Goal: Task Accomplishment & Management: Complete application form

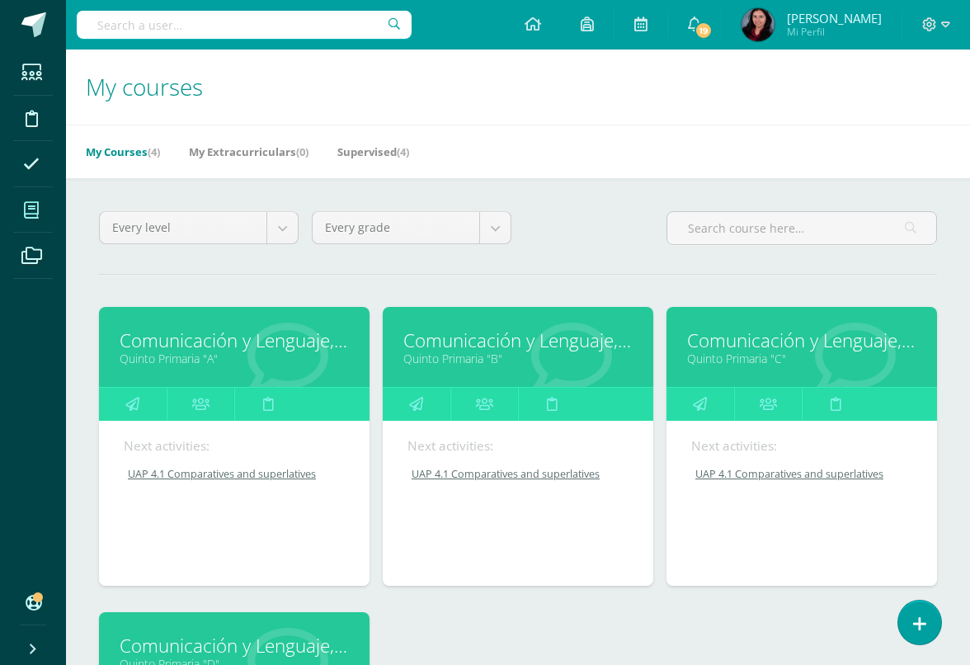
click at [540, 353] on link "Comunicación y Lenguaje,Idioma Extranjero,Inglés" at bounding box center [517, 341] width 229 height 26
click at [518, 366] on link "Quinto Primaria "B"" at bounding box center [517, 359] width 229 height 16
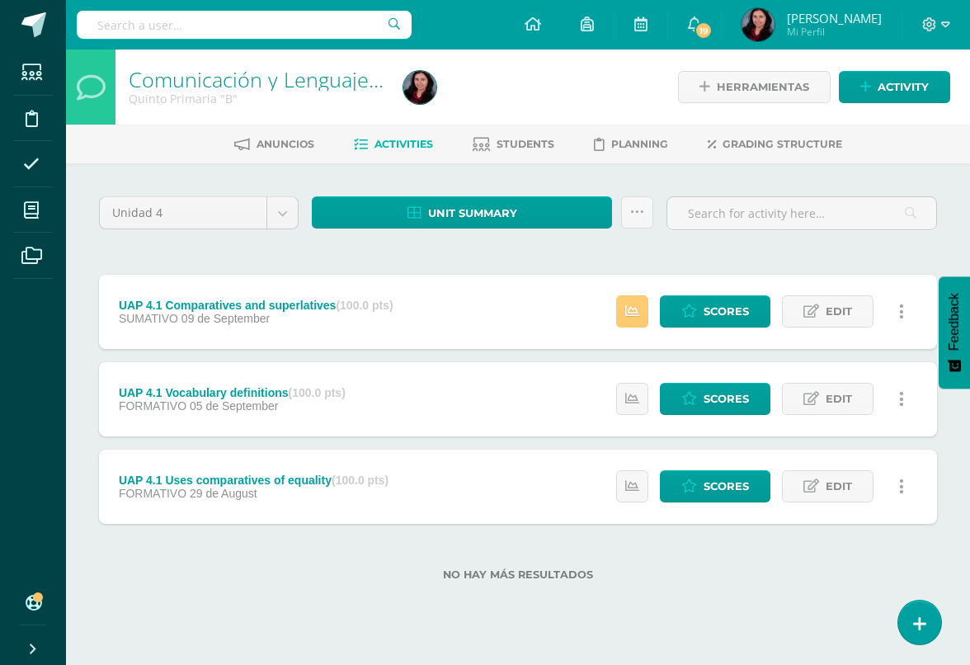
click at [625, 316] on icon at bounding box center [632, 311] width 14 height 14
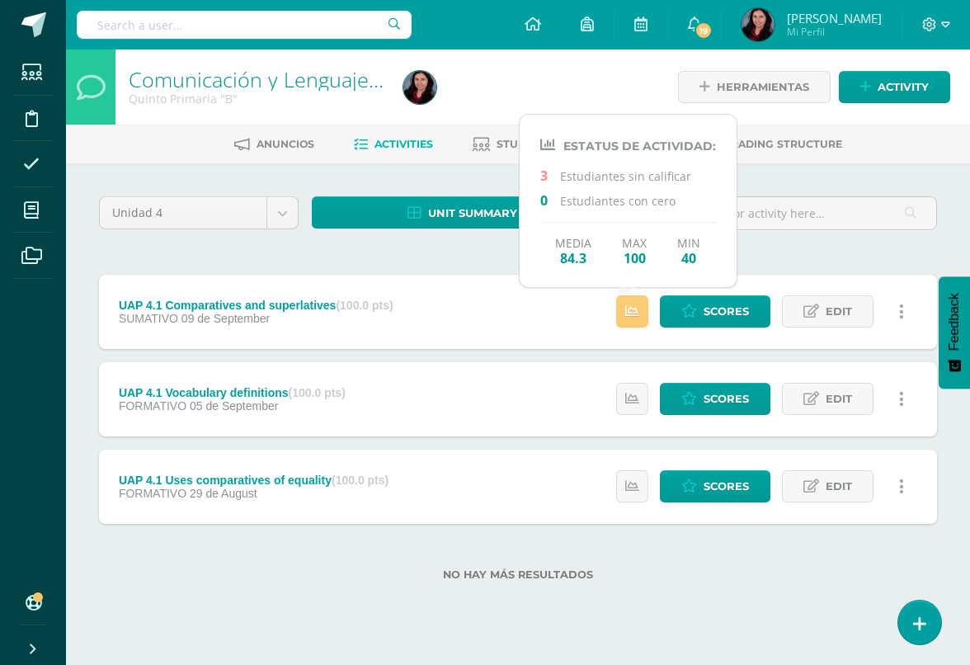
click at [711, 318] on span "Scores" at bounding box center [726, 311] width 45 height 31
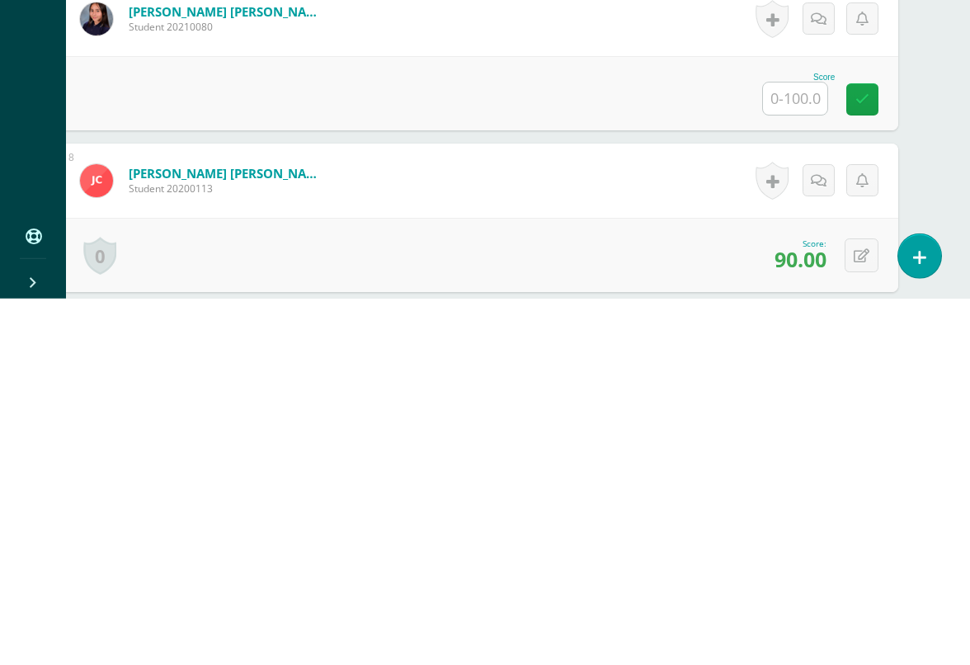
scroll to position [1247, 39]
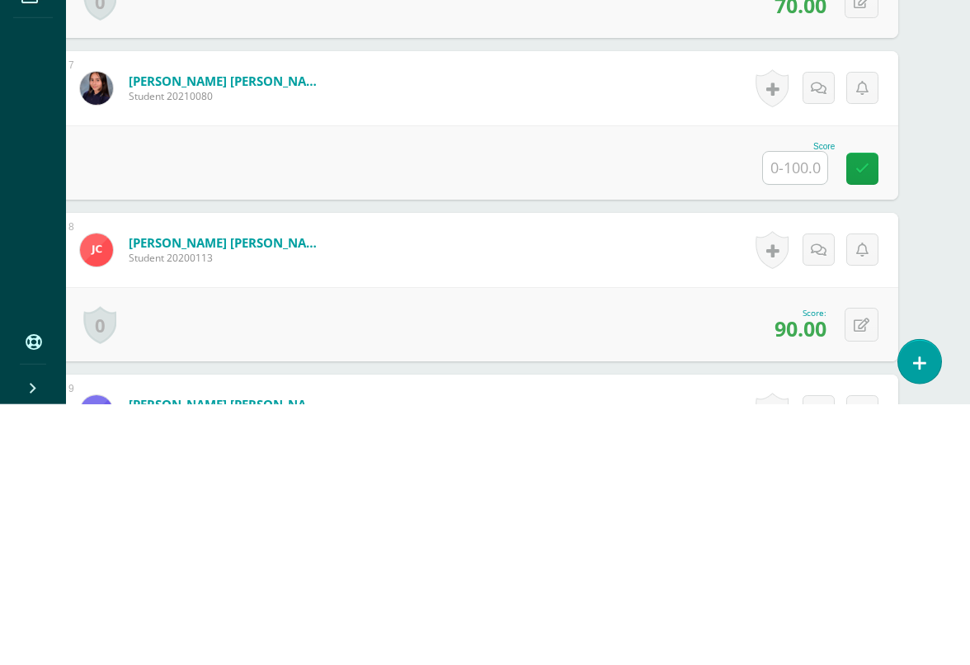
click at [800, 413] on input "text" at bounding box center [795, 429] width 64 height 32
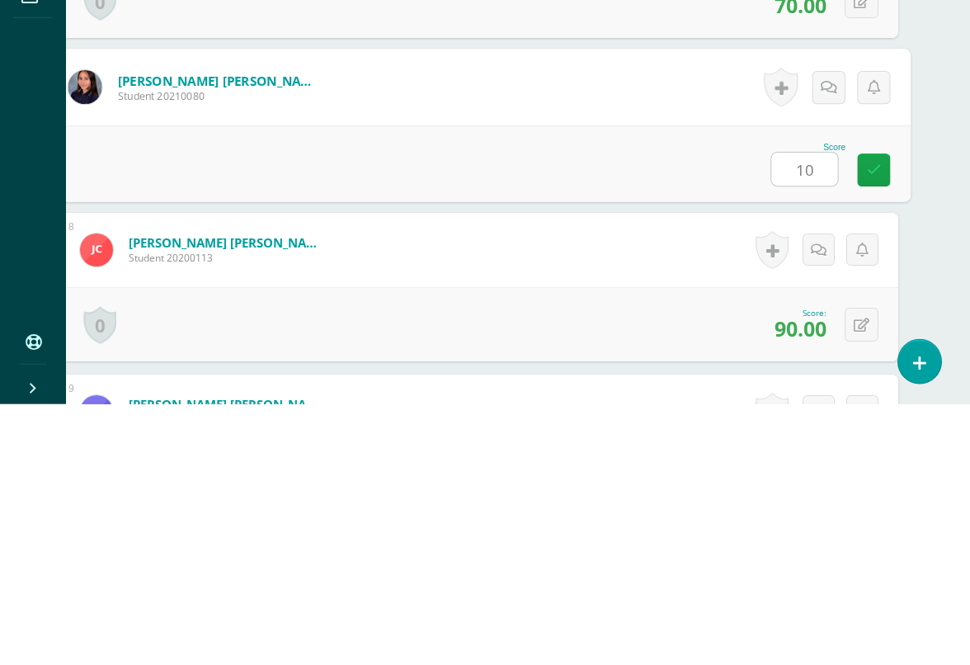
type input "100"
click at [878, 414] on link at bounding box center [873, 430] width 33 height 33
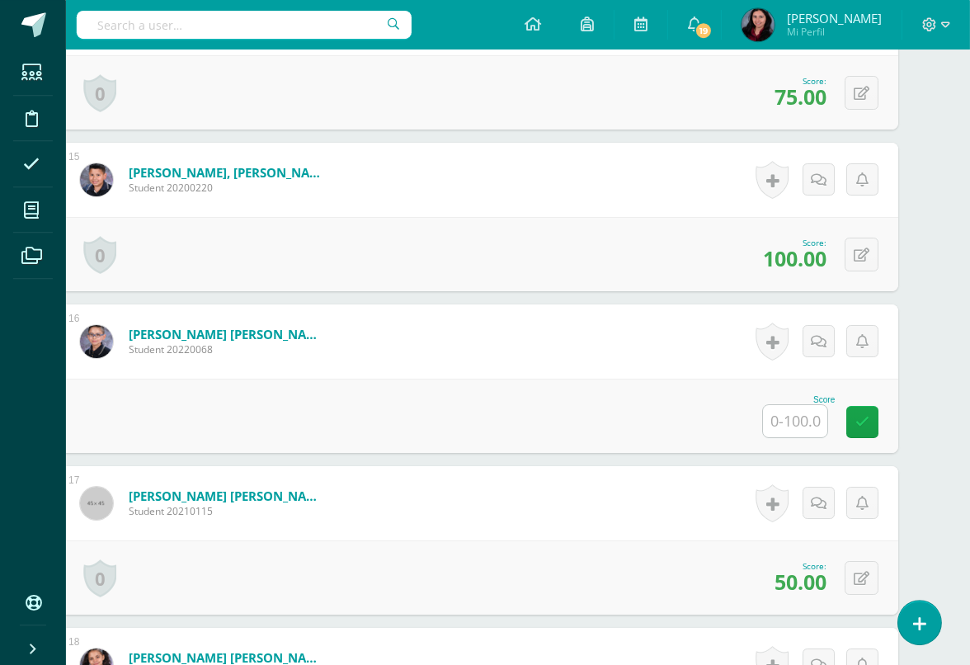
scroll to position [2710, 40]
click at [785, 436] on input "text" at bounding box center [794, 421] width 64 height 32
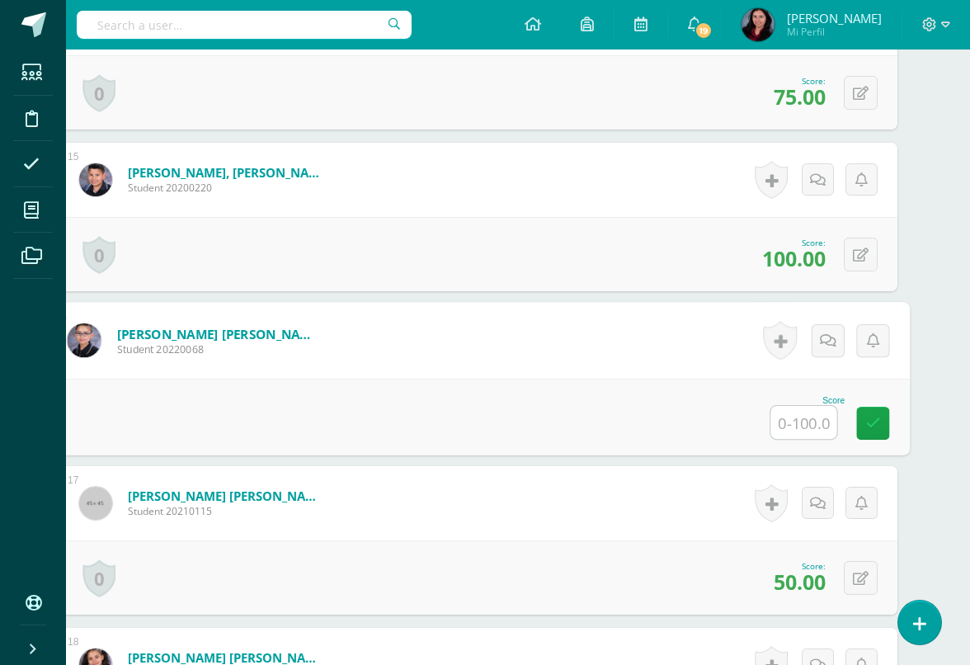
scroll to position [2709, 39]
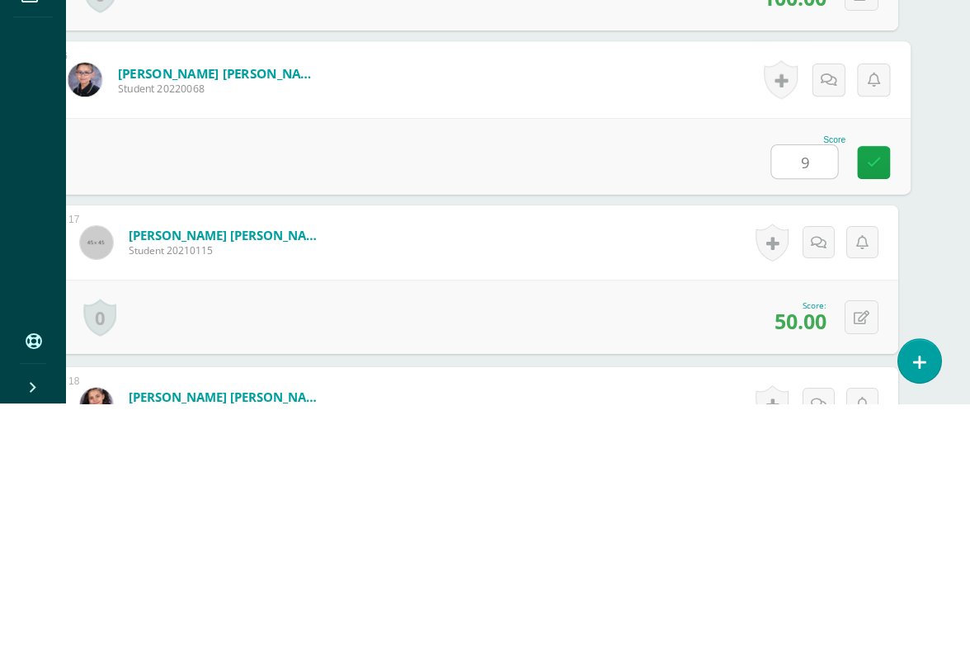
type input "90"
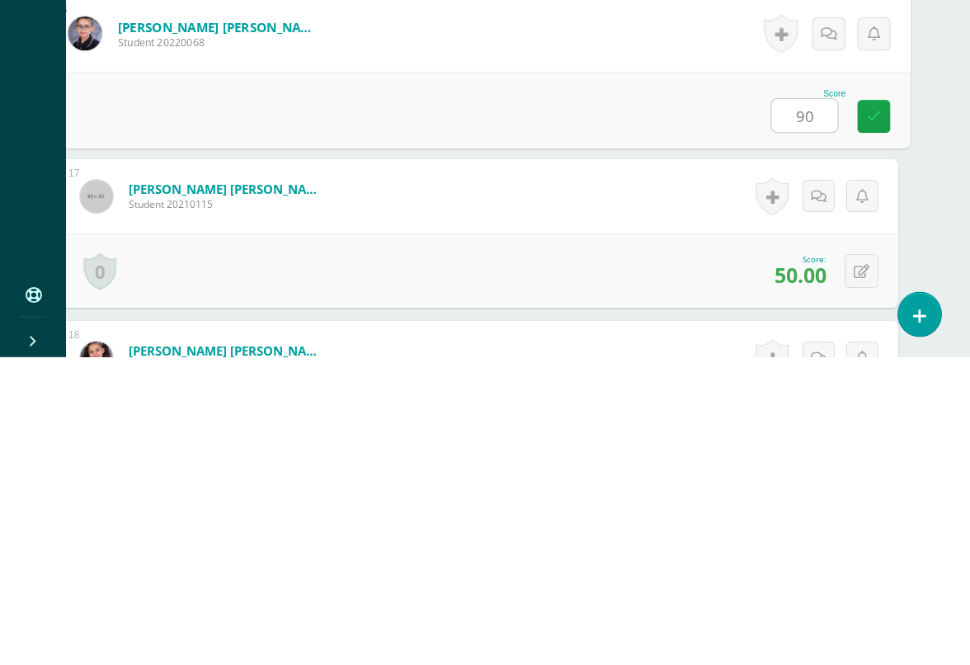
click at [871, 417] on icon at bounding box center [874, 424] width 15 height 14
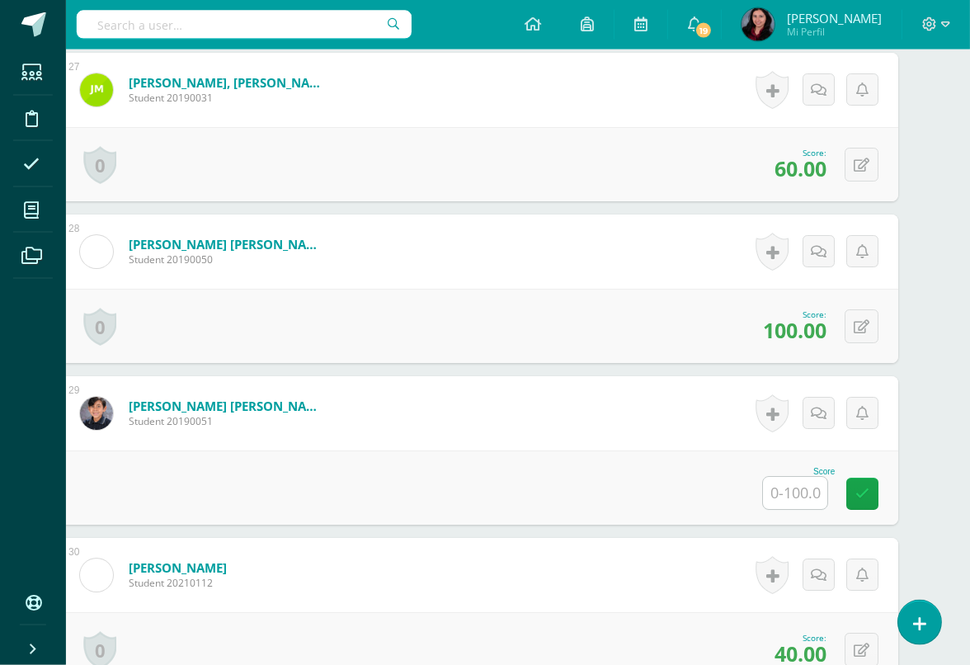
scroll to position [4742, 40]
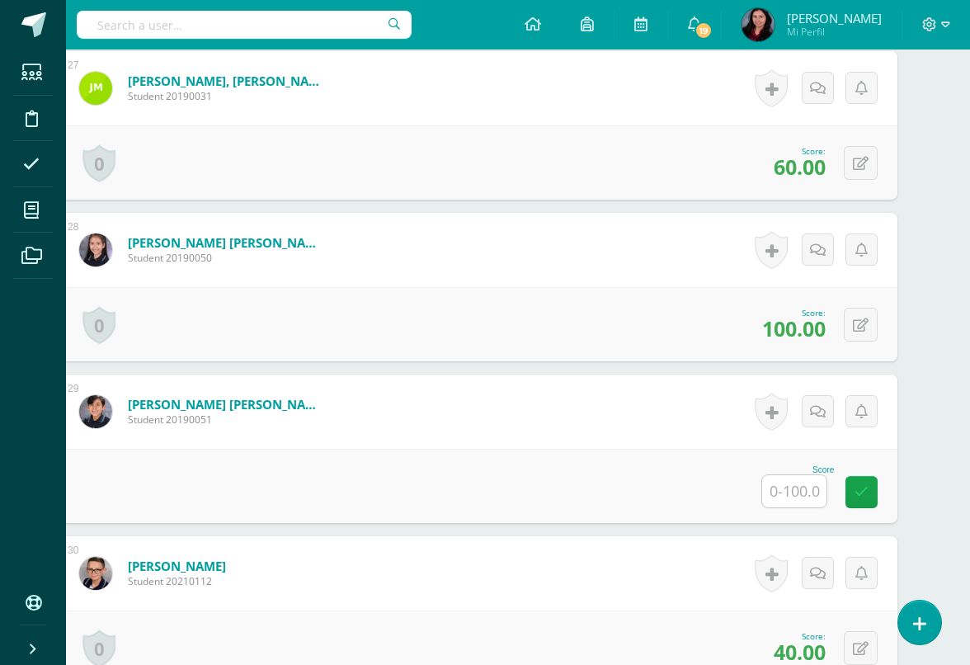
click at [790, 499] on input "text" at bounding box center [794, 491] width 64 height 32
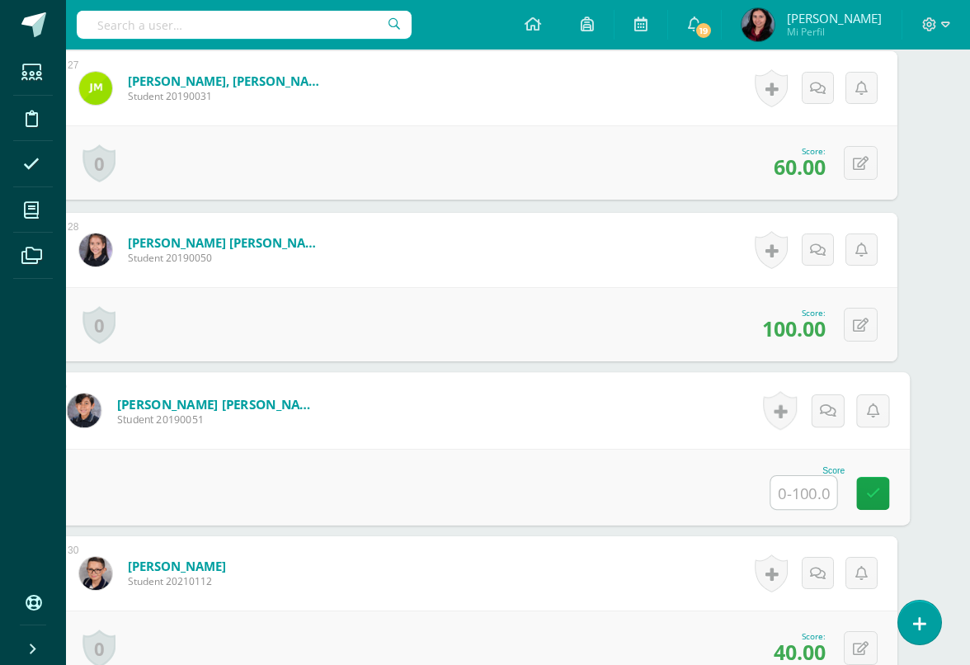
scroll to position [4742, 39]
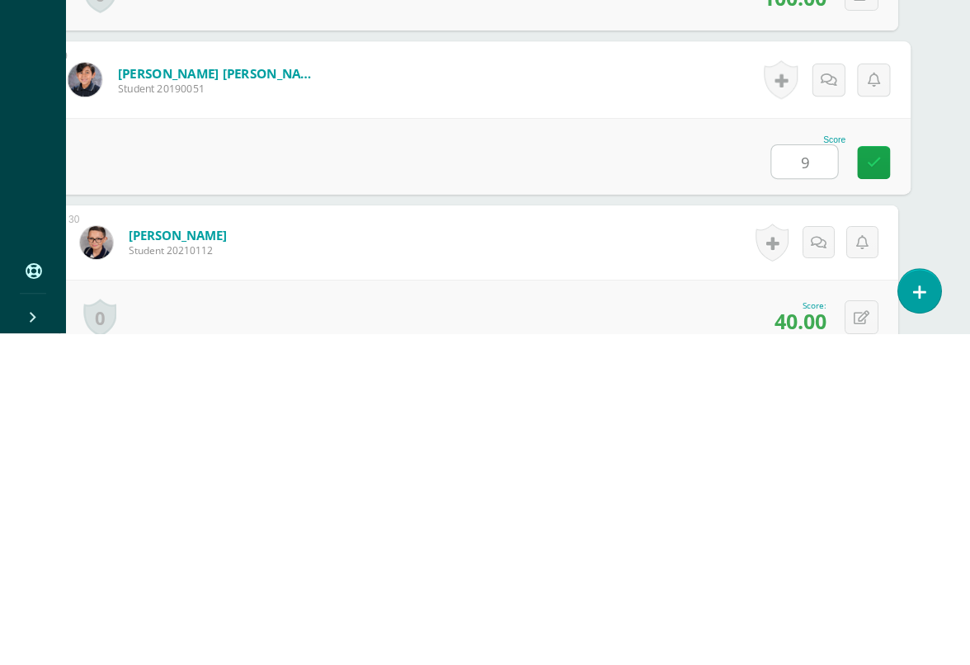
type input "90"
click at [880, 478] on link at bounding box center [873, 494] width 33 height 33
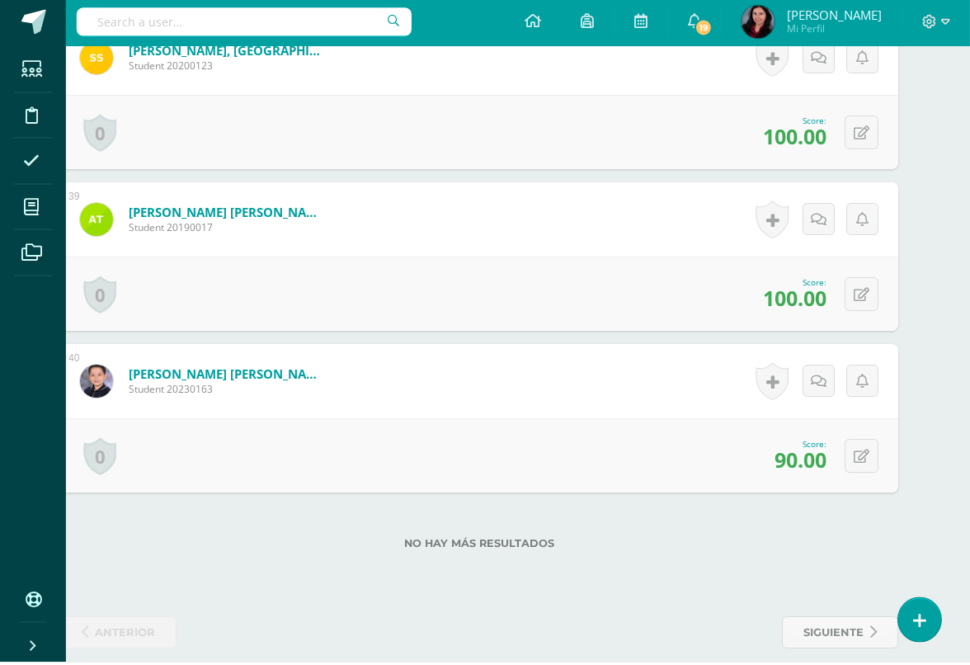
scroll to position [6548, 40]
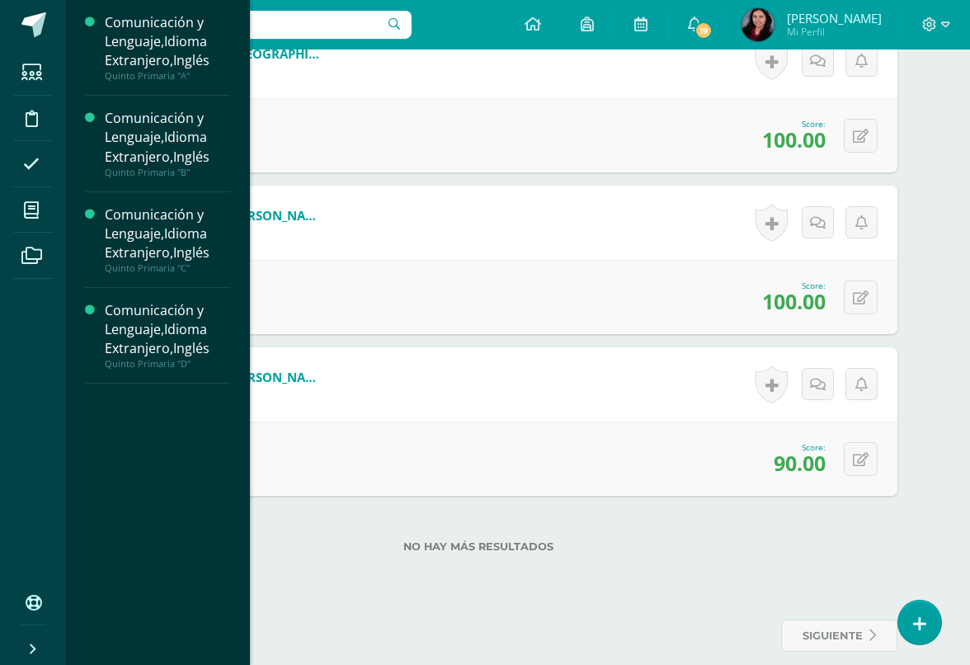
click at [22, 217] on span at bounding box center [31, 209] width 37 height 37
click at [44, 215] on span at bounding box center [31, 209] width 37 height 37
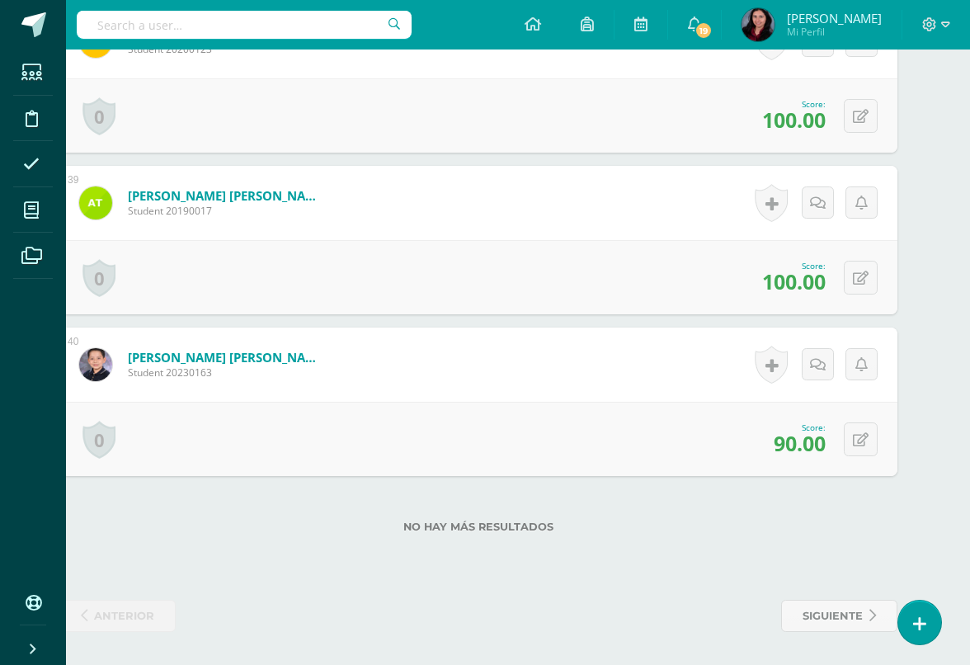
click at [201, 55] on div "Serrano Longo, Santiago Student 20200123" at bounding box center [202, 41] width 286 height 74
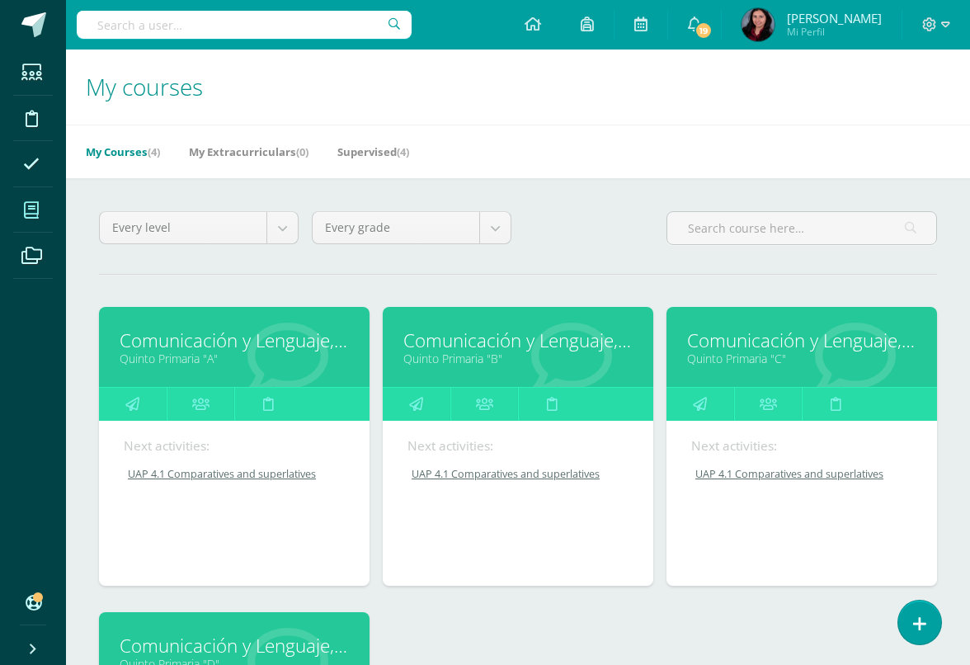
click at [200, 366] on link "Quinto Primaria "A"" at bounding box center [234, 359] width 229 height 16
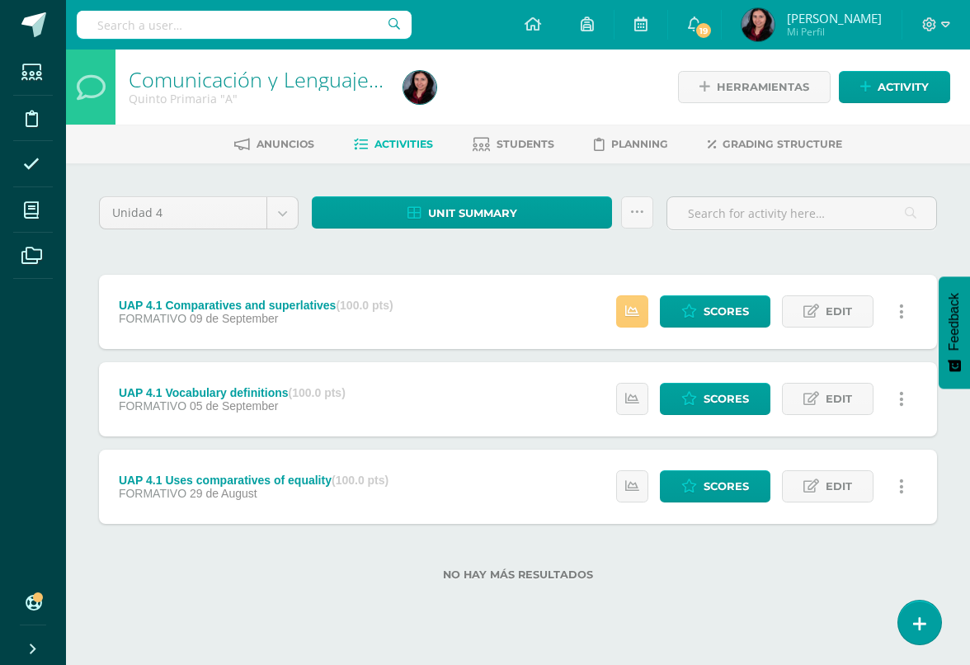
click at [630, 311] on icon at bounding box center [632, 311] width 14 height 14
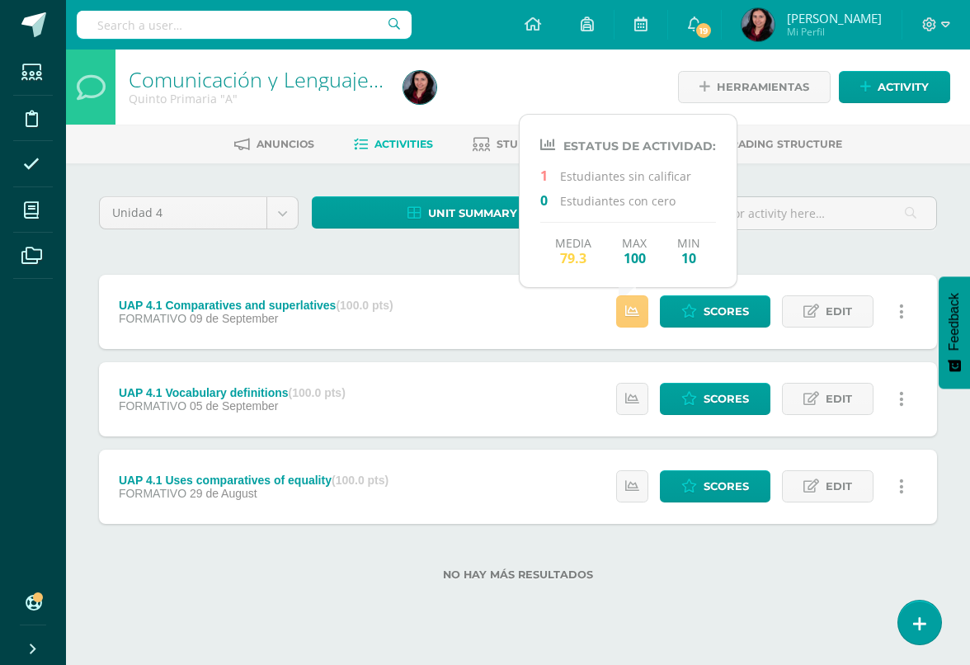
click at [890, 188] on div "Unidad 4 Unidad 1 Unidad 2 Unidad 3 Unidad 4 Unit summary Download as HTML Down…" at bounding box center [518, 398] width 904 height 470
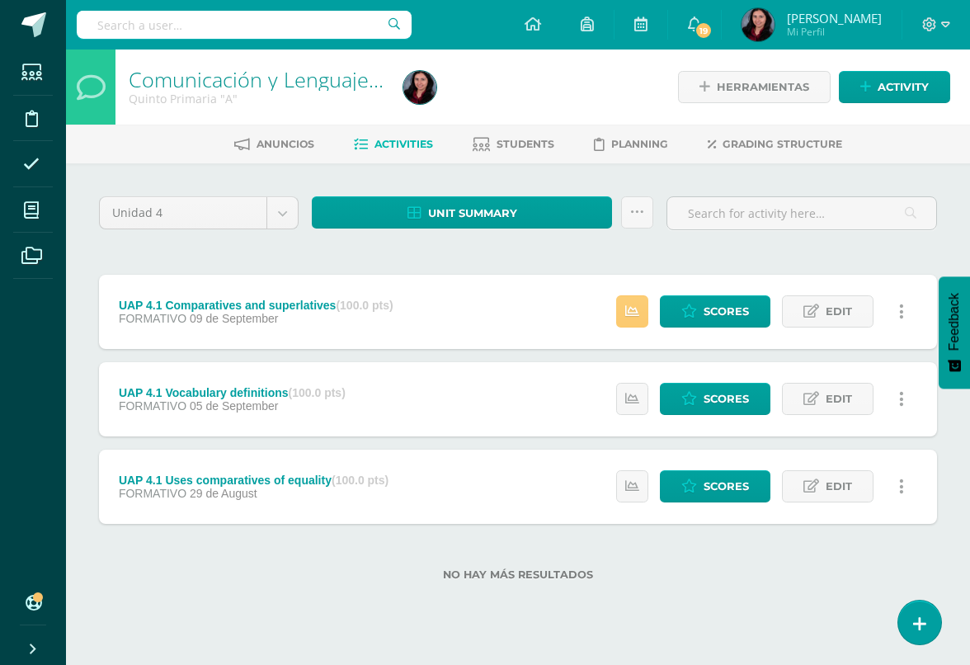
click at [50, 219] on link "My courses" at bounding box center [33, 210] width 40 height 46
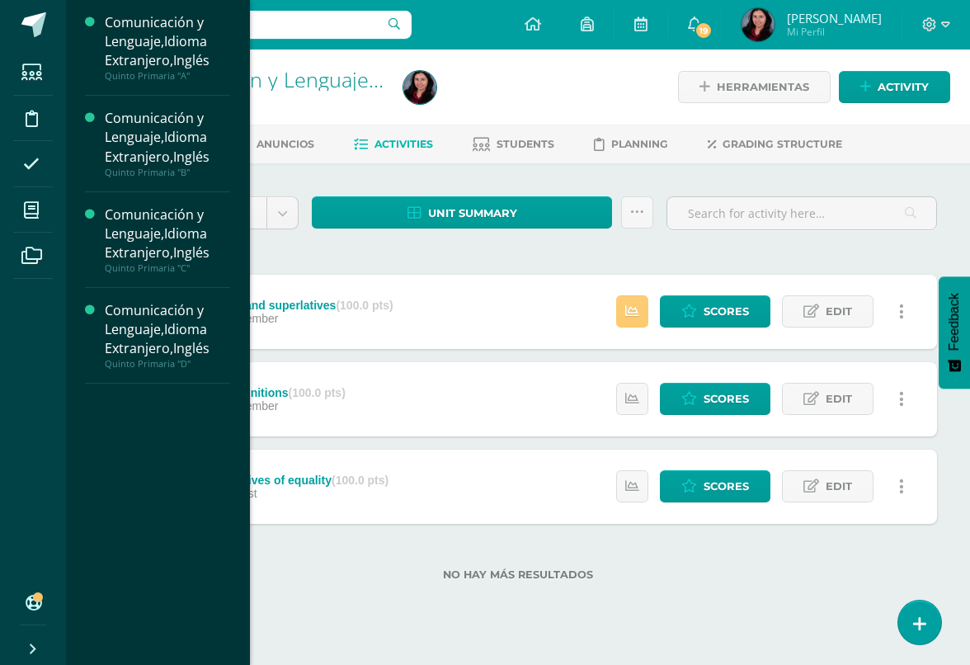
click at [42, 209] on span at bounding box center [31, 209] width 37 height 37
click at [182, 237] on div "Comunicación y Lenguaje,Idioma Extranjero,Inglés" at bounding box center [167, 233] width 125 height 57
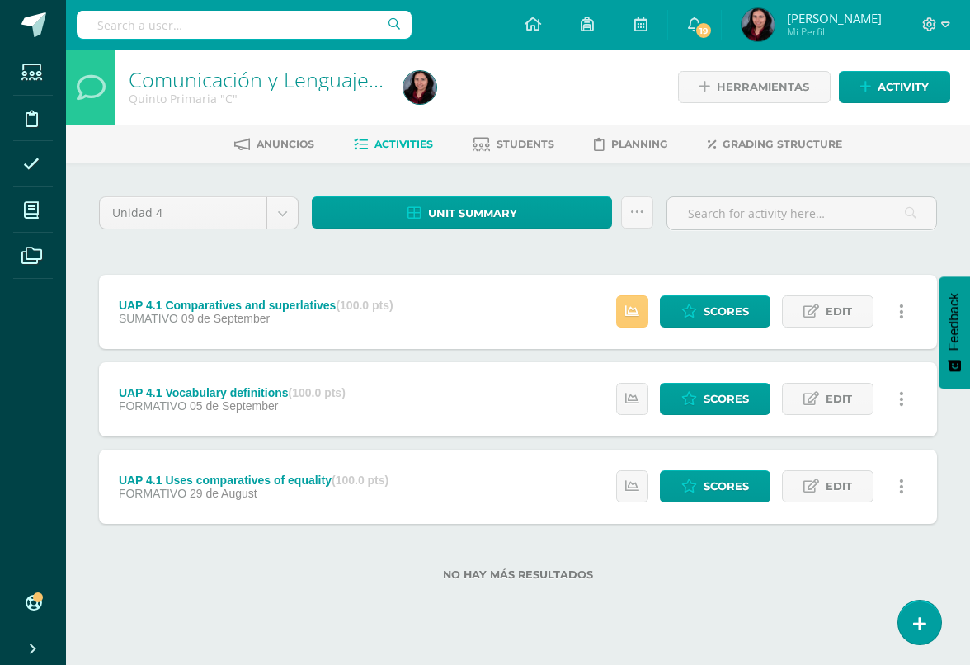
click at [634, 321] on link at bounding box center [632, 311] width 32 height 32
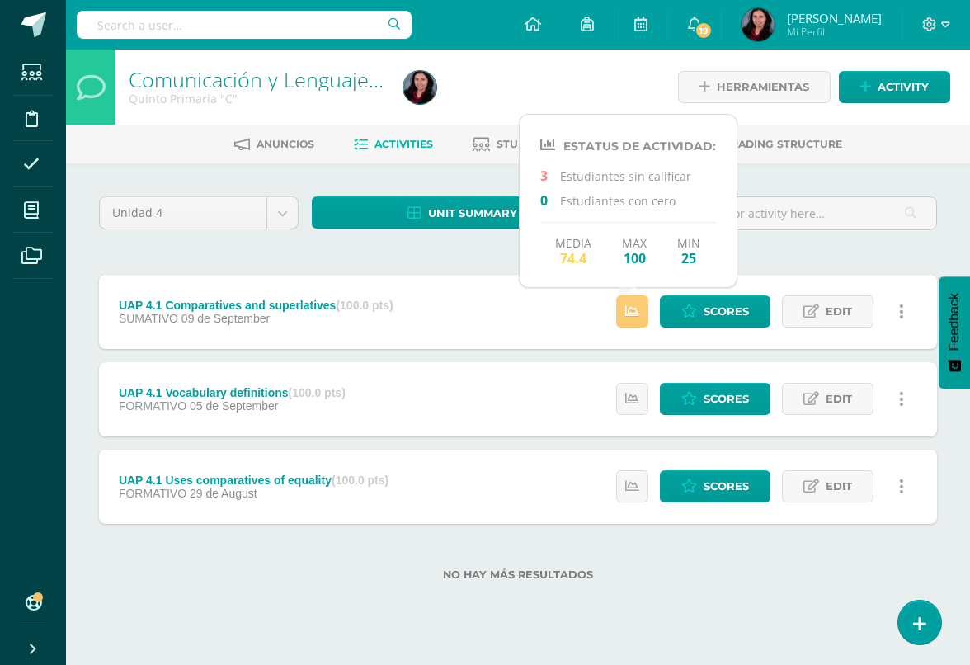
click at [729, 327] on span "Scores" at bounding box center [726, 311] width 45 height 31
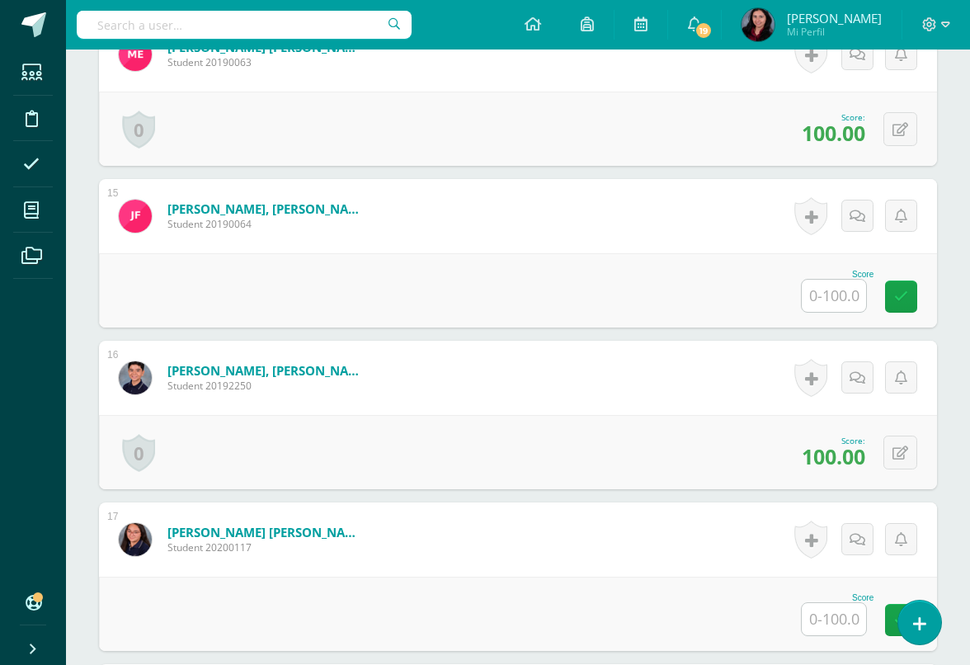
scroll to position [2675, 0]
click at [827, 309] on input "text" at bounding box center [834, 295] width 64 height 32
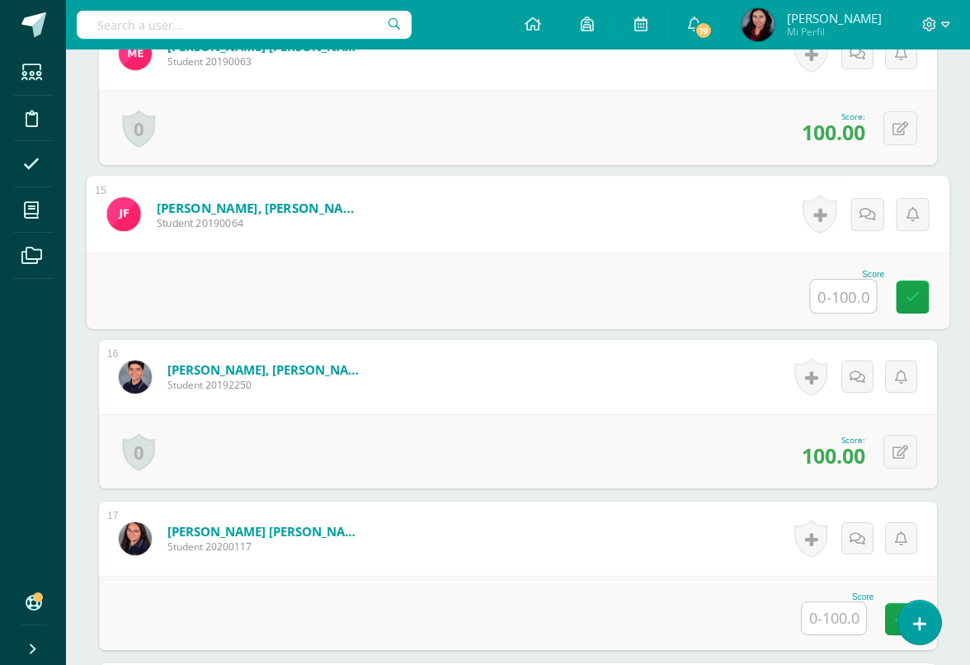
scroll to position [2674, 39]
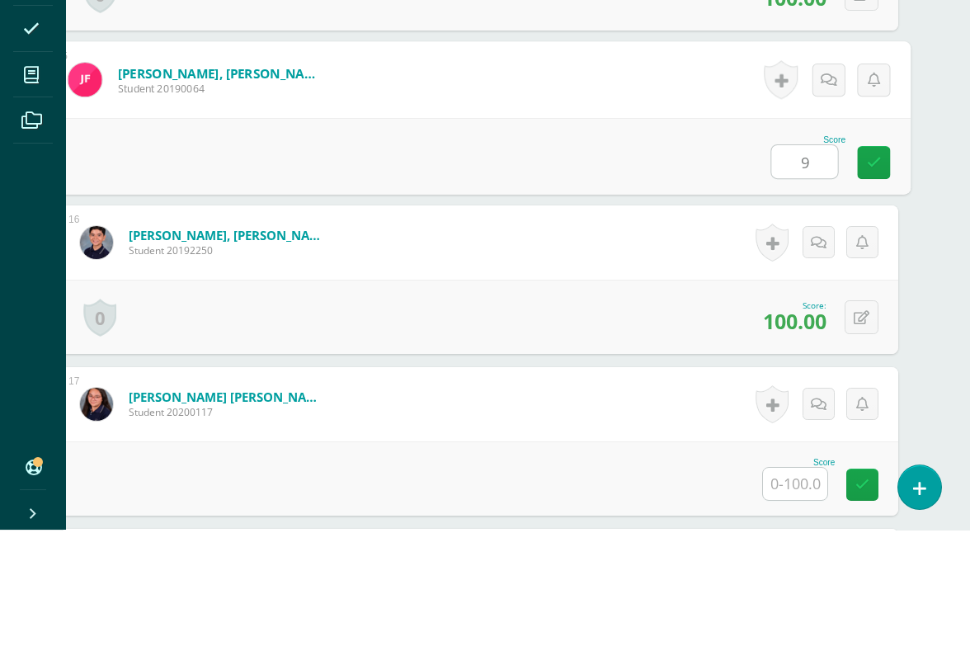
type input "95"
click at [878, 290] on icon at bounding box center [874, 297] width 15 height 14
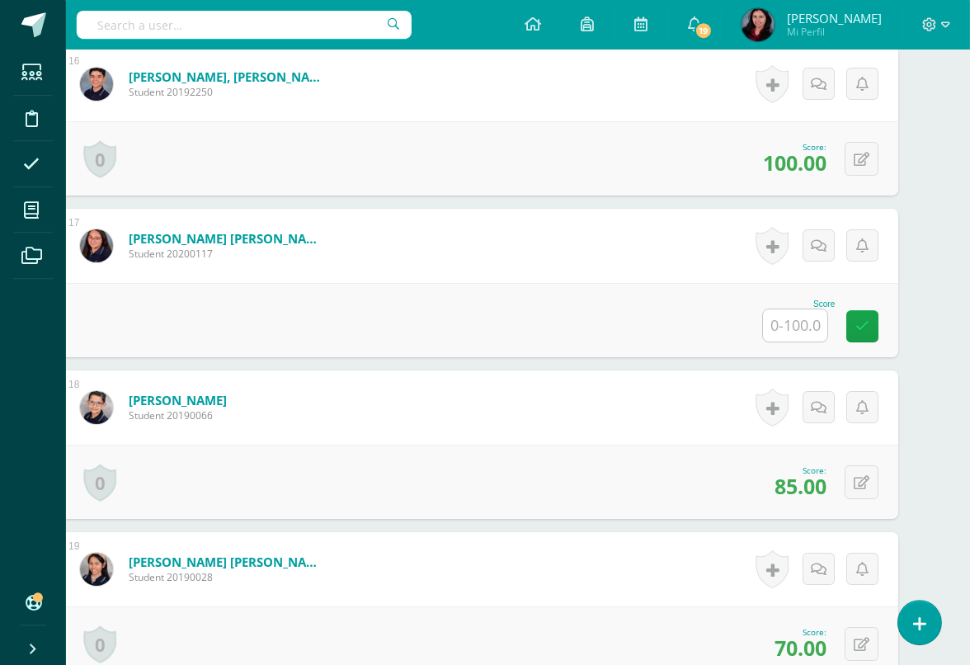
scroll to position [2983, 40]
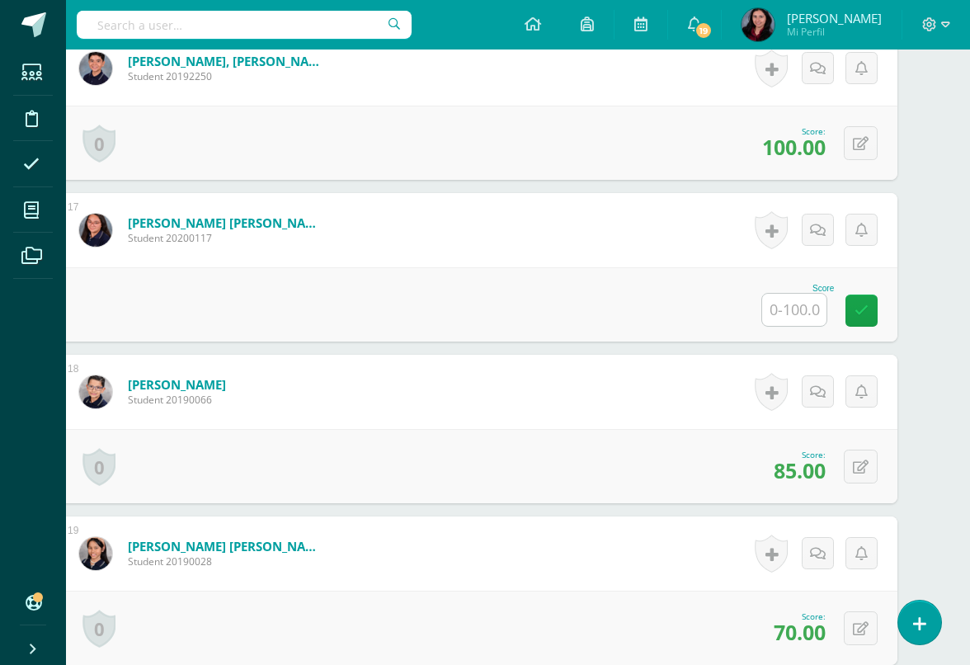
click at [809, 311] on input "text" at bounding box center [794, 310] width 64 height 32
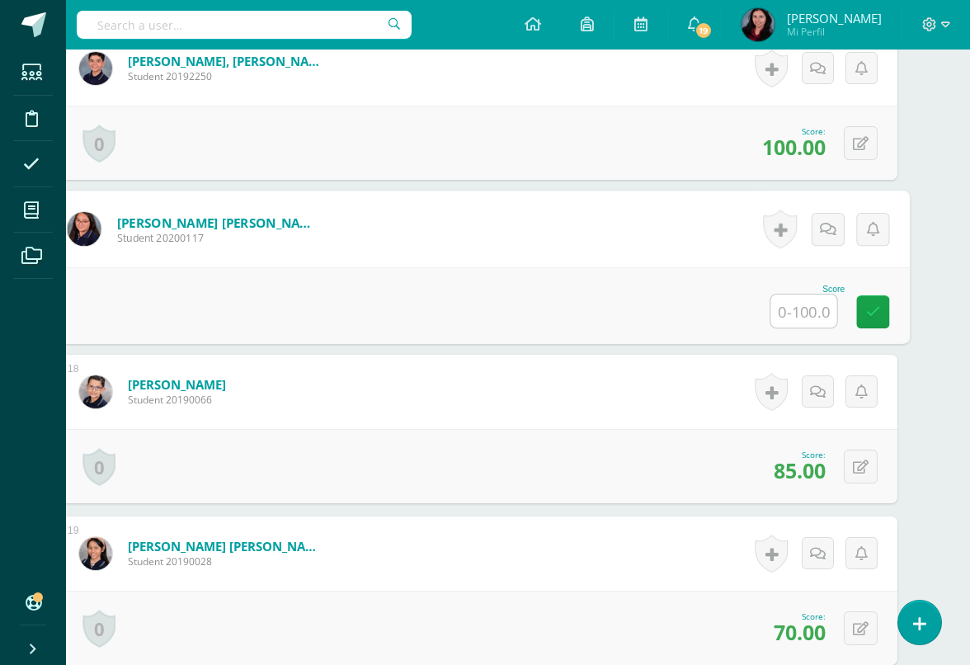
scroll to position [2983, 39]
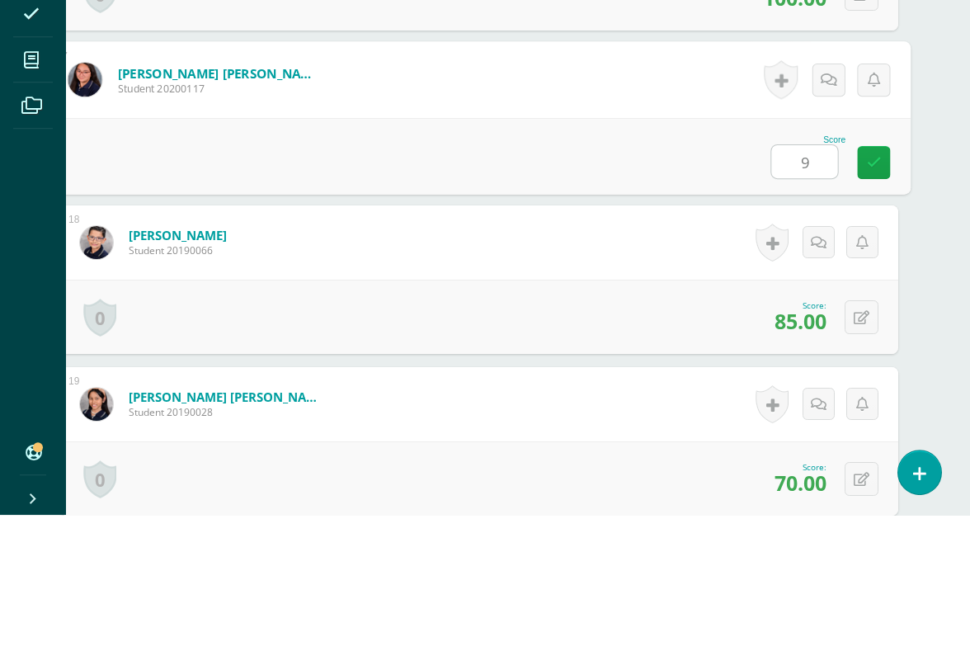
type input "90"
click at [866, 296] on link at bounding box center [873, 312] width 33 height 33
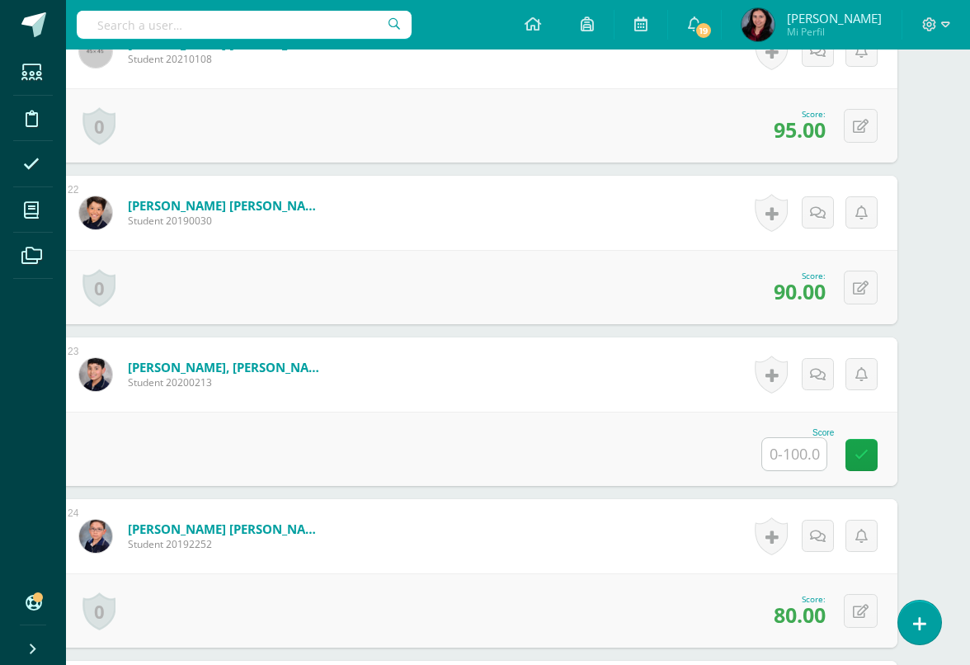
click at [790, 462] on input "text" at bounding box center [794, 454] width 64 height 32
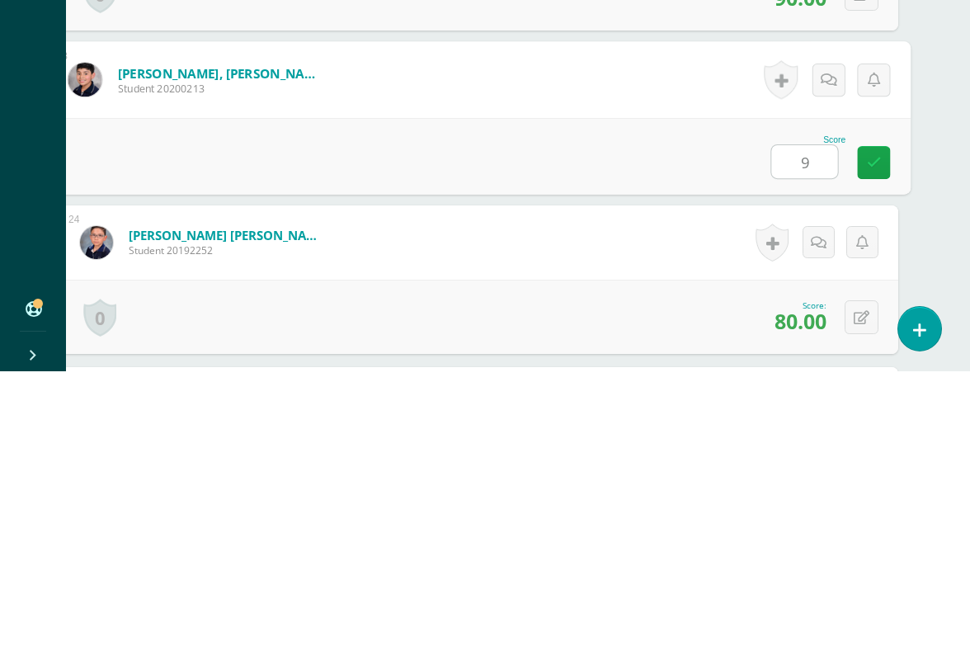
type input "90"
click at [878, 440] on link at bounding box center [873, 456] width 33 height 33
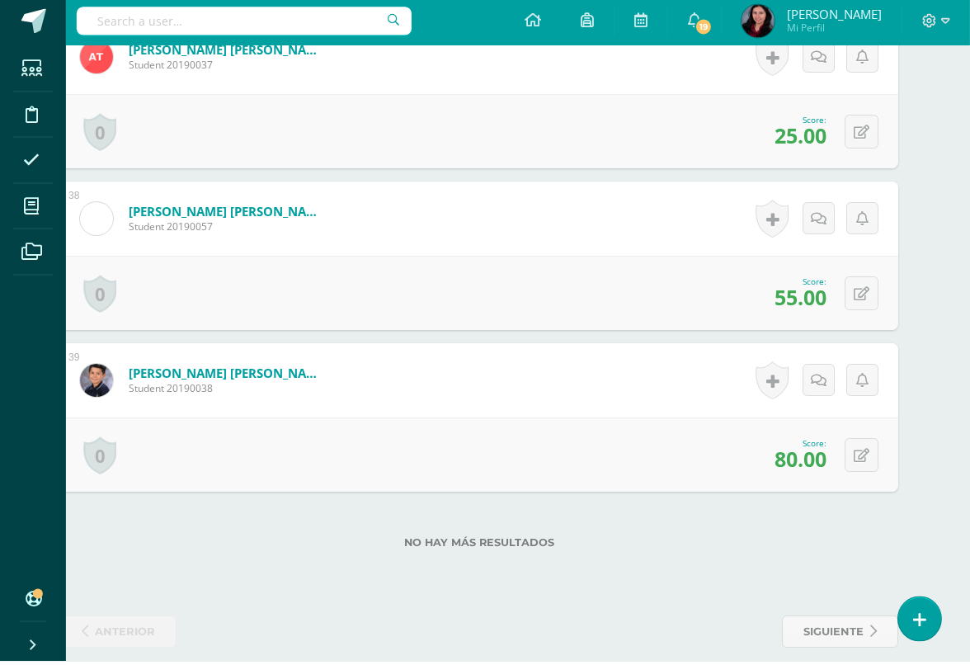
scroll to position [6387, 40]
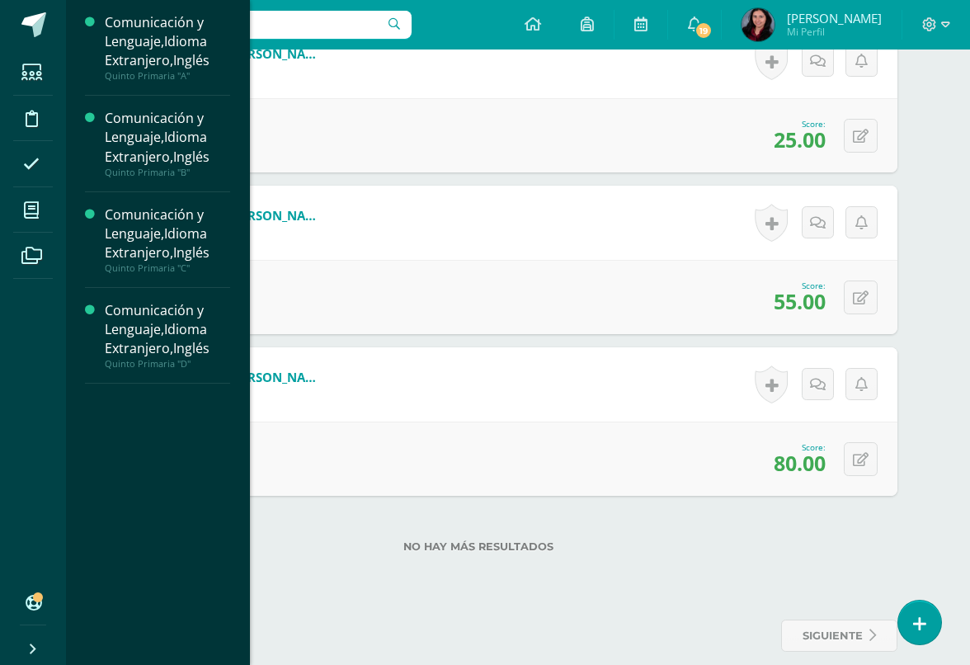
click at [44, 215] on span at bounding box center [31, 209] width 37 height 37
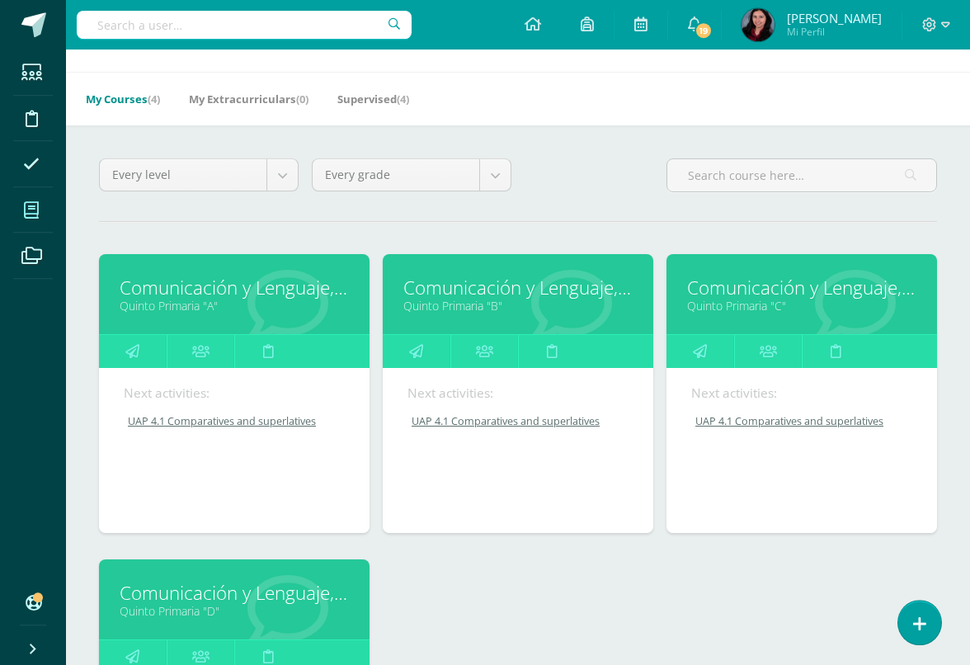
scroll to position [59, 0]
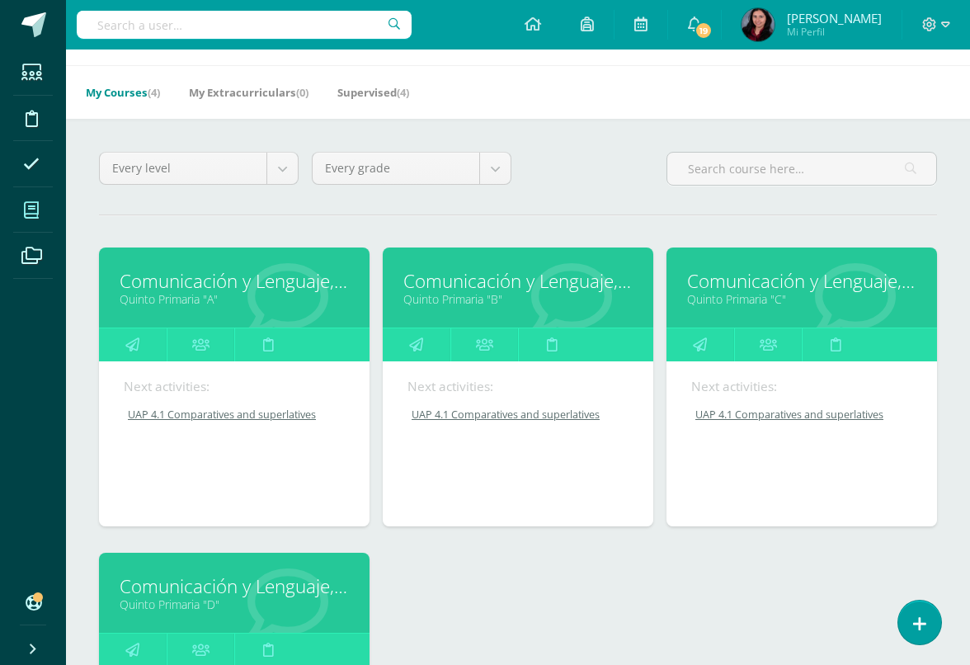
click at [202, 606] on link "Quinto Primaria "D"" at bounding box center [234, 605] width 229 height 16
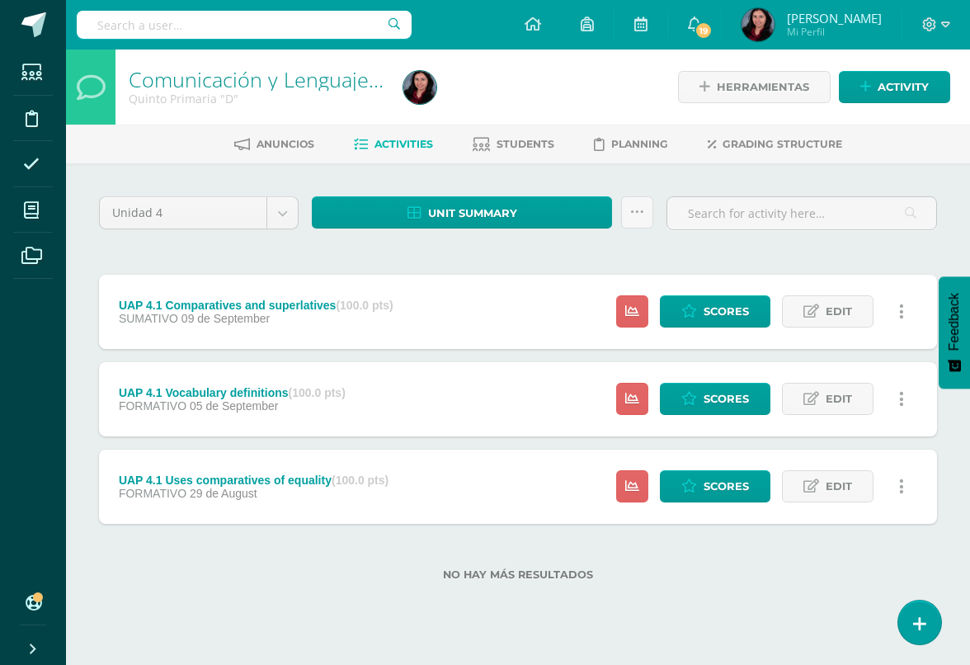
click at [704, 488] on span "Scores" at bounding box center [726, 486] width 45 height 31
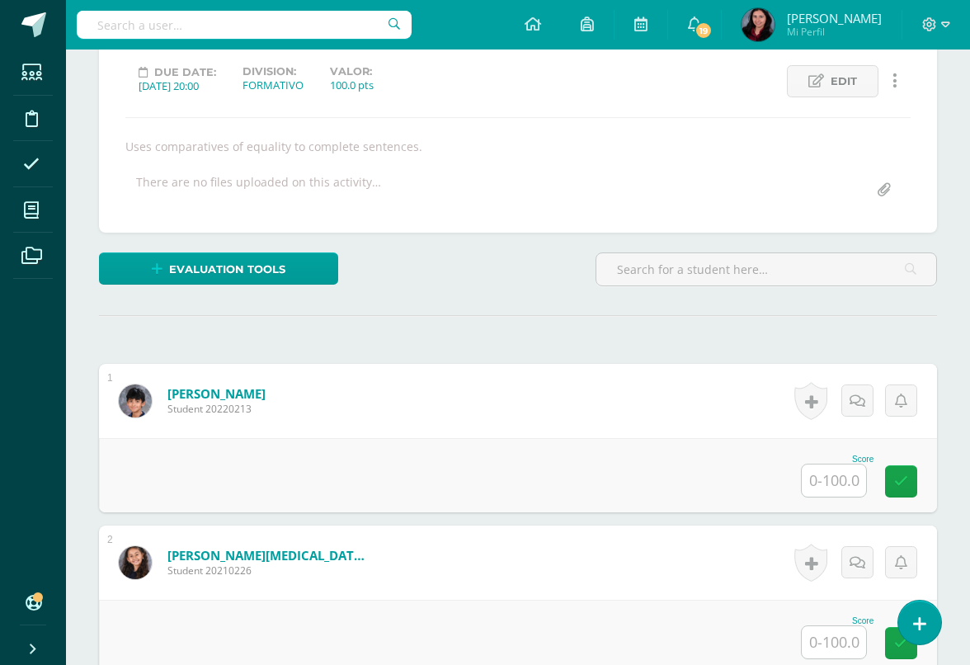
scroll to position [226, 0]
click at [831, 480] on input "text" at bounding box center [834, 480] width 64 height 32
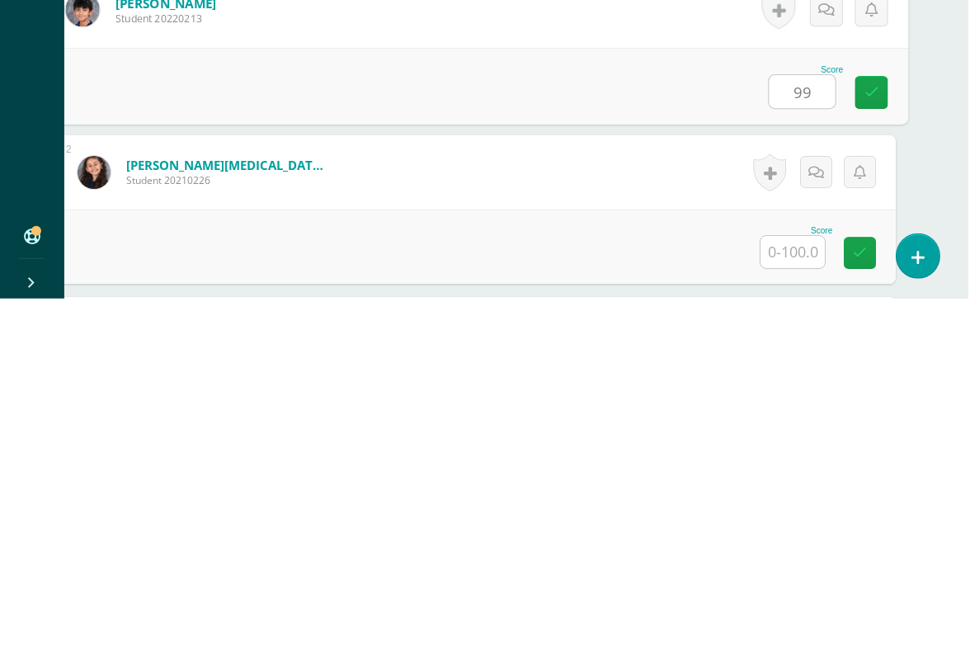
scroll to position [251, 39]
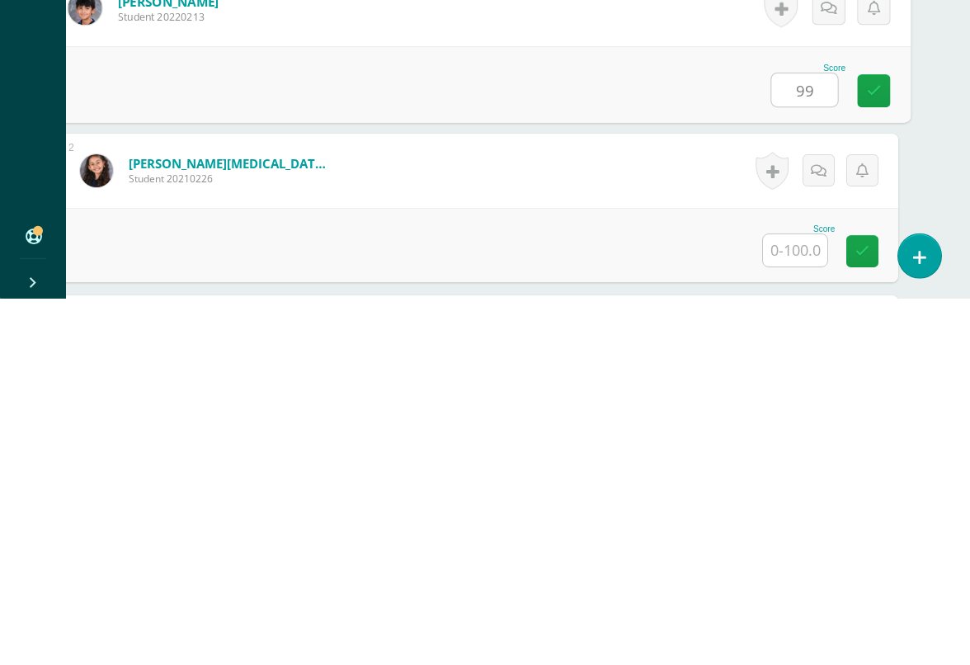
type input "99"
click at [792, 601] on input "text" at bounding box center [795, 617] width 64 height 32
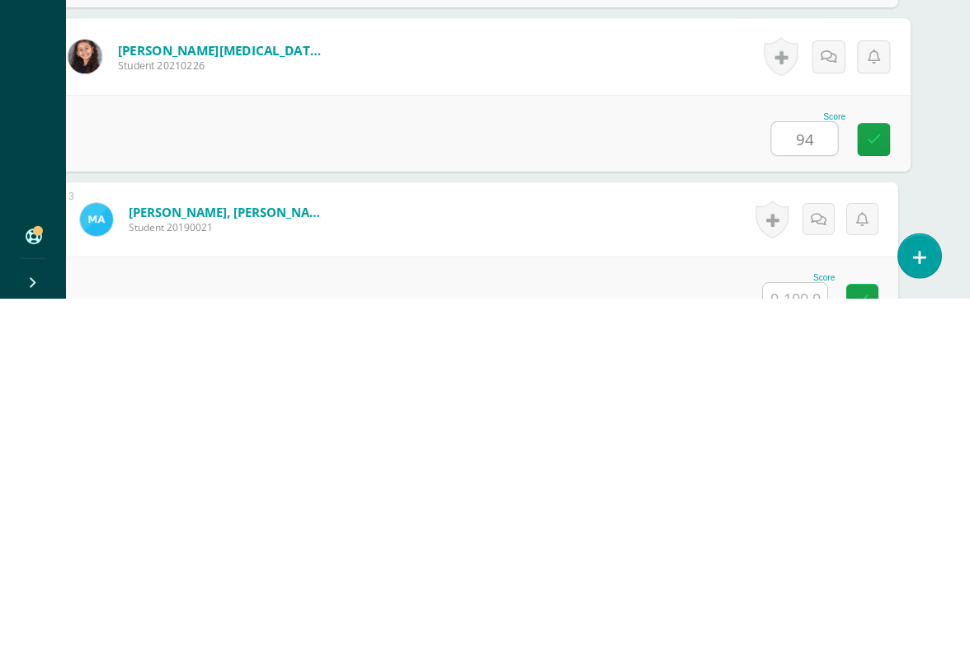
type input "94"
click at [799, 610] on input "text" at bounding box center [795, 665] width 64 height 32
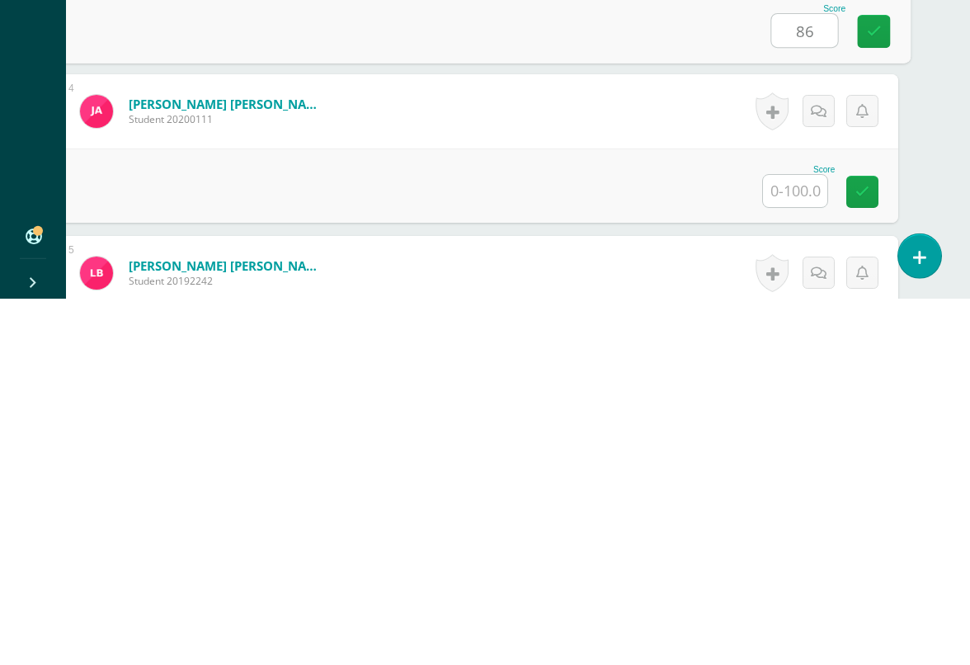
scroll to position [634, 39]
type input "86"
click at [796, 540] on input "text" at bounding box center [795, 556] width 64 height 32
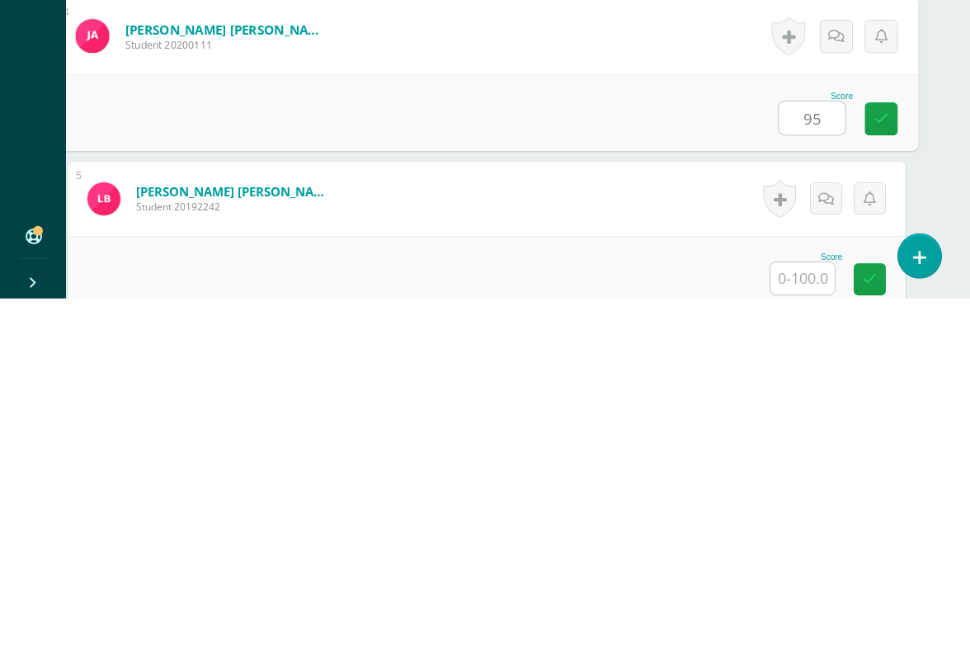
type input "95"
click at [812, 610] on input "text" at bounding box center [803, 645] width 64 height 32
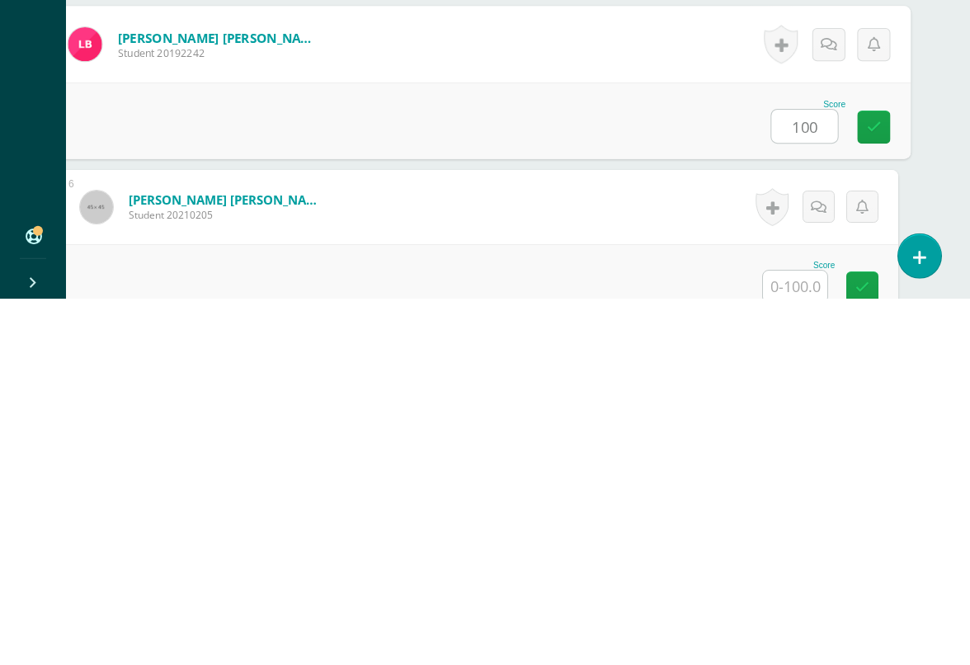
scroll to position [891, 39]
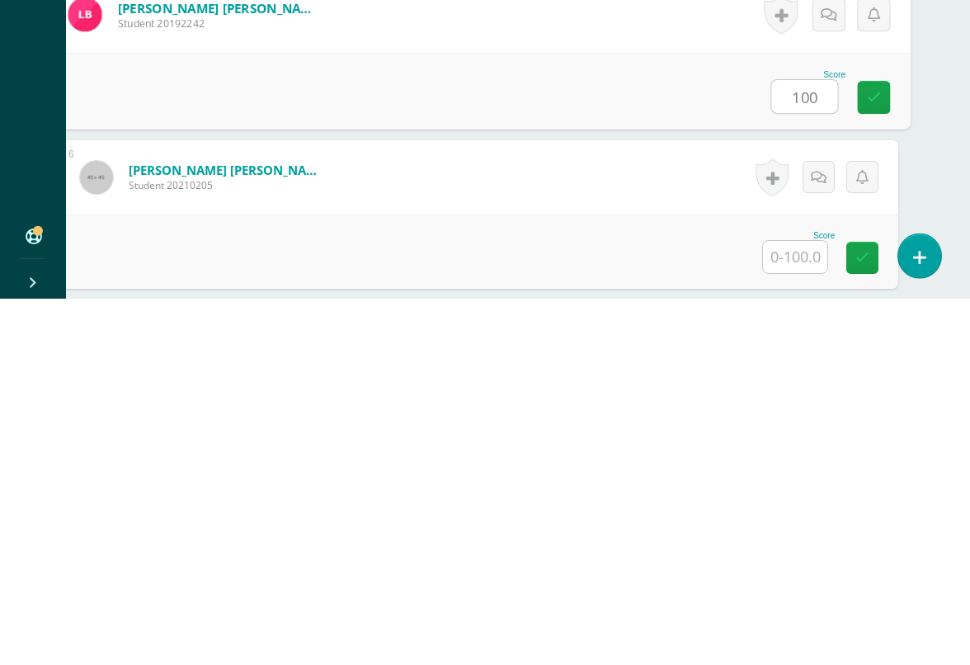
type input "100"
click at [790, 607] on input "text" at bounding box center [795, 623] width 64 height 32
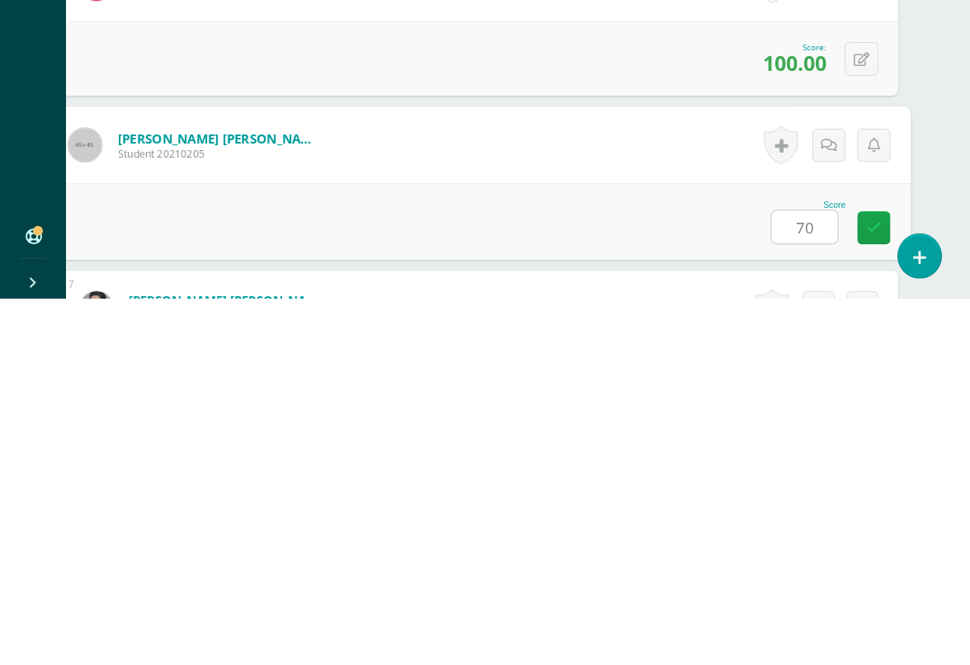
scroll to position [961, 39]
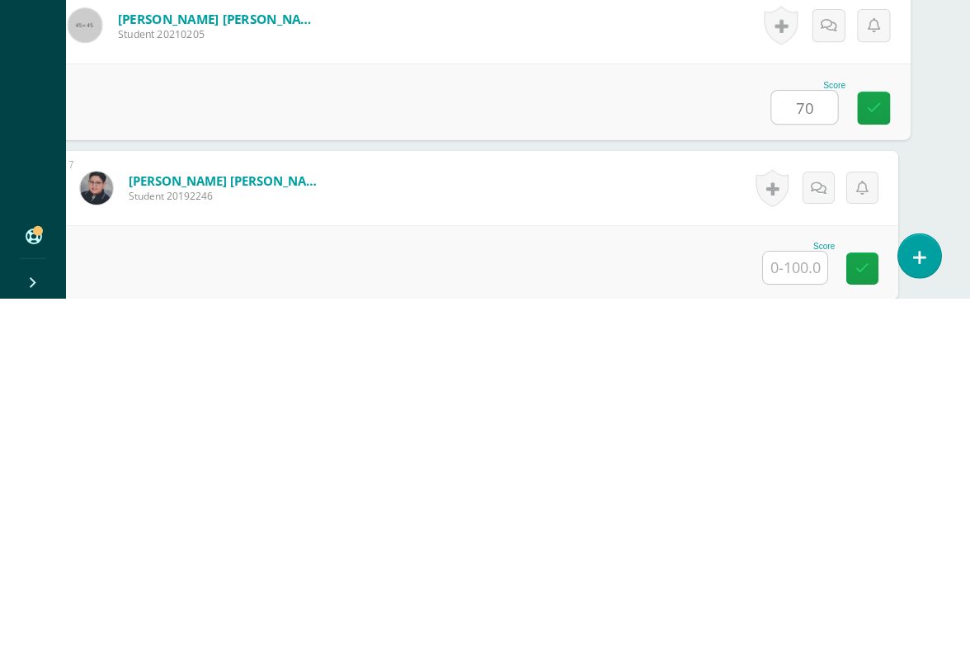
type input "70"
click at [806, 610] on input "text" at bounding box center [795, 634] width 64 height 32
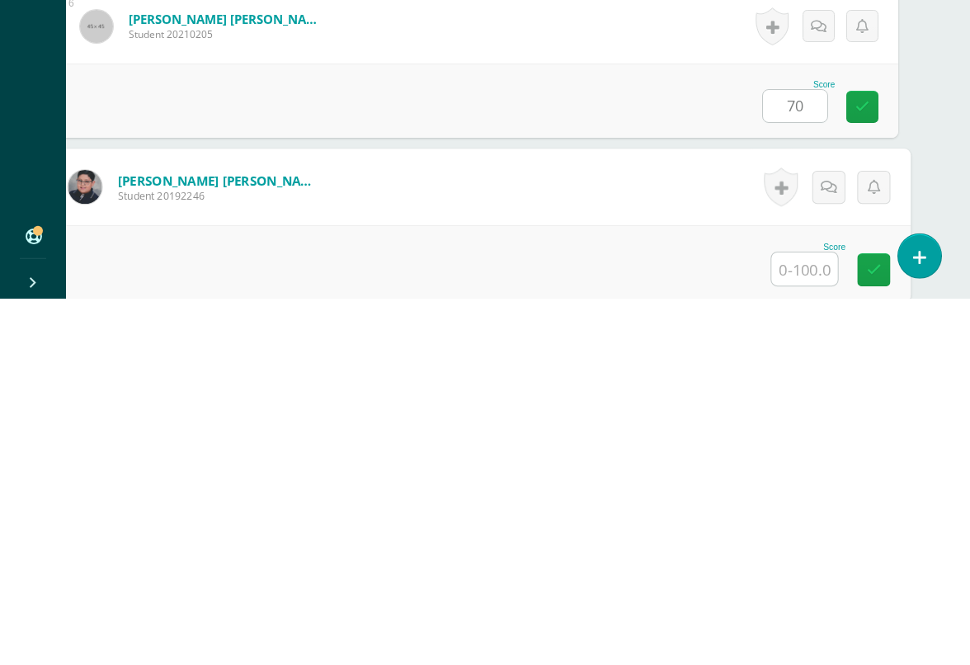
scroll to position [1149, 39]
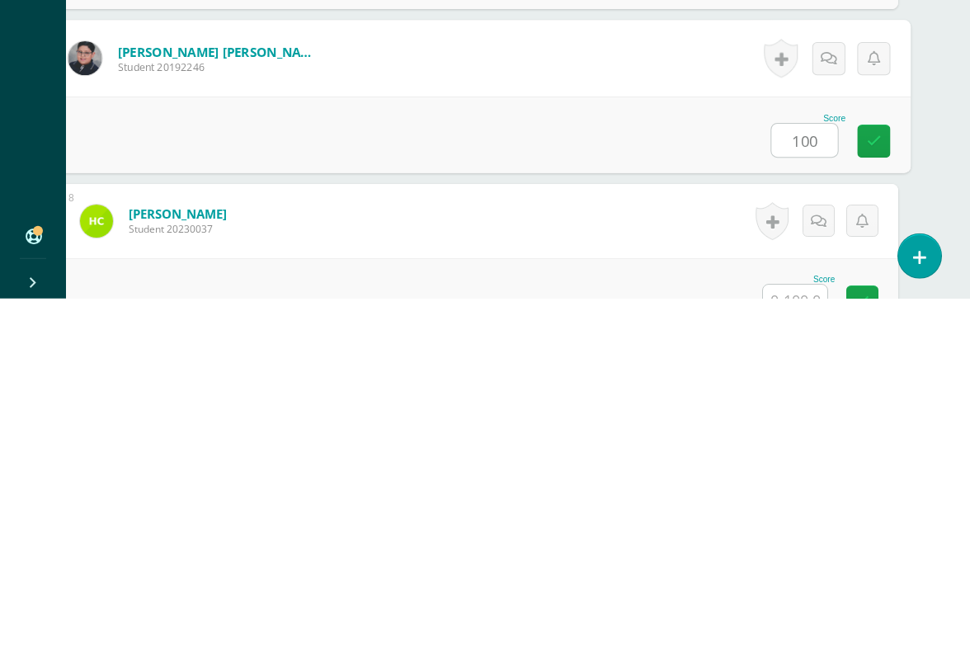
type input "100"
click at [796, 610] on input "text" at bounding box center [795, 667] width 64 height 32
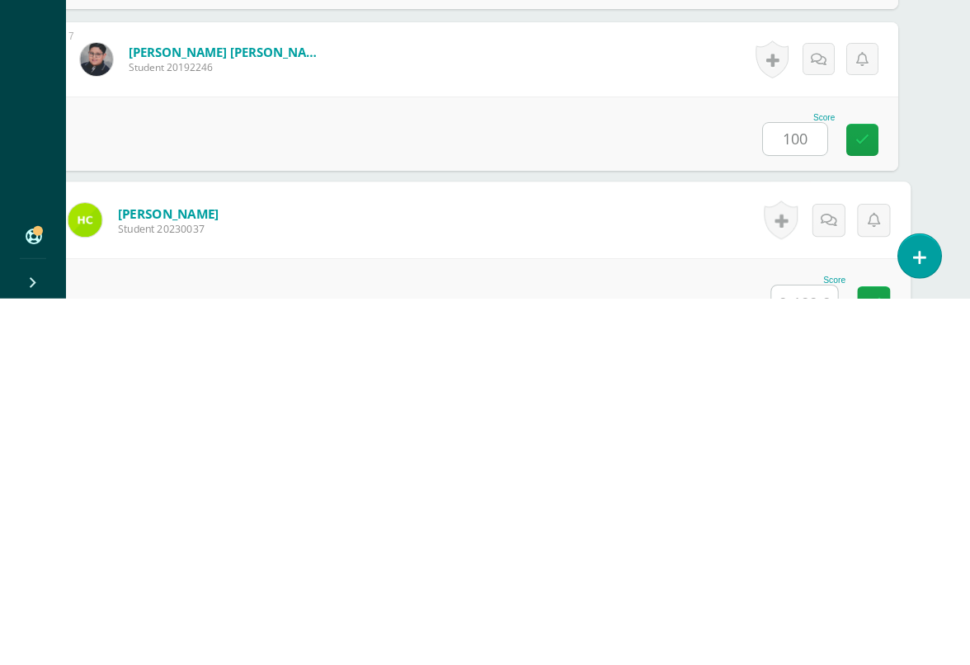
scroll to position [1311, 39]
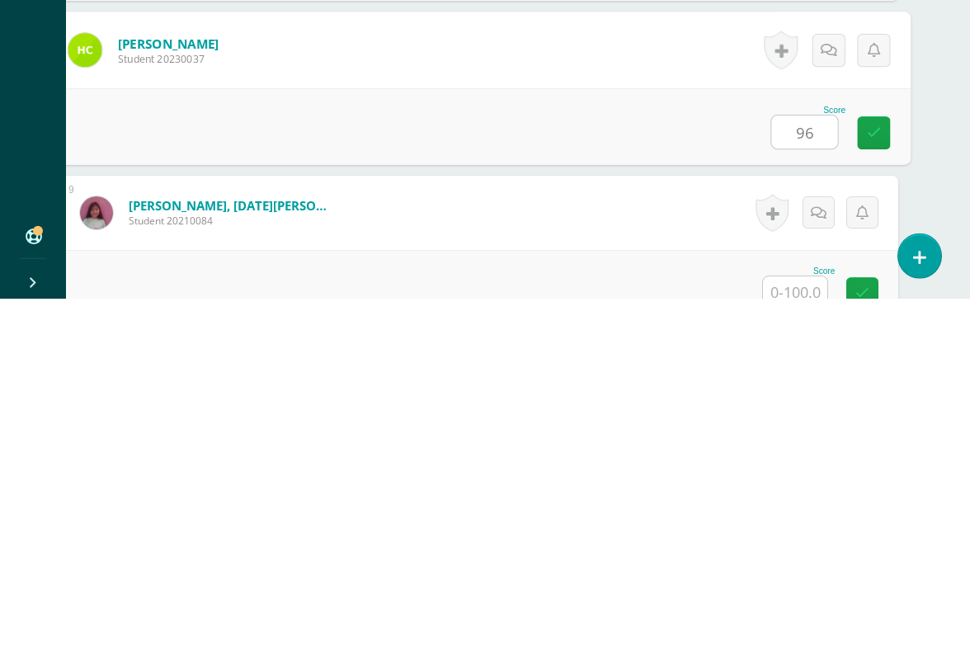
type input "96"
click at [794, 610] on input "text" at bounding box center [795, 659] width 64 height 32
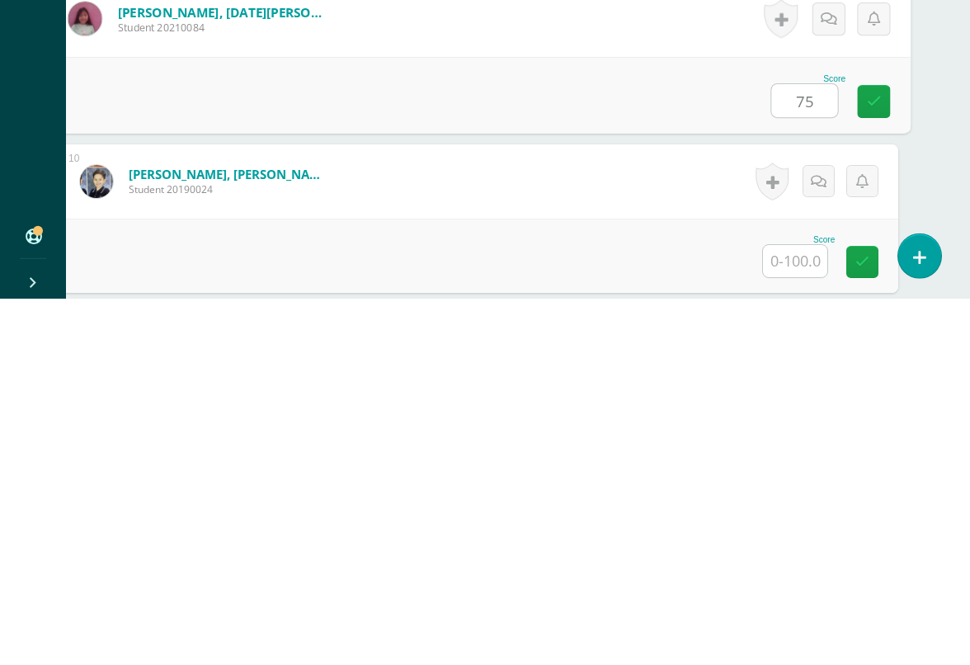
scroll to position [1567, 39]
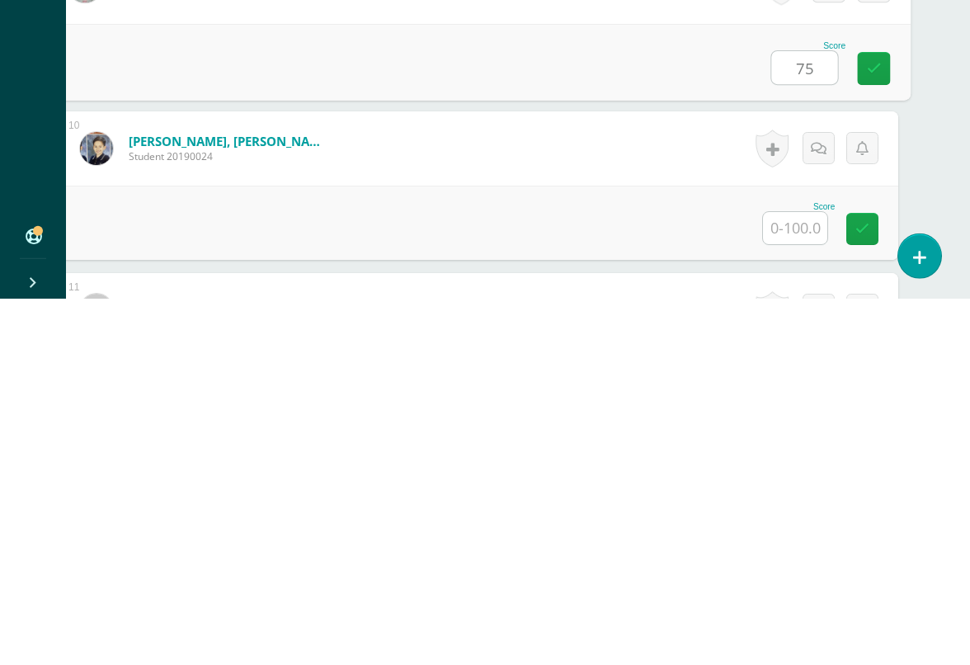
type input "75"
click at [809, 578] on input "text" at bounding box center [795, 594] width 64 height 32
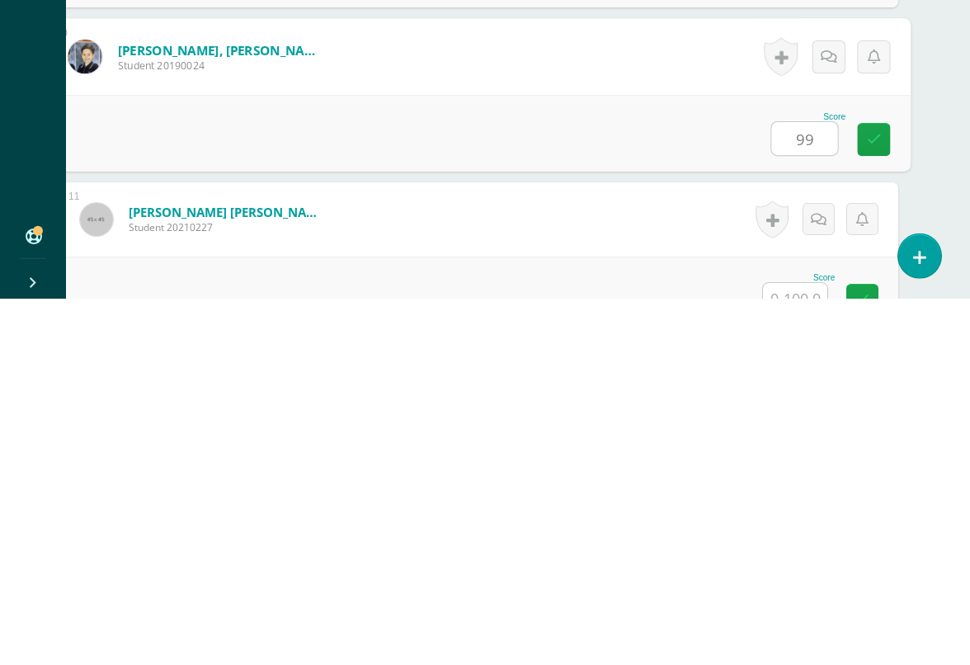
type input "99"
click at [800, 610] on input "text" at bounding box center [795, 665] width 64 height 32
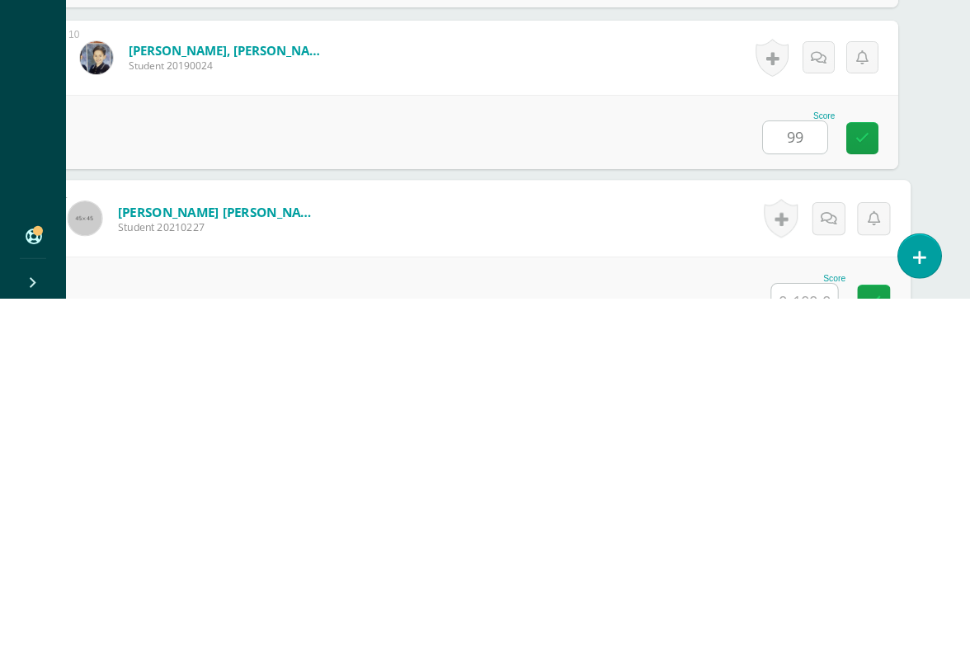
scroll to position [1796, 39]
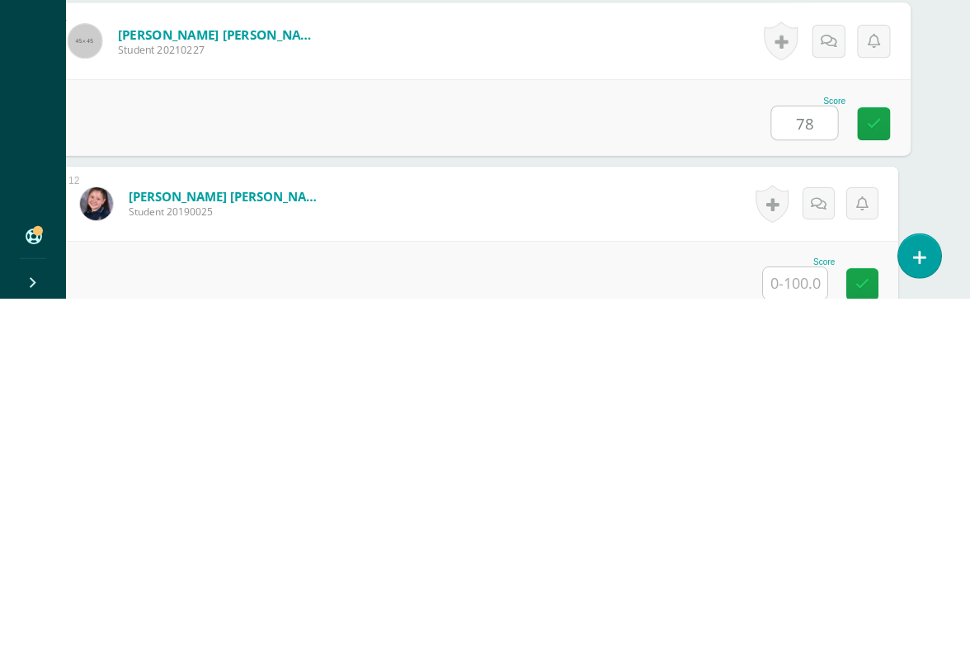
type input "78"
click at [790, 610] on input "text" at bounding box center [795, 650] width 64 height 32
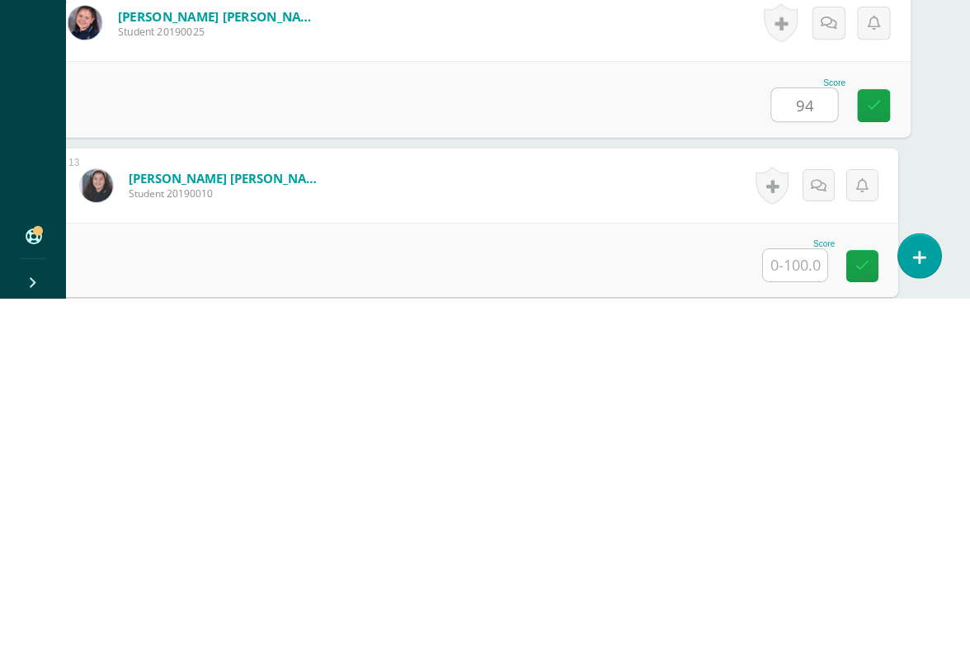
type input "94"
click at [795, 610] on input "text" at bounding box center [795, 631] width 64 height 32
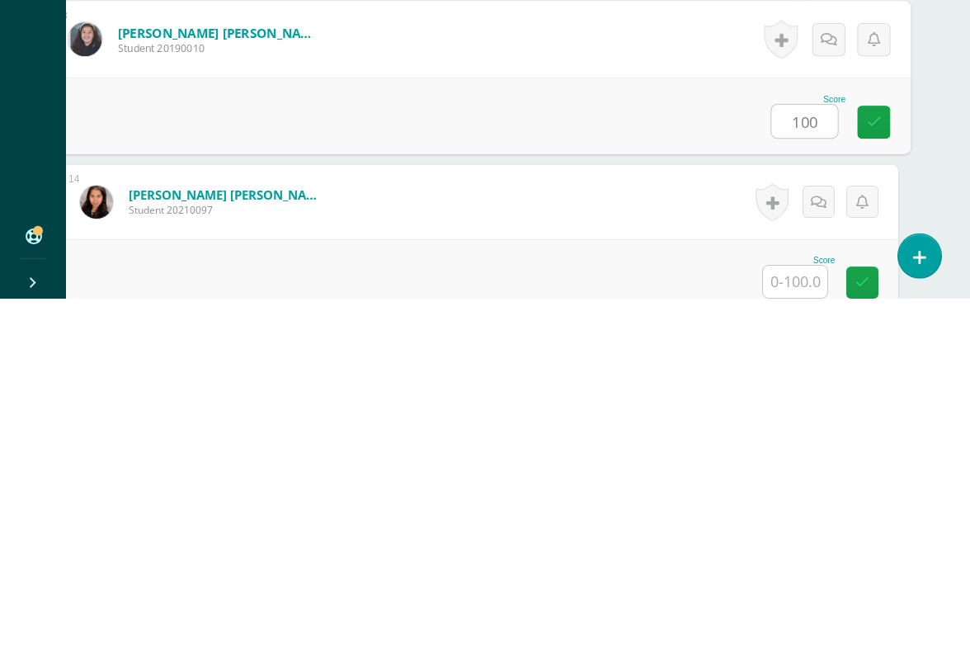
type input "100"
click at [798, 610] on input "text" at bounding box center [795, 648] width 64 height 32
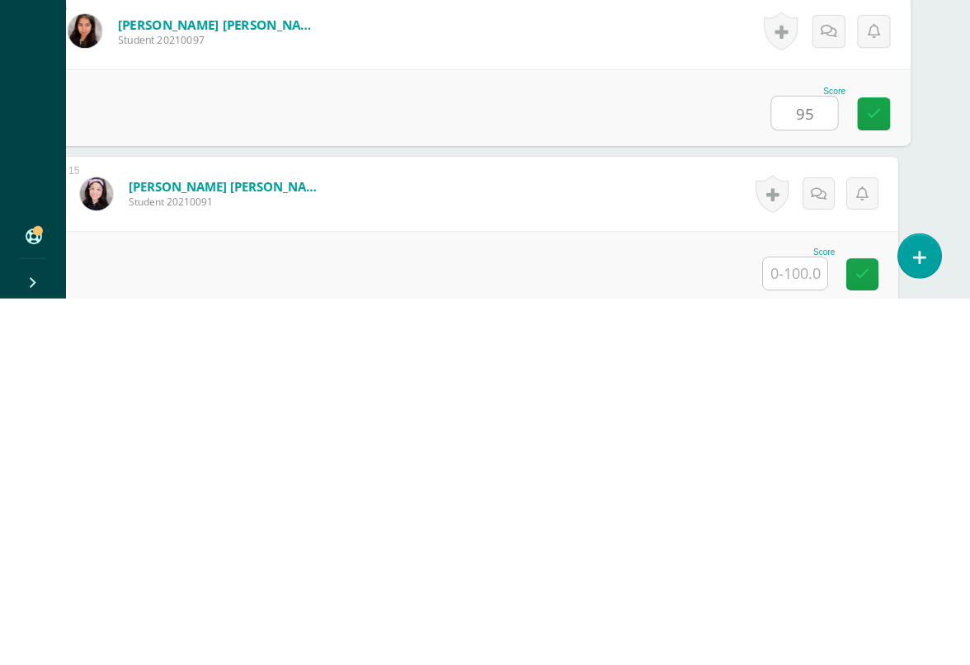
scroll to position [2334, 39]
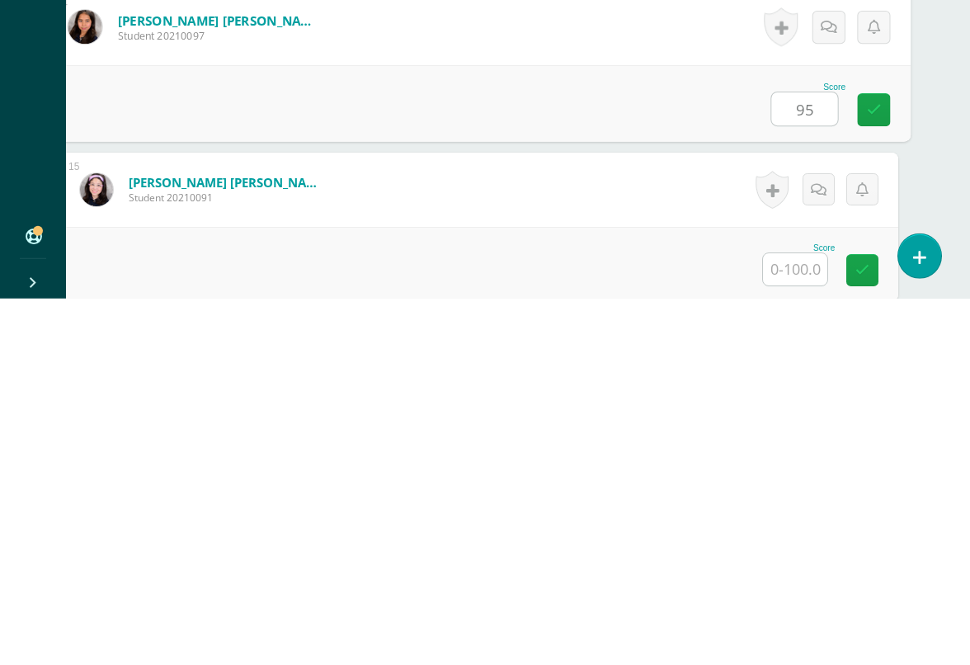
type input "95"
click at [804, 610] on input "text" at bounding box center [795, 636] width 64 height 32
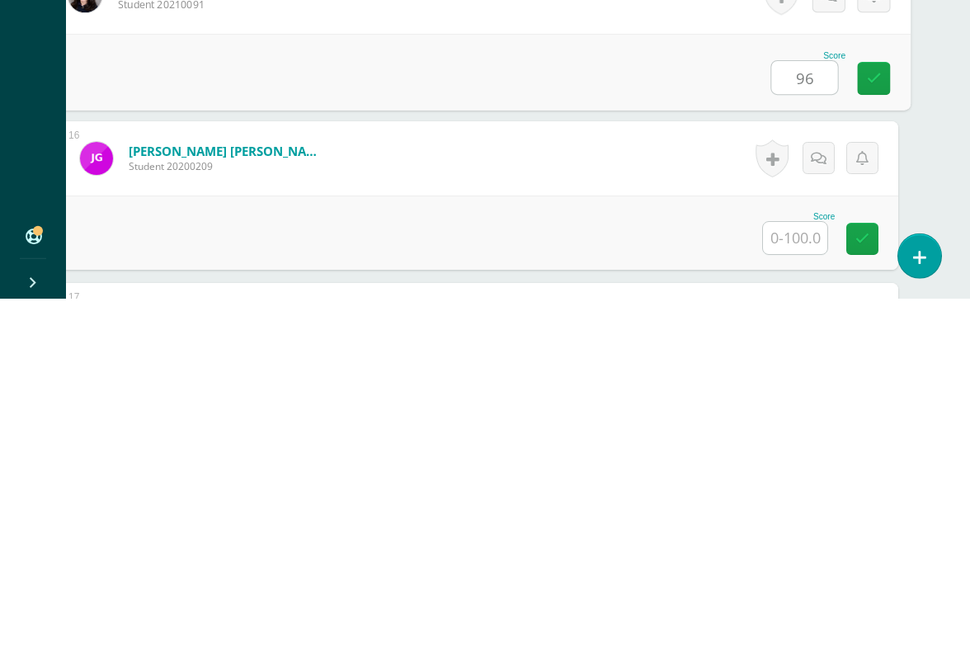
scroll to position [2530, 39]
type input "96"
click at [797, 586] on input "text" at bounding box center [795, 602] width 64 height 32
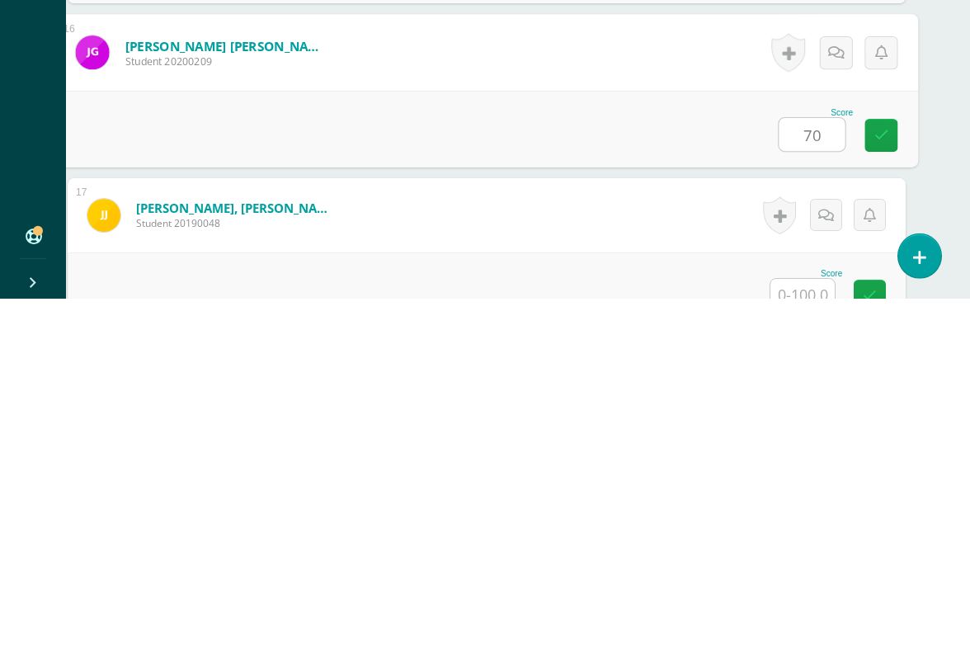
type input "70"
click at [795, 610] on input "text" at bounding box center [803, 661] width 64 height 32
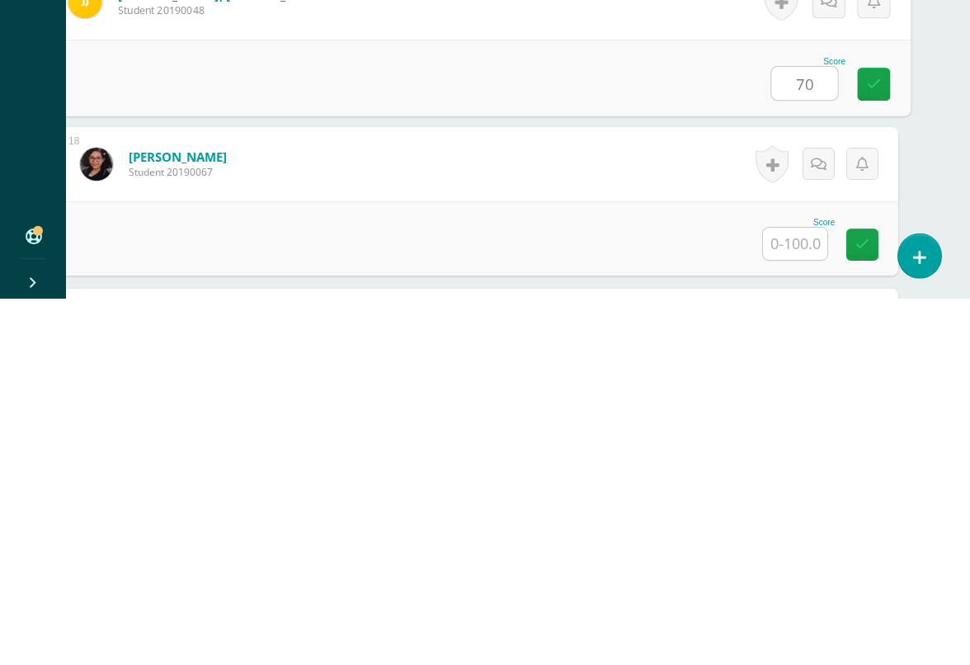
scroll to position [2846, 39]
type input "70"
click at [797, 592] on input "text" at bounding box center [795, 608] width 64 height 32
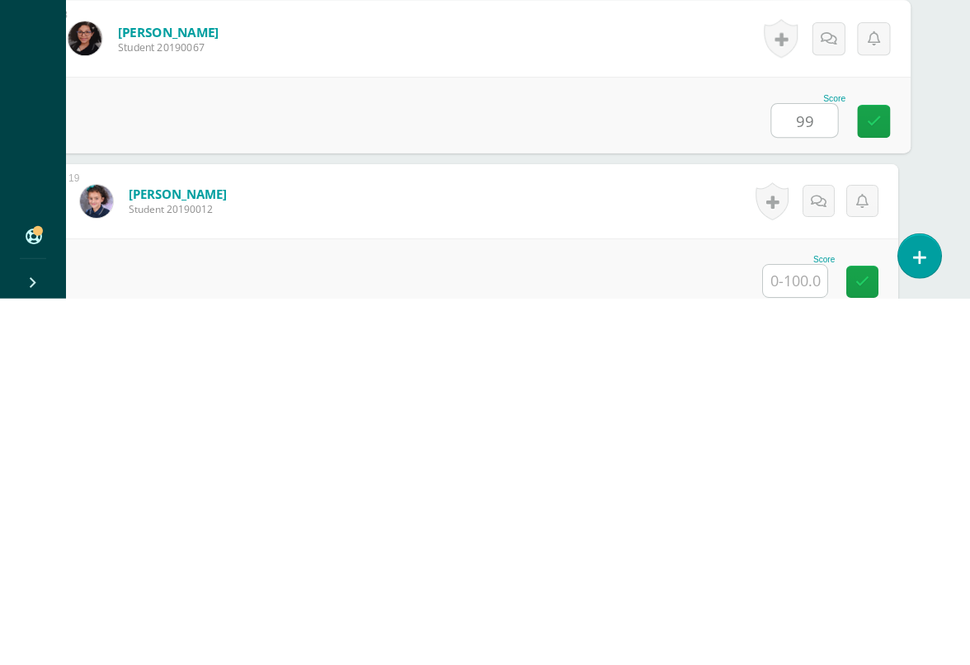
type input "99"
click at [797, 610] on input "text" at bounding box center [795, 647] width 64 height 32
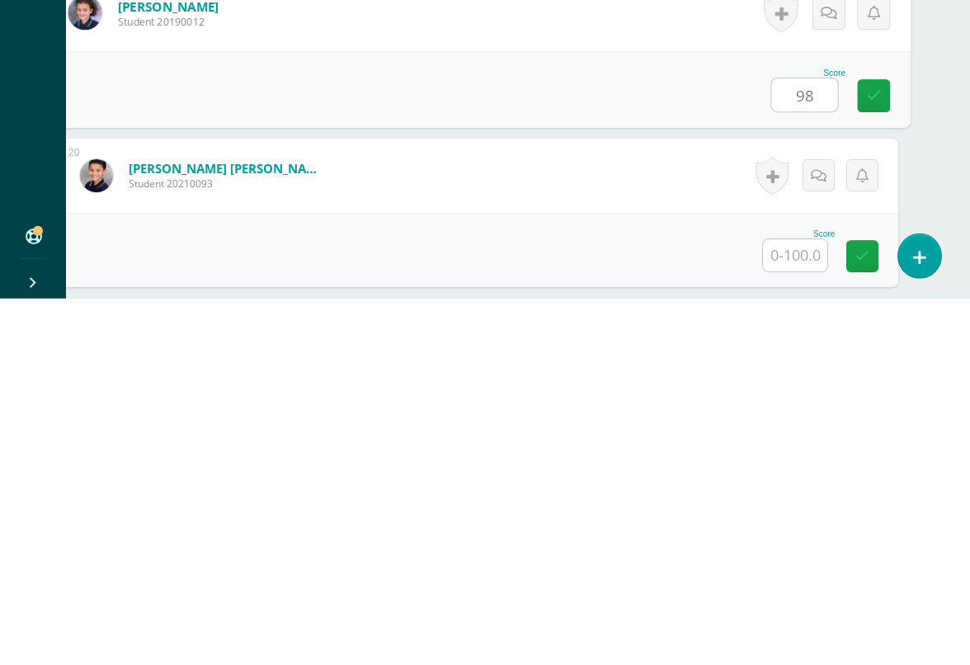
scroll to position [3157, 39]
type input "98"
click at [793, 605] on input "text" at bounding box center [795, 621] width 64 height 32
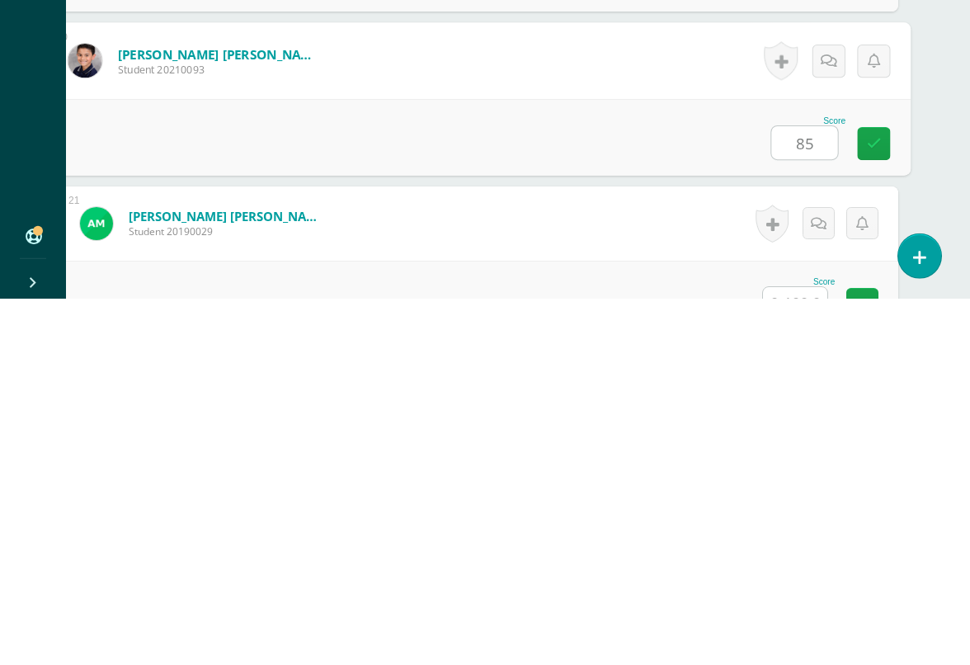
type input "85"
click at [797, 610] on input "text" at bounding box center [795, 669] width 64 height 32
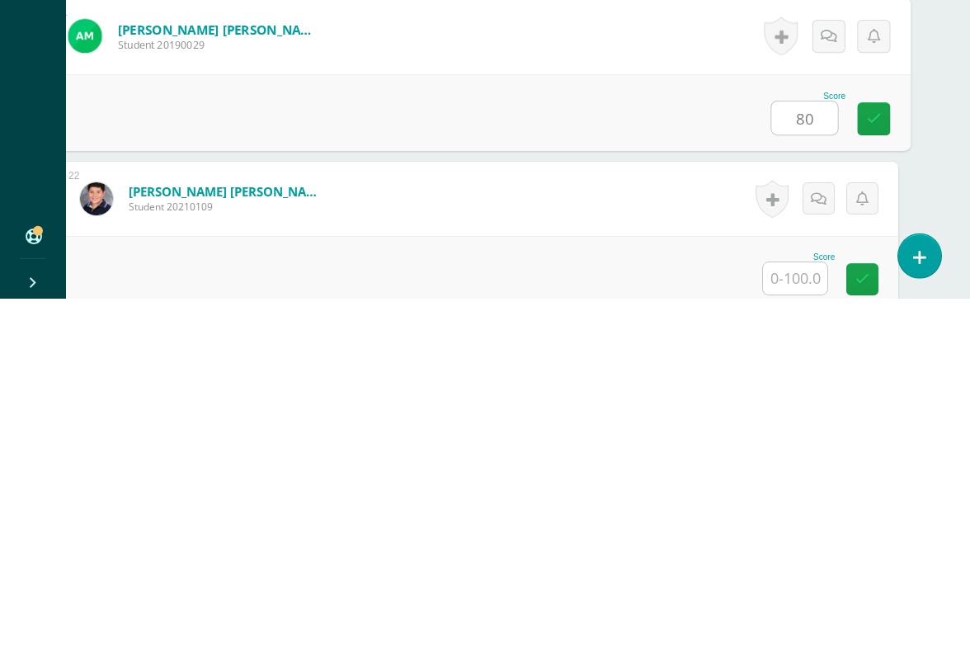
scroll to position [3488, 39]
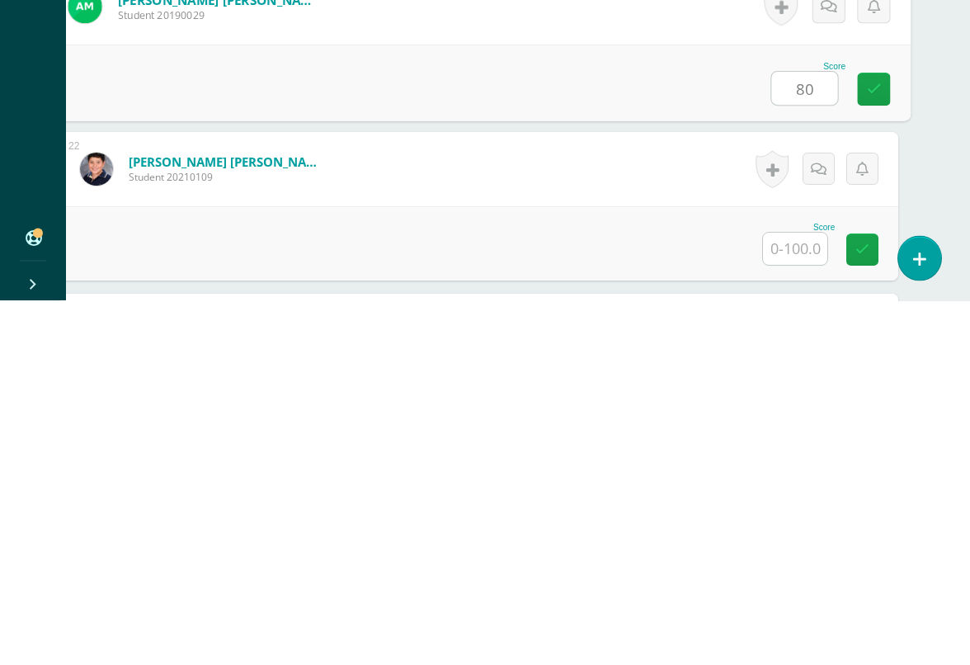
type input "80"
click at [792, 597] on input "text" at bounding box center [795, 613] width 64 height 32
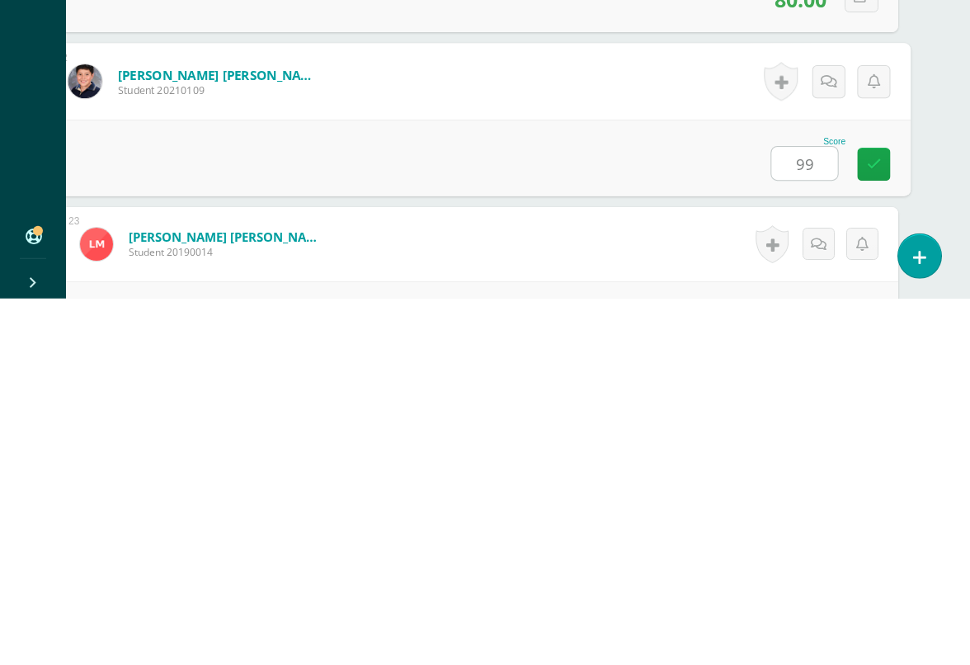
type input "99"
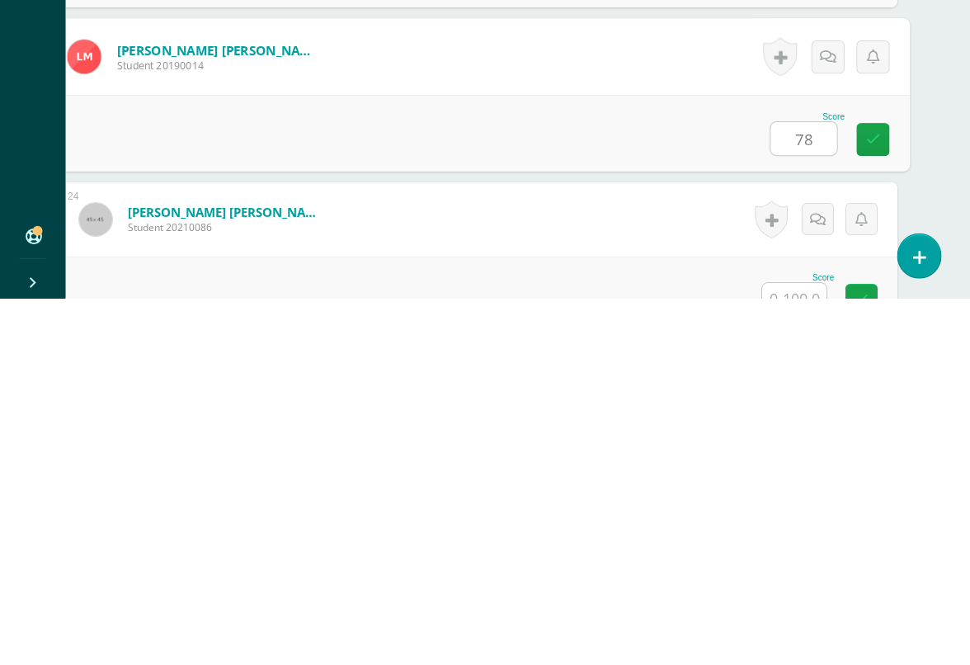
scroll to position [3770, 39]
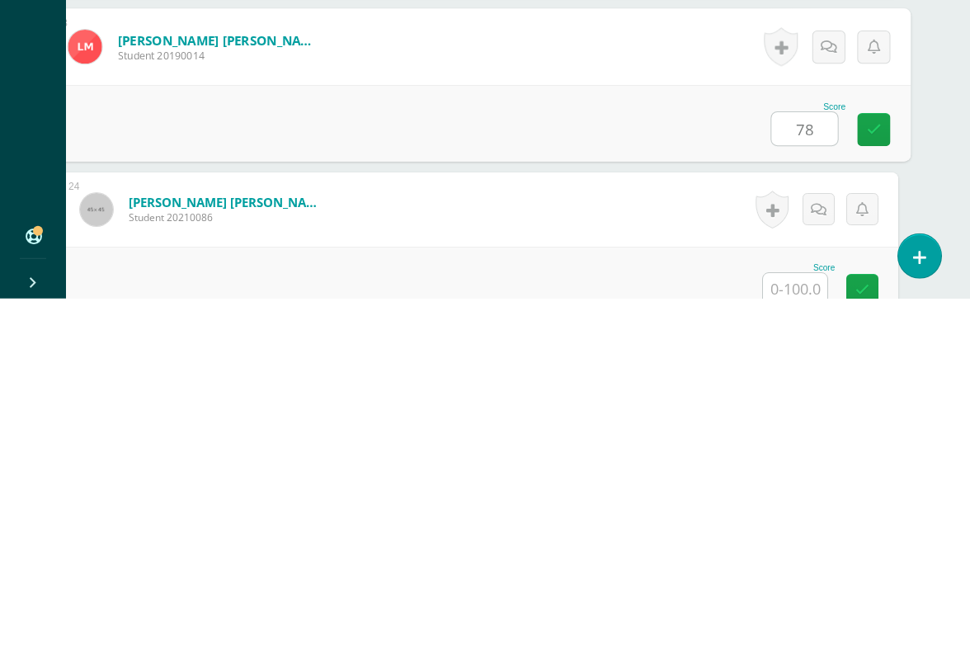
type input "78"
click at [791, 610] on input "text" at bounding box center [795, 655] width 64 height 32
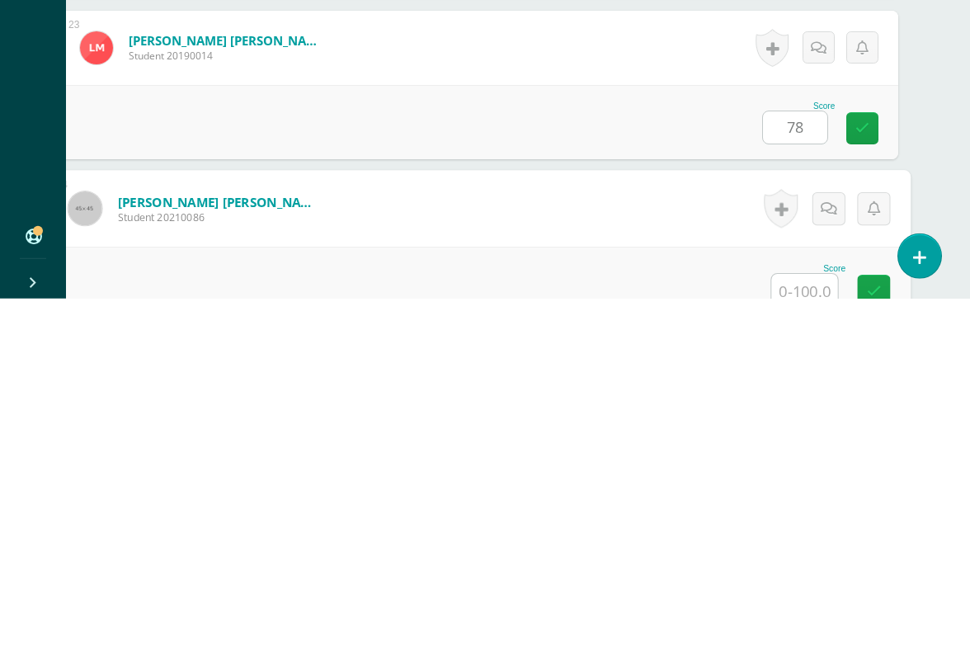
scroll to position [3898, 39]
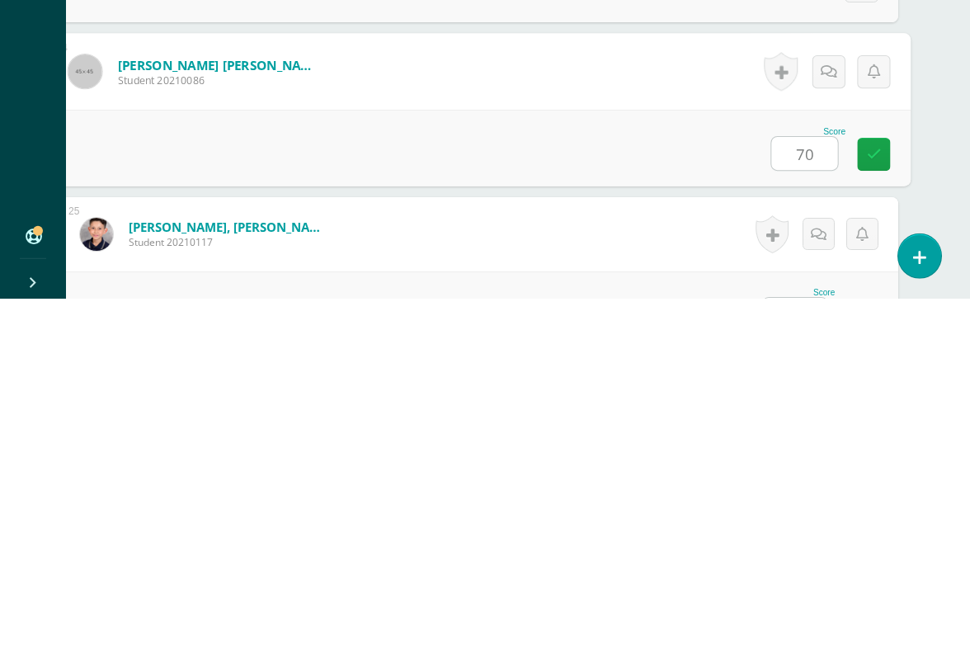
type input "70"
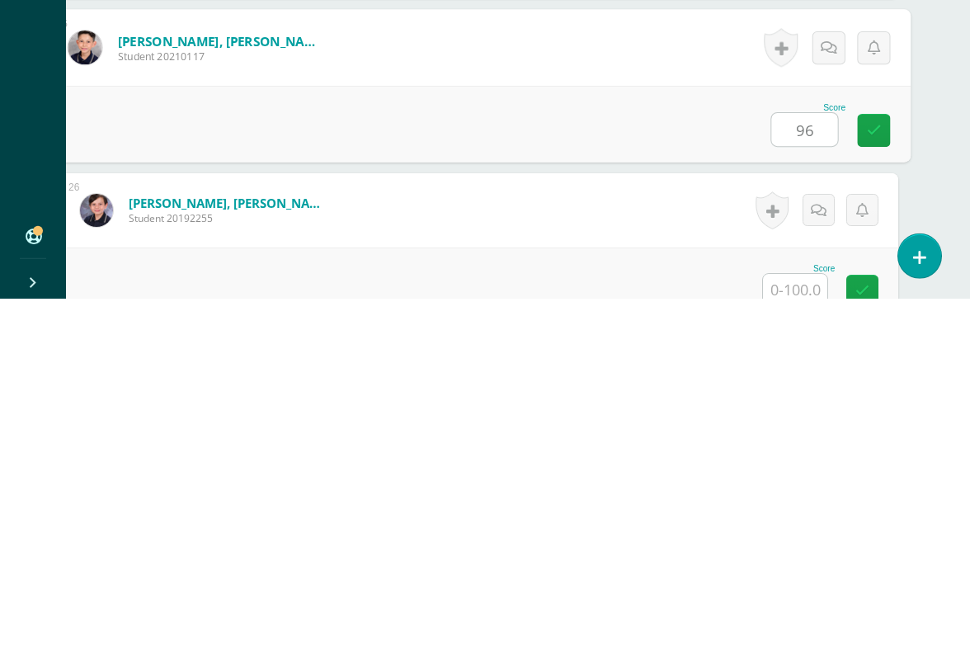
scroll to position [4118, 39]
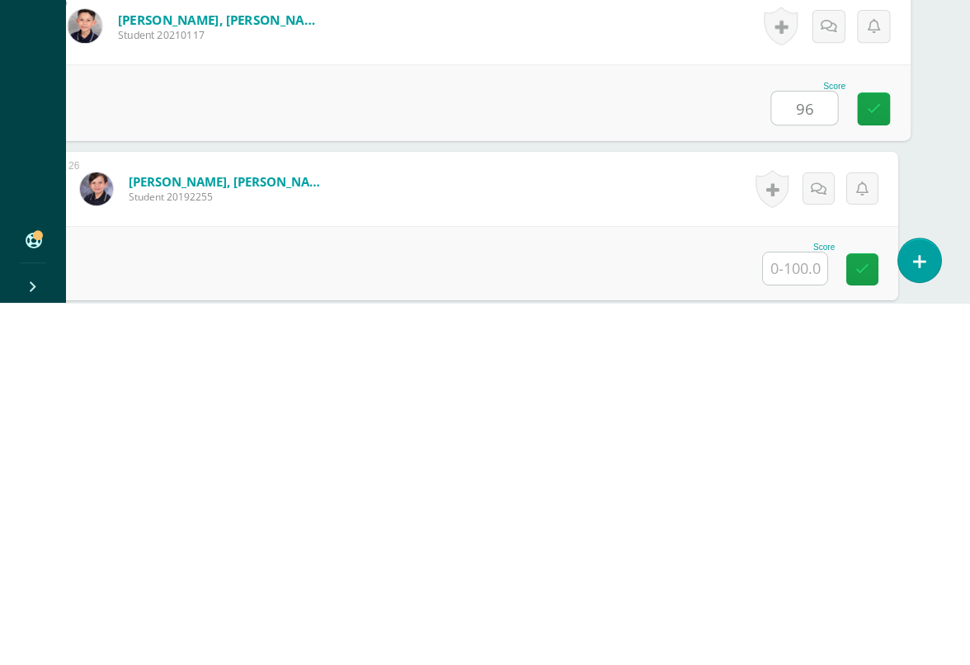
type input "96"
click at [796, 610] on input "text" at bounding box center [795, 631] width 64 height 32
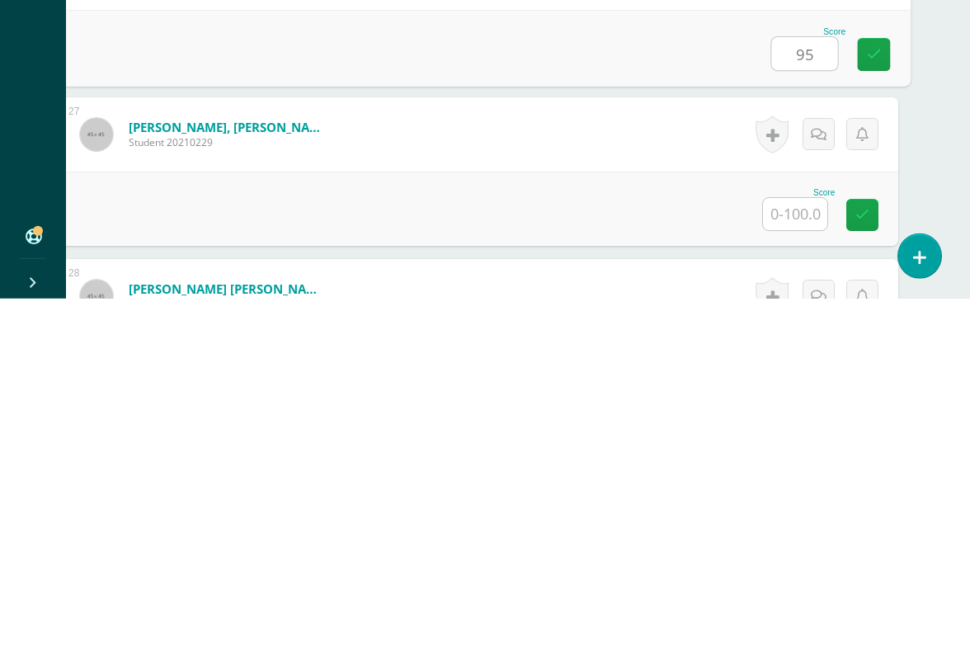
scroll to position [4333, 39]
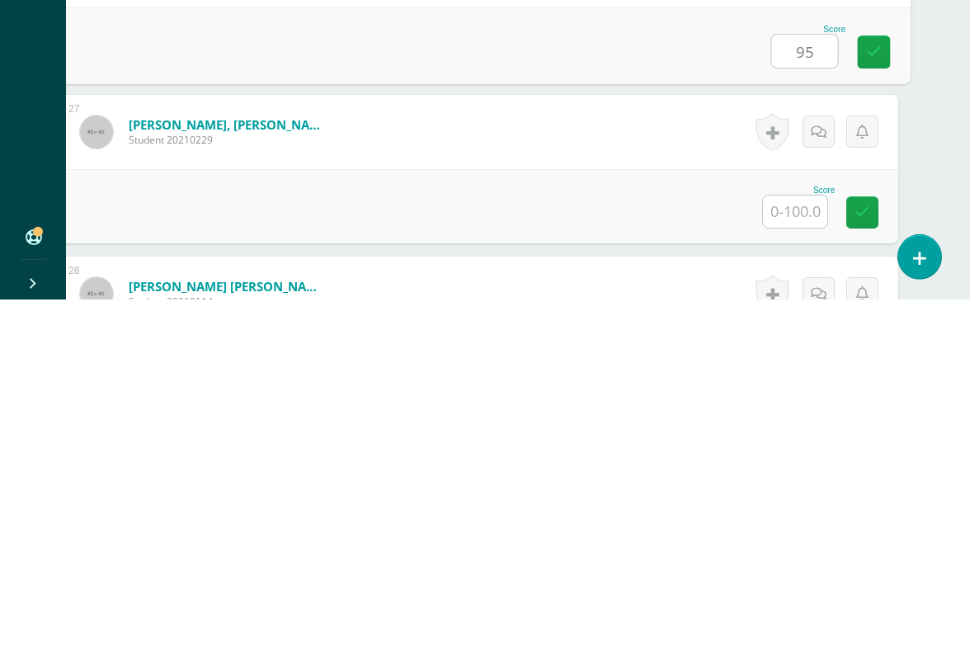
type input "95"
click at [803, 561] on input "text" at bounding box center [795, 577] width 64 height 32
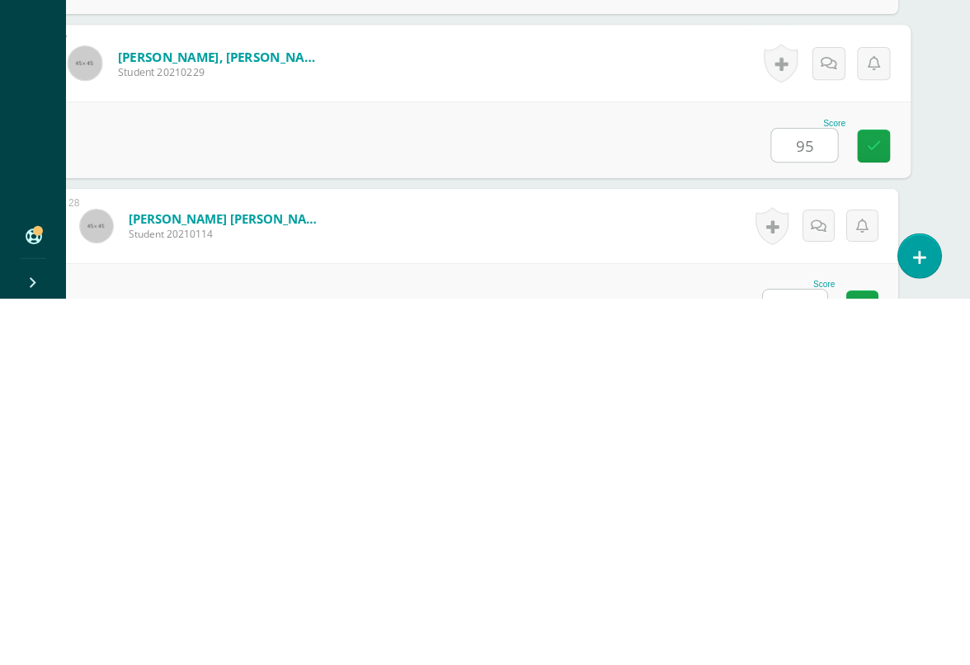
type input "95"
click at [801, 610] on input "text" at bounding box center [795, 672] width 64 height 32
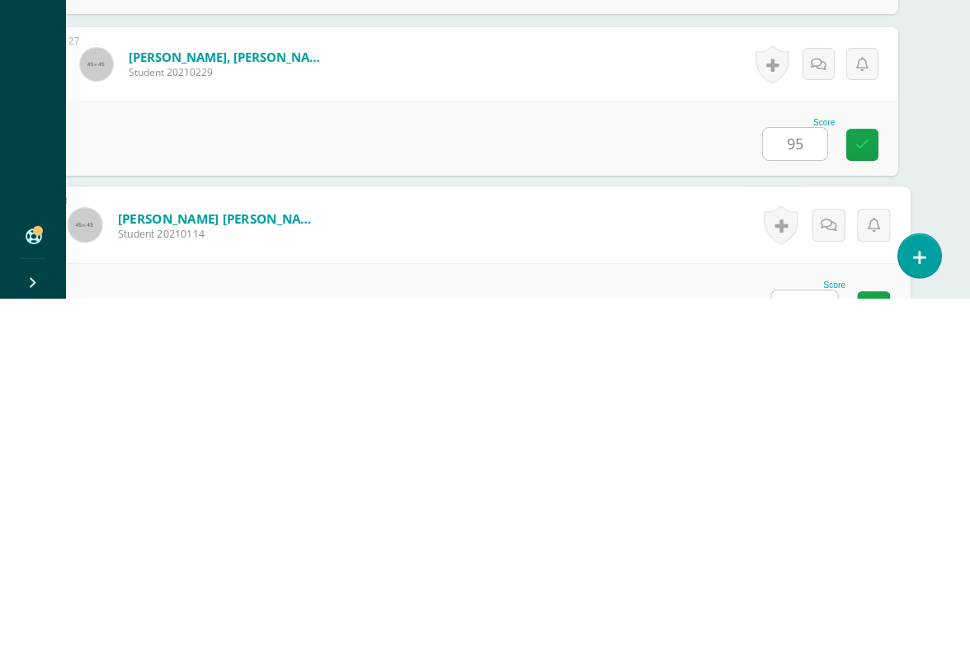
scroll to position [4545, 39]
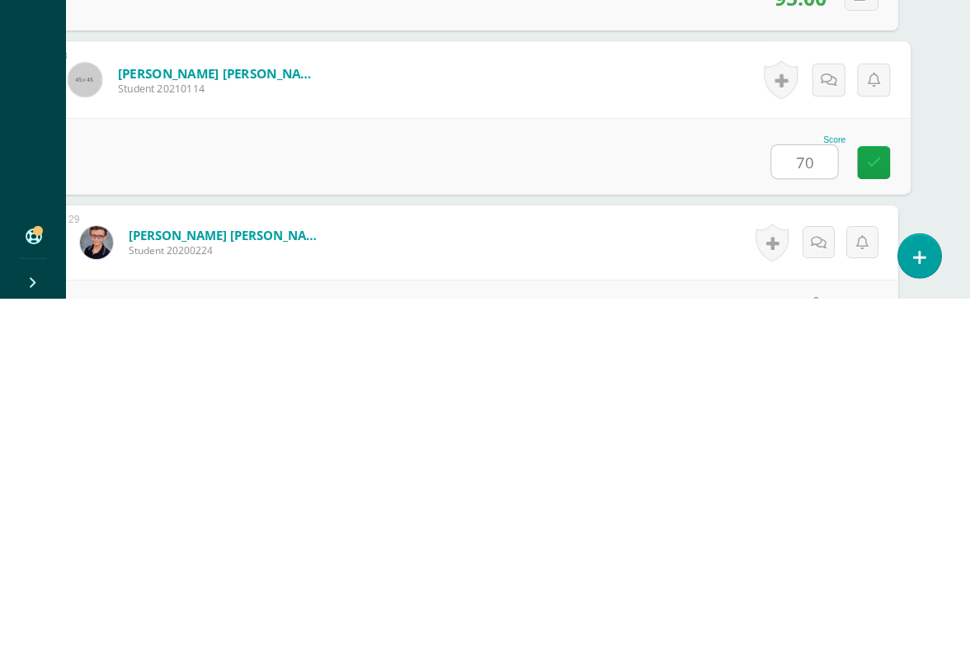
type input "70"
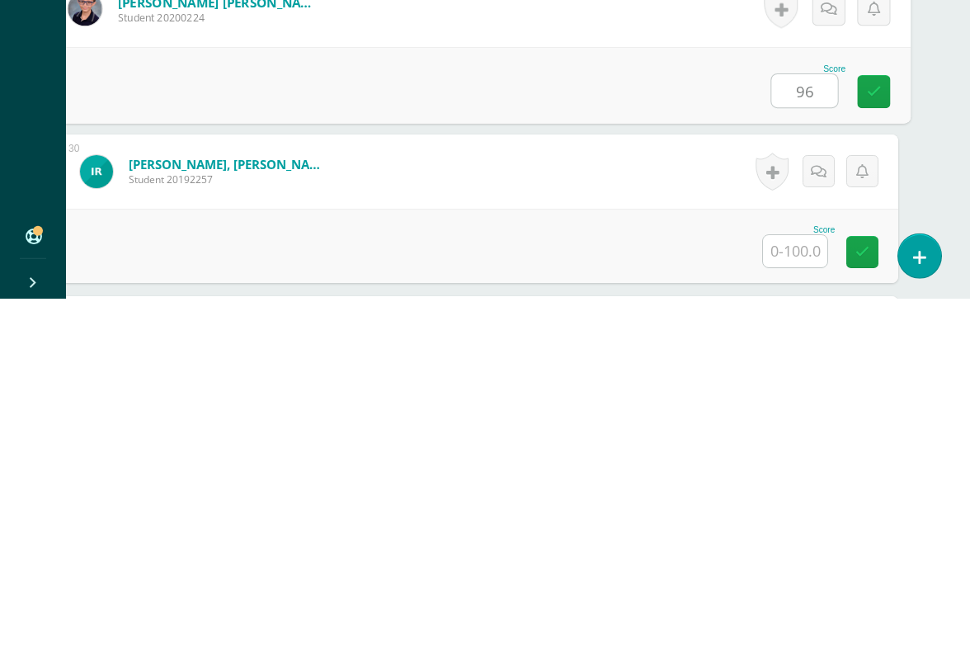
scroll to position [4778, 39]
type input "96"
click at [793, 601] on input "text" at bounding box center [795, 617] width 64 height 32
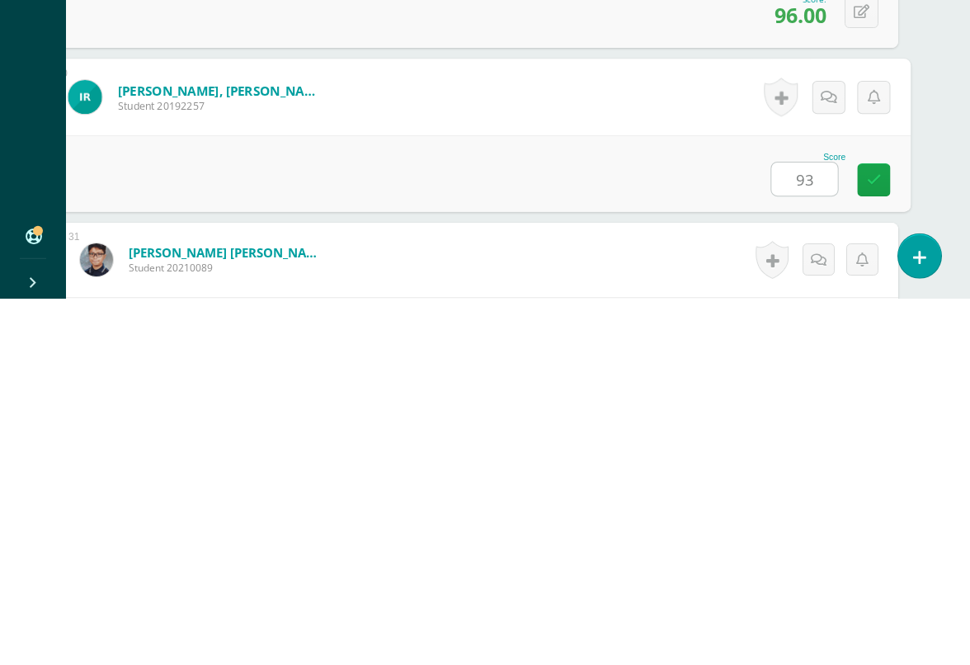
scroll to position [4863, 39]
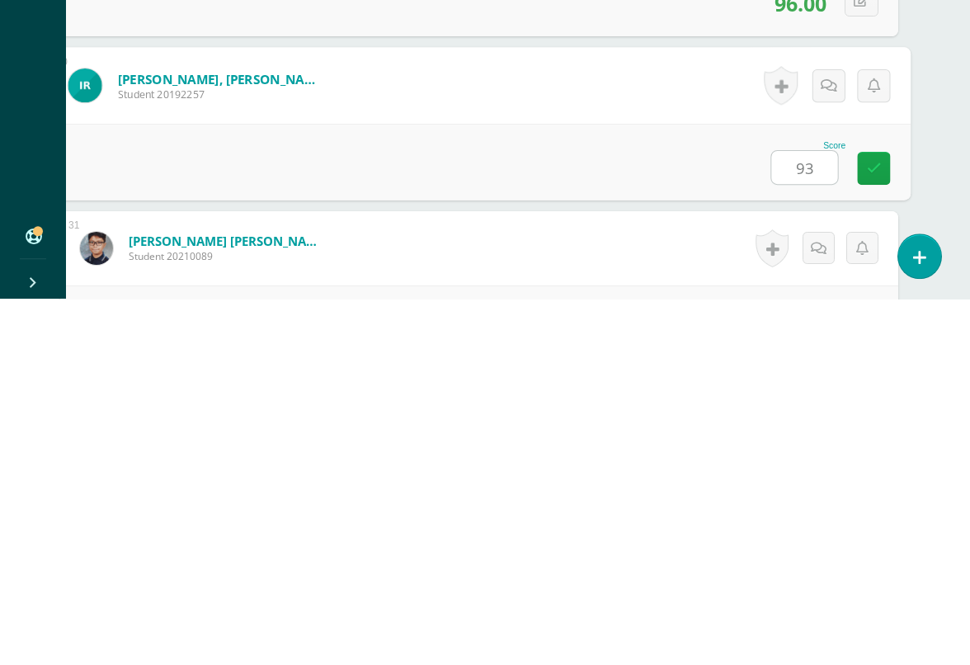
type input "93"
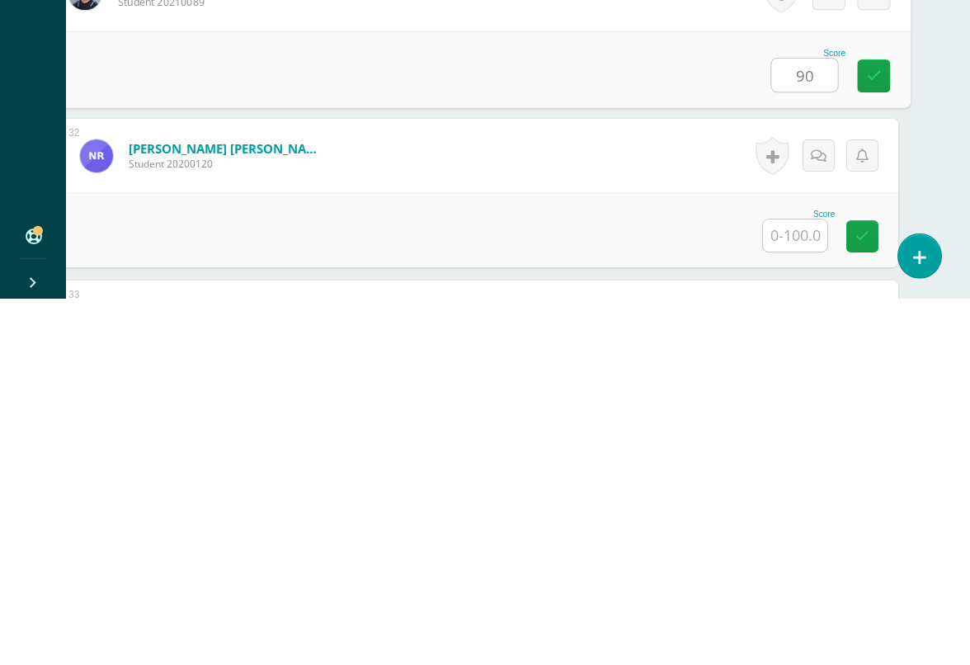
scroll to position [5118, 39]
type input "90"
click at [790, 585] on input "text" at bounding box center [795, 601] width 64 height 32
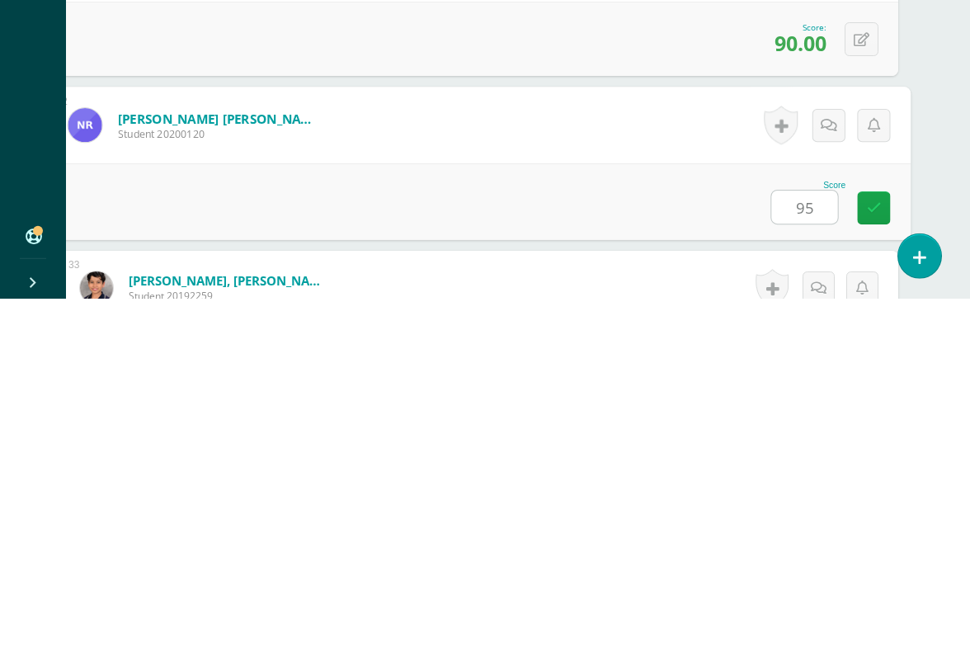
scroll to position [5185, 39]
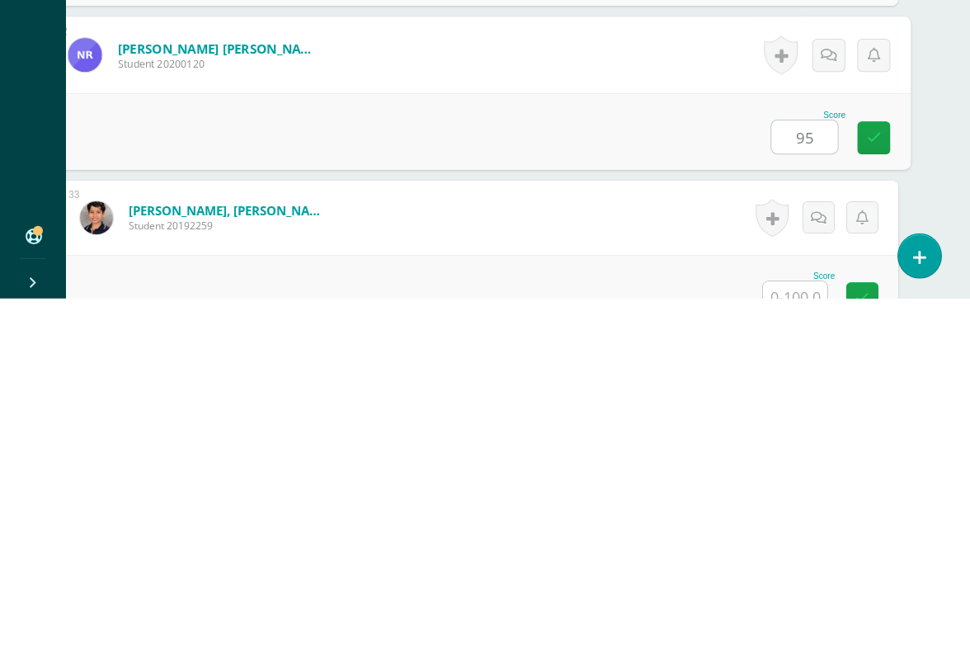
type input "95"
click at [797, 610] on input "text" at bounding box center [795, 664] width 64 height 32
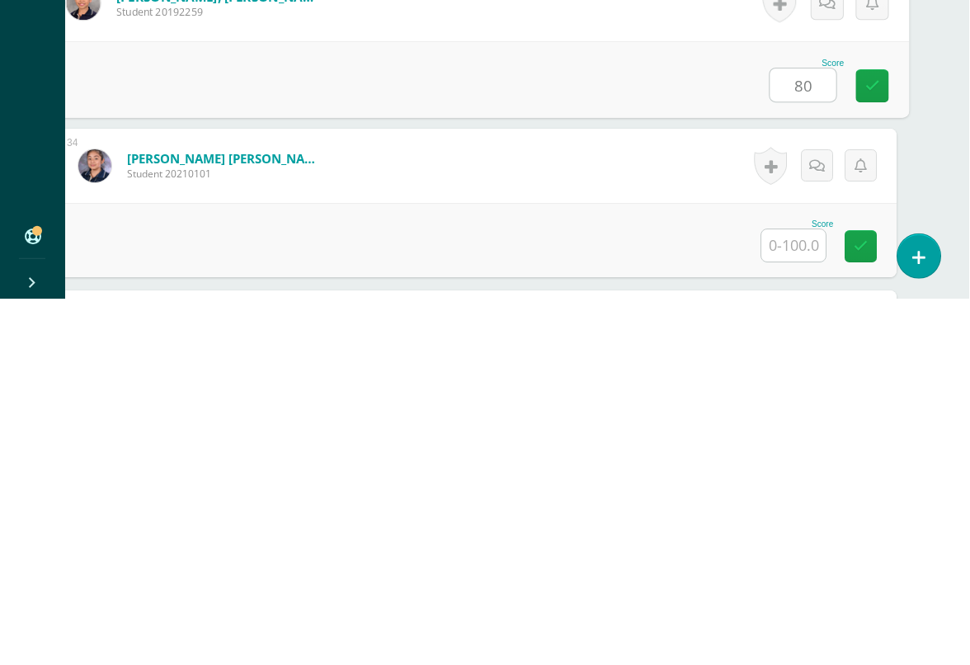
scroll to position [5439, 39]
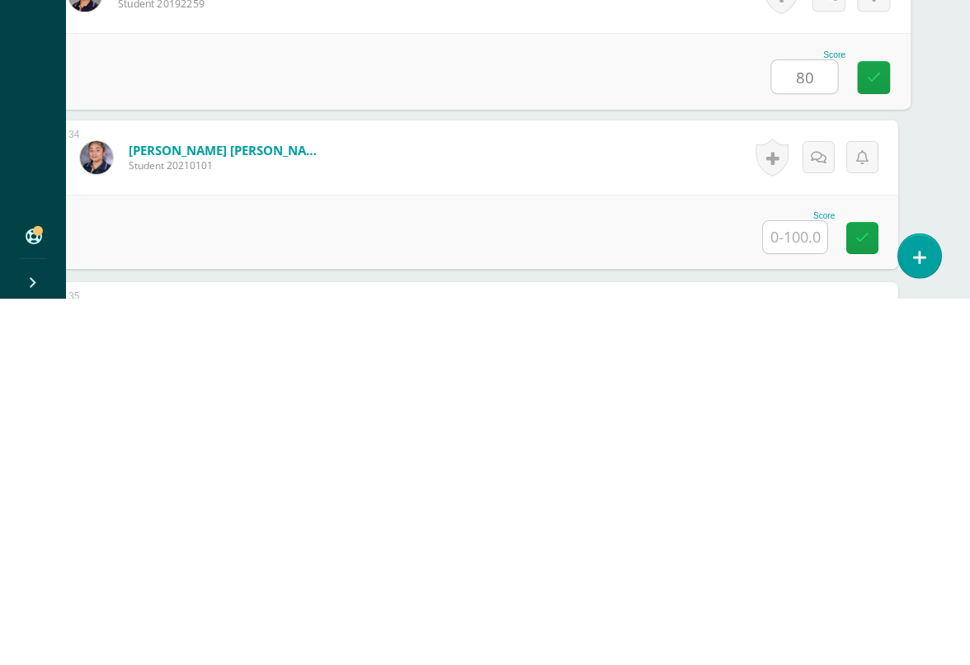
type input "80"
click at [793, 587] on input "text" at bounding box center [795, 603] width 64 height 32
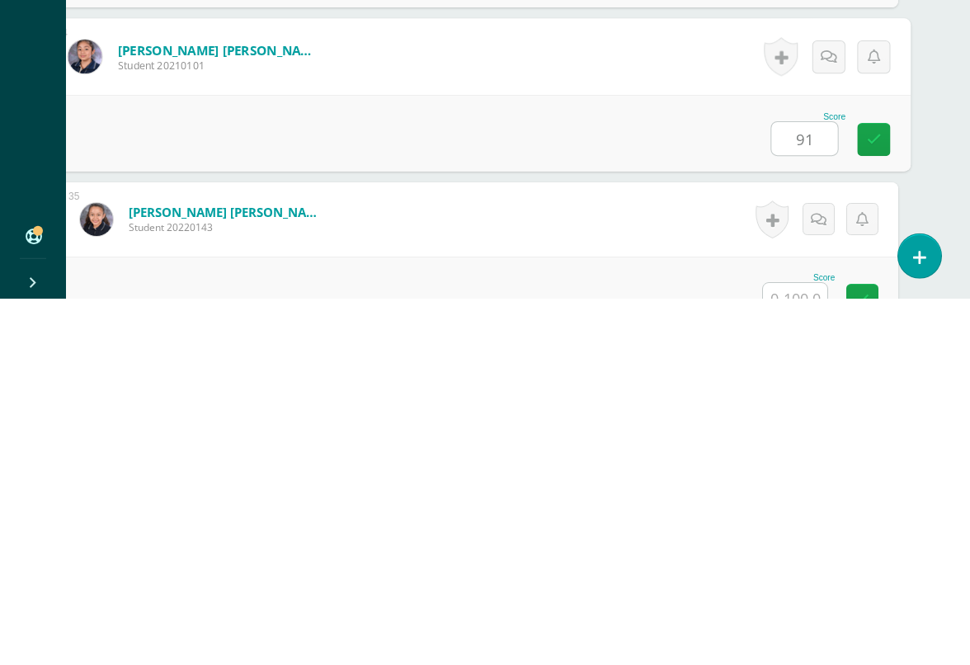
type input "91"
click at [793, 610] on input "text" at bounding box center [795, 665] width 64 height 32
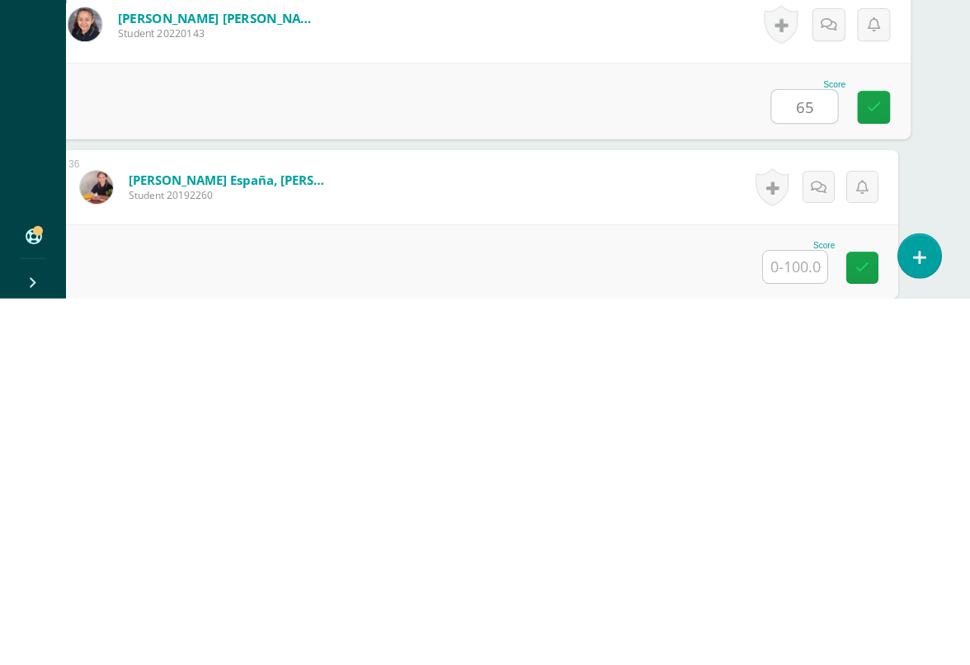
scroll to position [5739, 39]
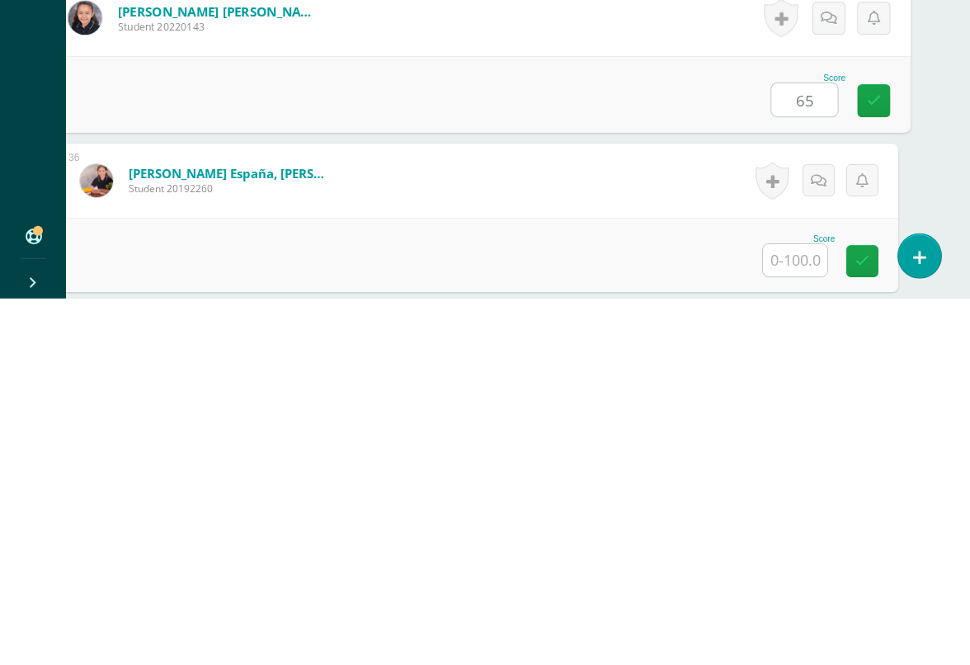
type input "65"
click at [795, 610] on input "text" at bounding box center [795, 627] width 64 height 32
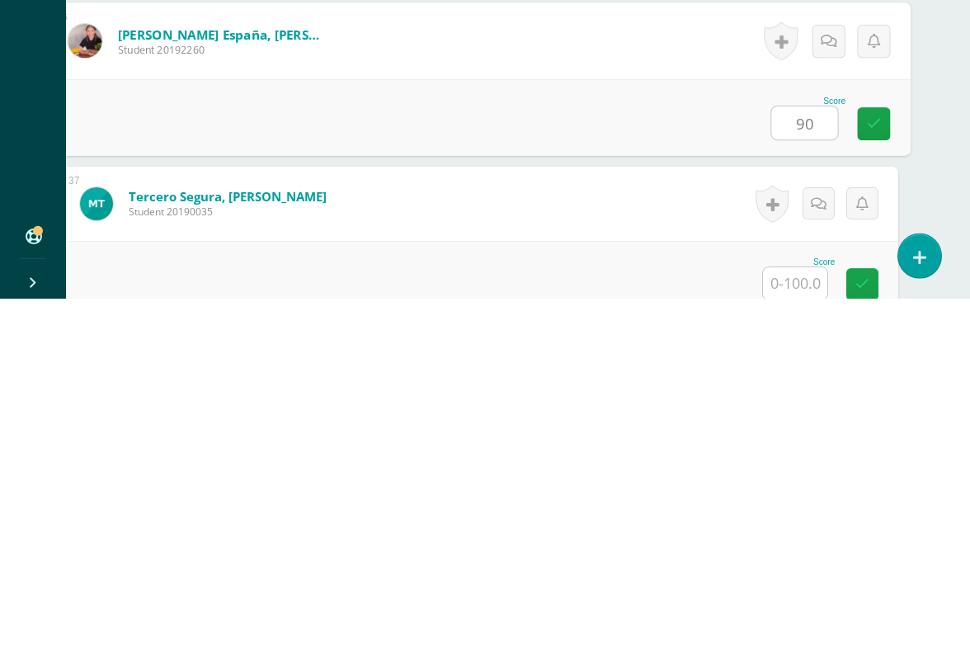
type input "90"
click at [788, 610] on input "text" at bounding box center [795, 650] width 64 height 32
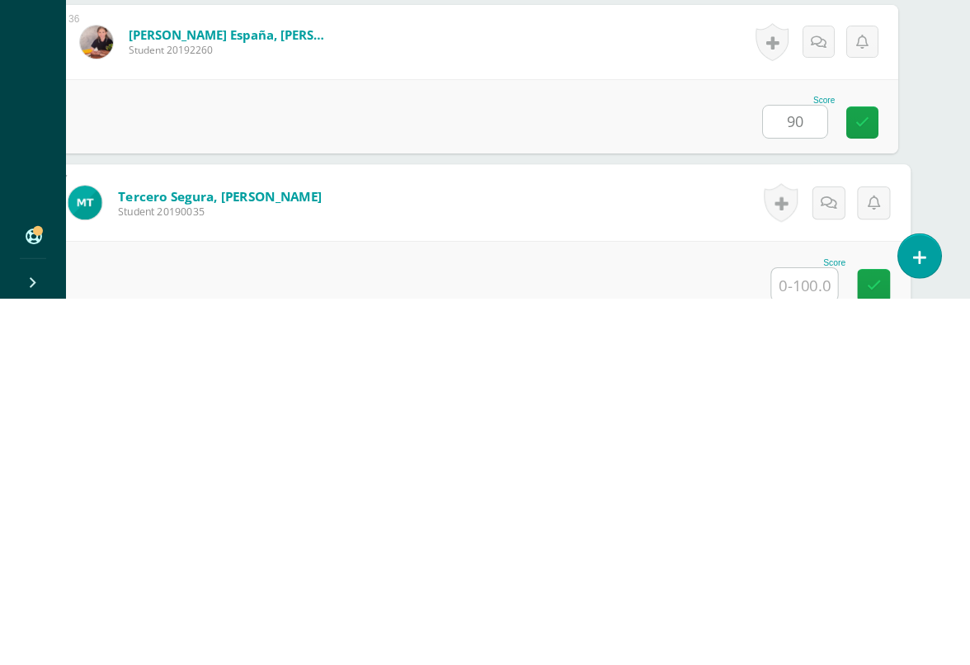
scroll to position [6001, 39]
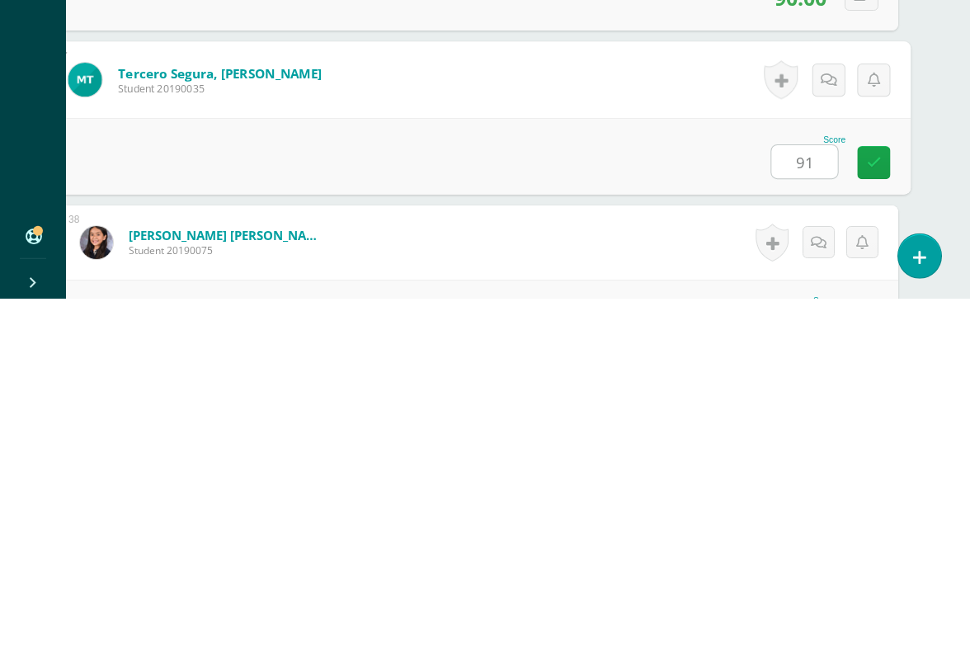
type input "91"
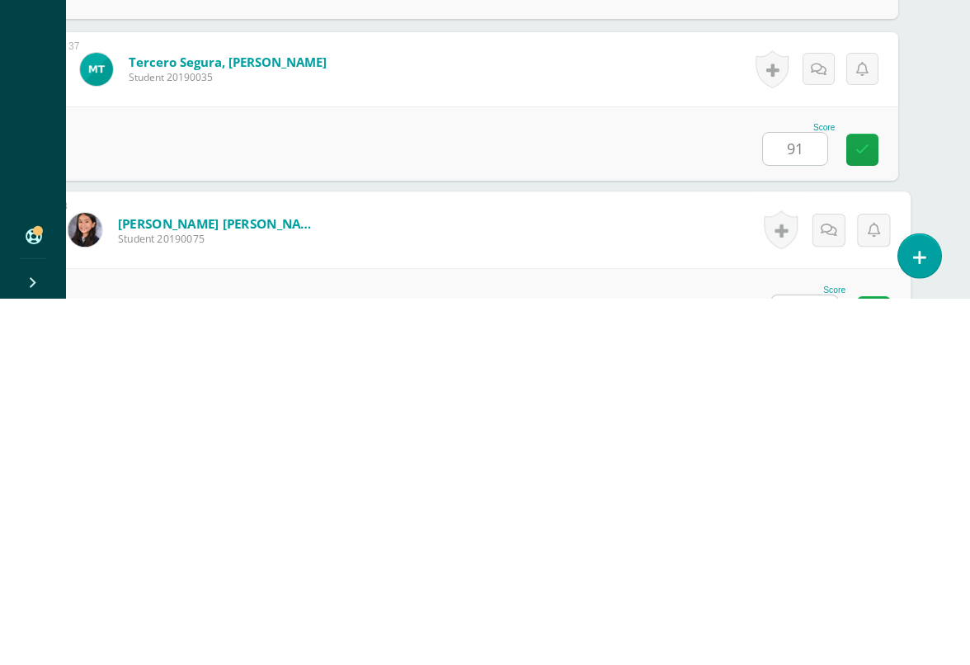
scroll to position [6162, 39]
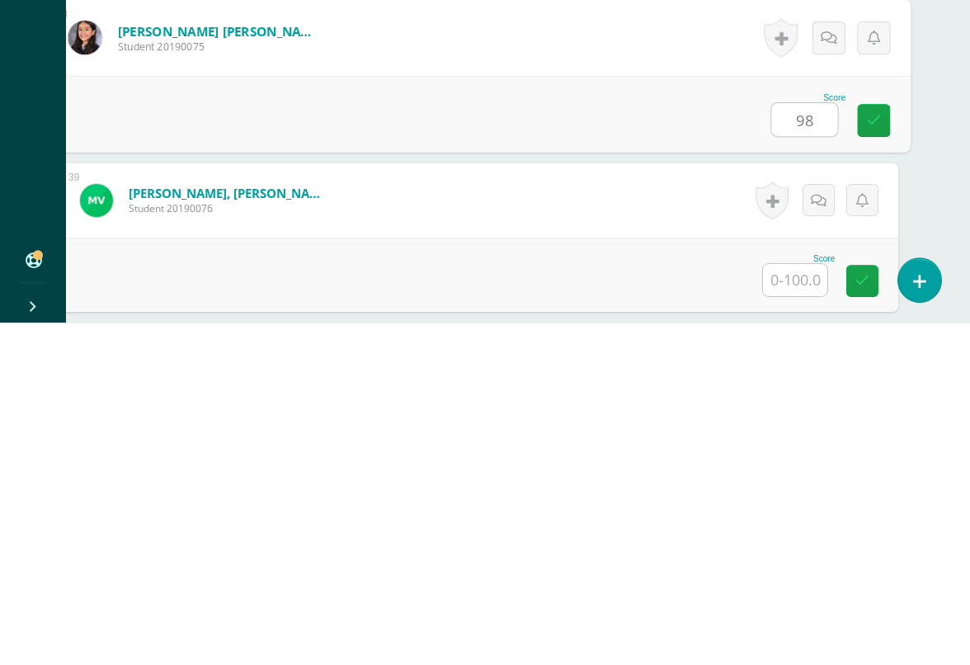
type input "98"
click at [808, 606] on input "text" at bounding box center [795, 622] width 64 height 32
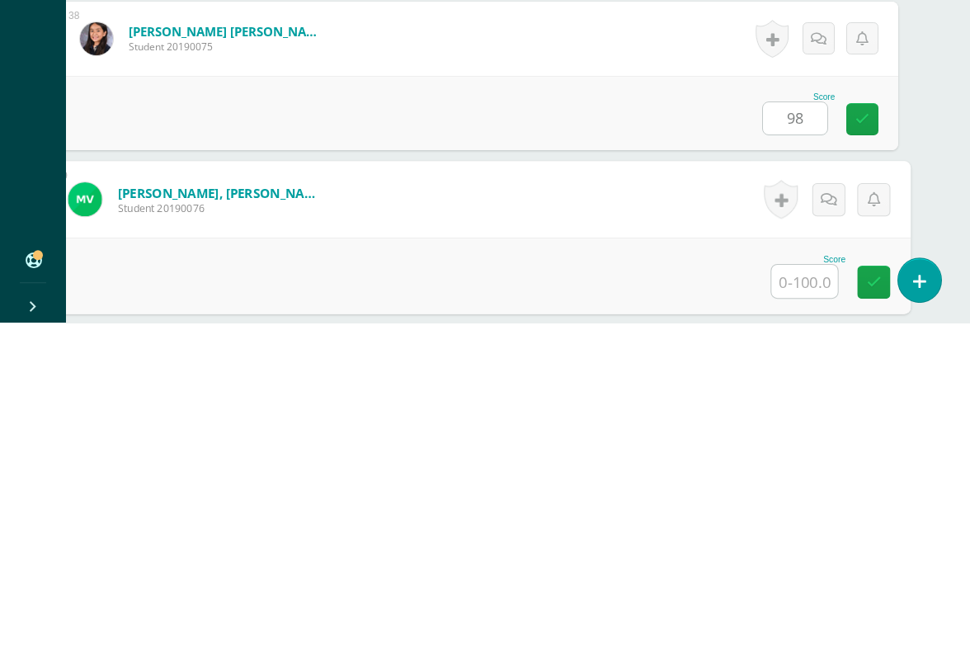
scroll to position [6351, 39]
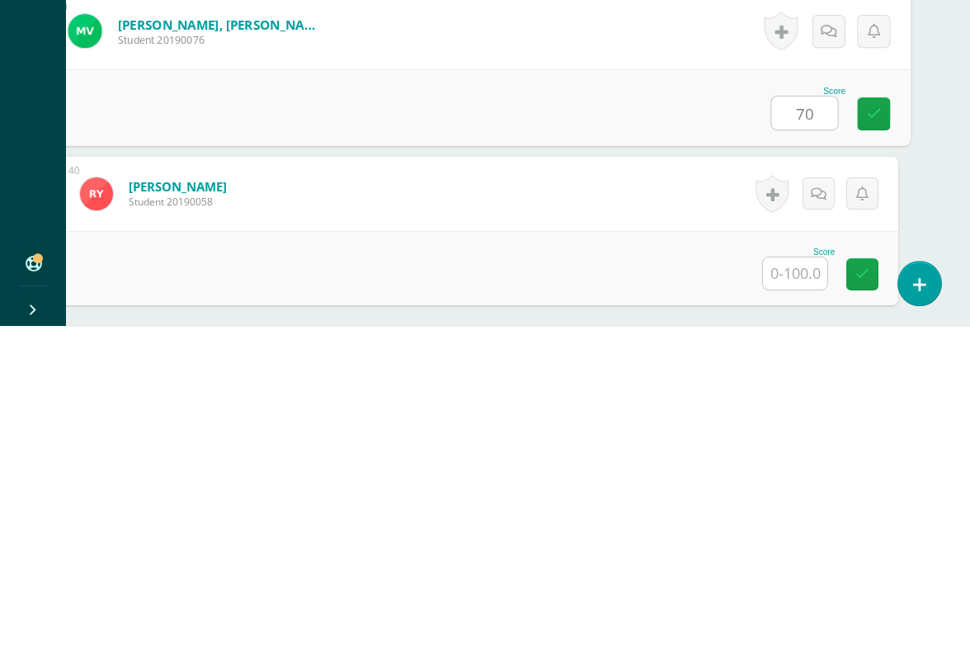
type input "70"
click at [790, 597] on input "text" at bounding box center [795, 613] width 64 height 32
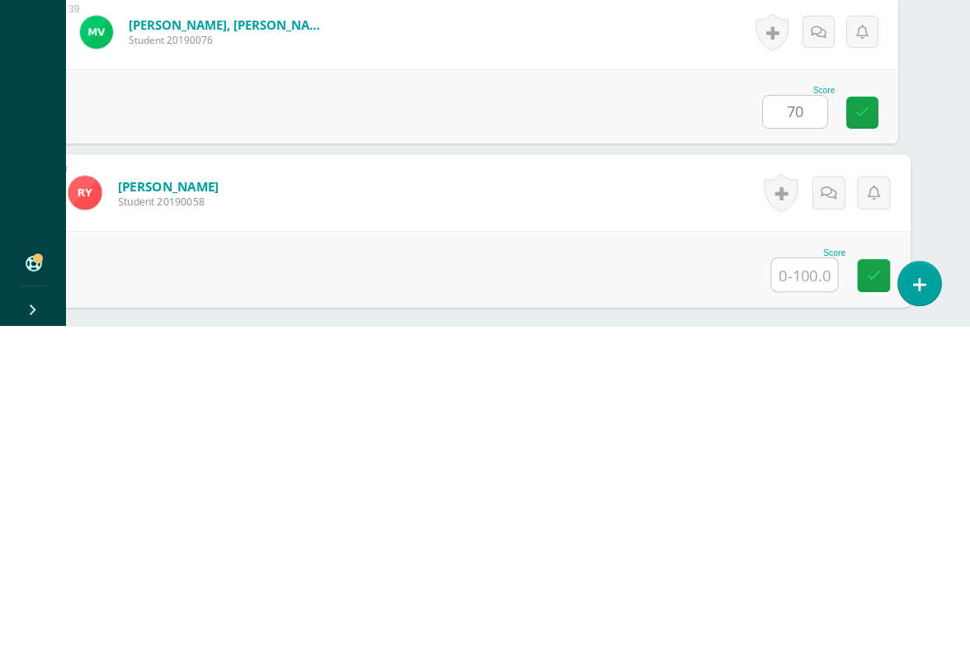
scroll to position [6513, 39]
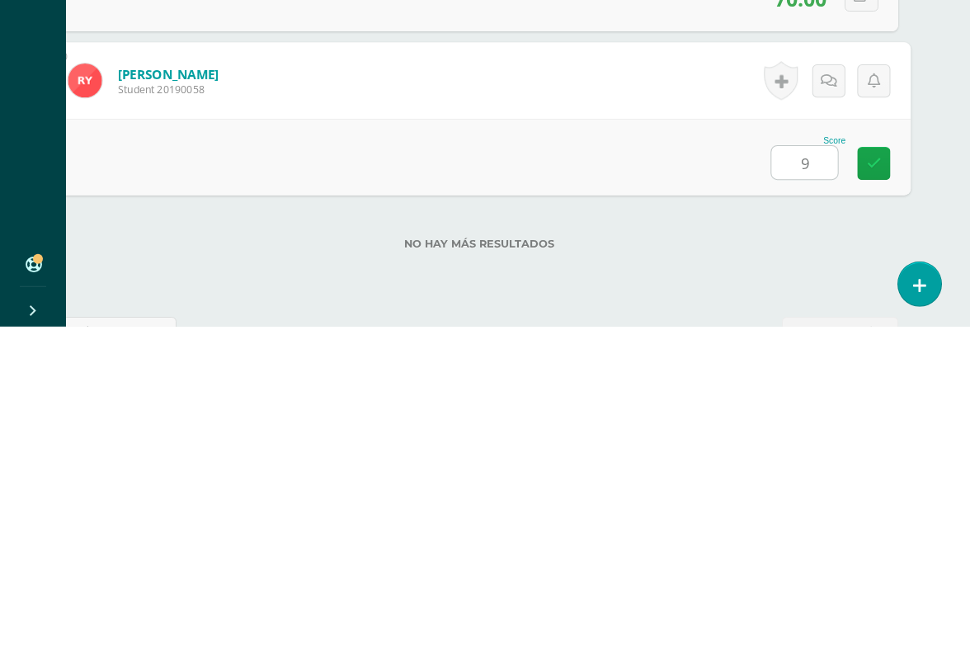
type input "90"
click at [881, 485] on link at bounding box center [873, 501] width 33 height 33
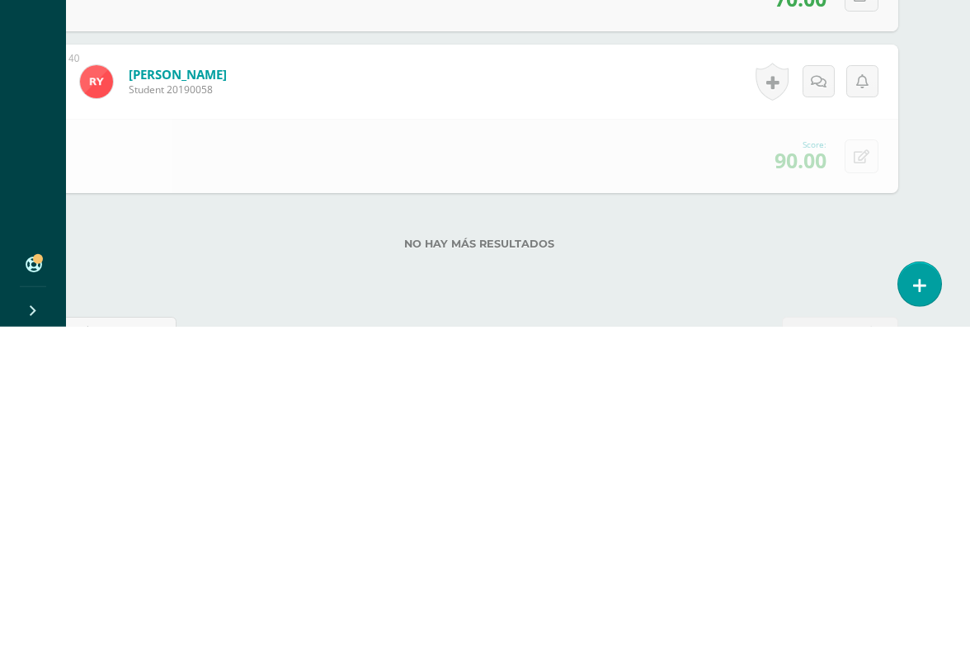
scroll to position [6548, 40]
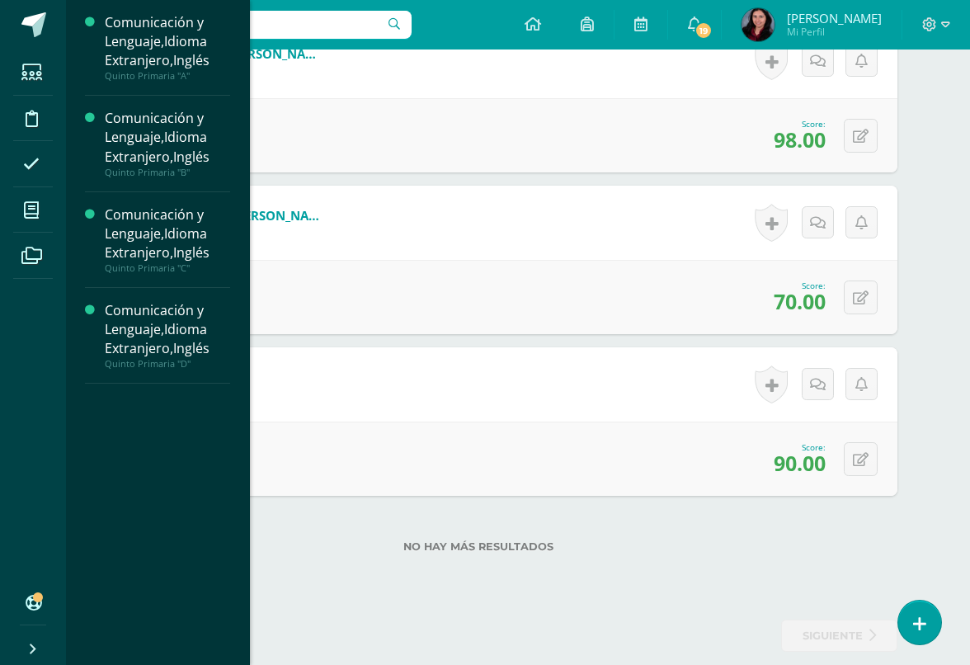
click at [38, 215] on icon at bounding box center [31, 210] width 15 height 17
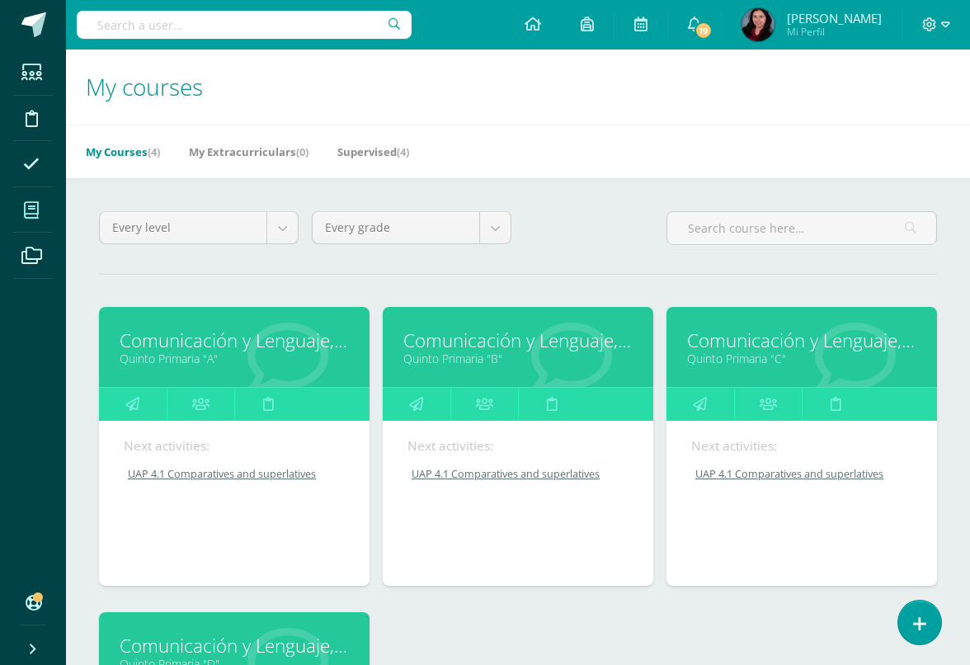
click at [248, 637] on link "Comunicación y Lenguaje,Idioma Extranjero,Inglés" at bounding box center [234, 646] width 229 height 26
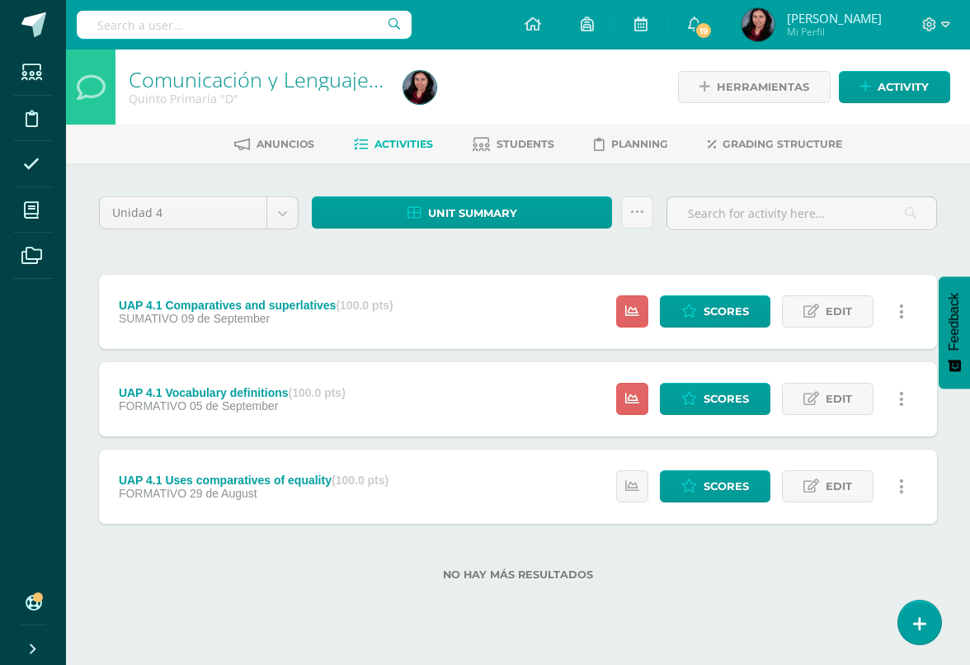
click at [705, 396] on span "Scores" at bounding box center [726, 399] width 45 height 31
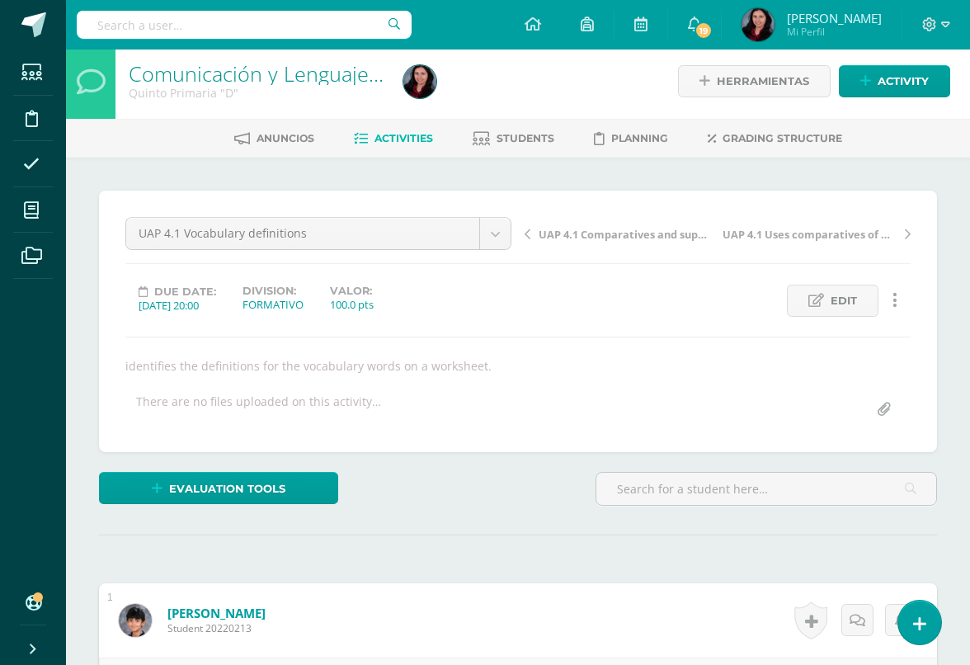
scroll to position [7, 0]
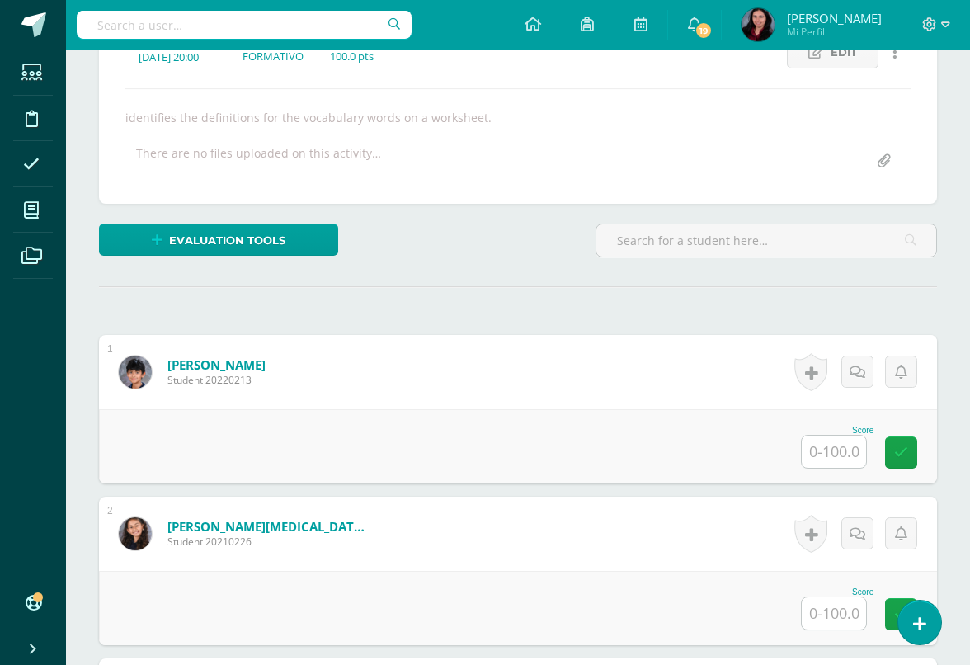
click at [846, 456] on input "text" at bounding box center [834, 452] width 64 height 32
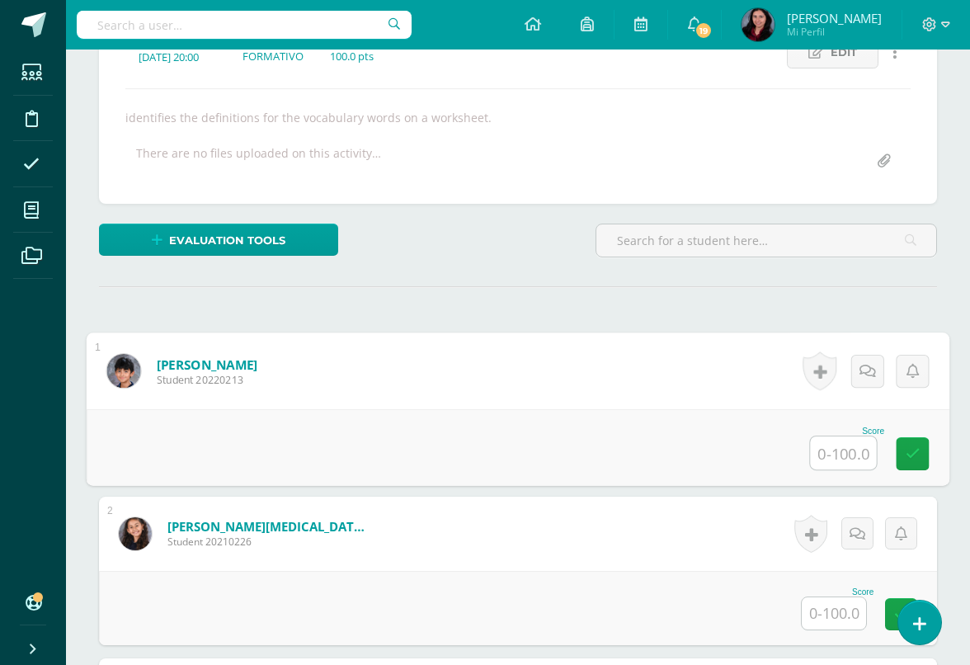
scroll to position [254, 39]
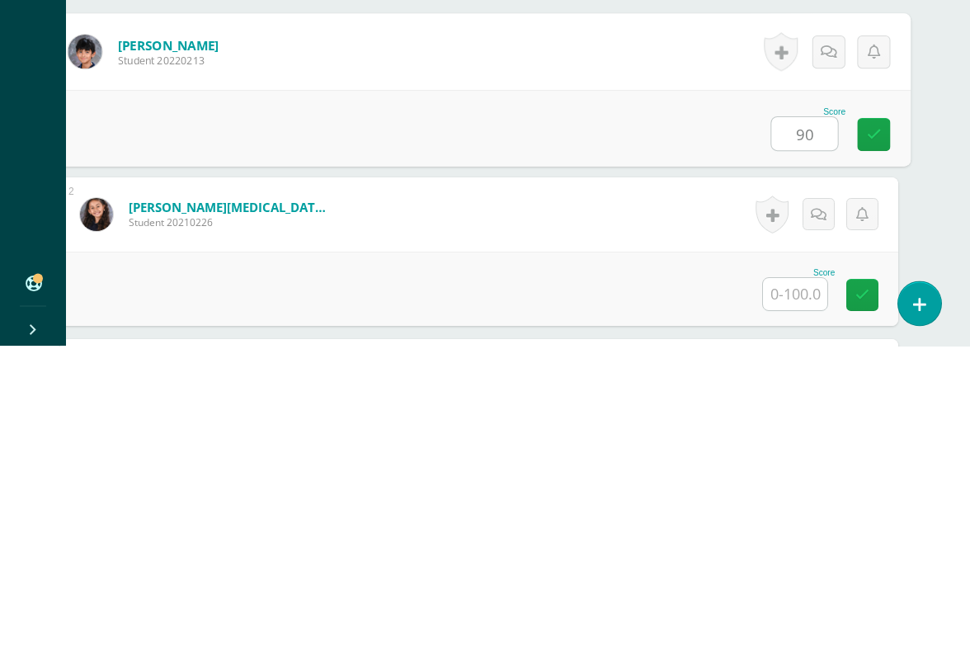
type input "90"
click at [806, 597] on input "text" at bounding box center [795, 613] width 64 height 32
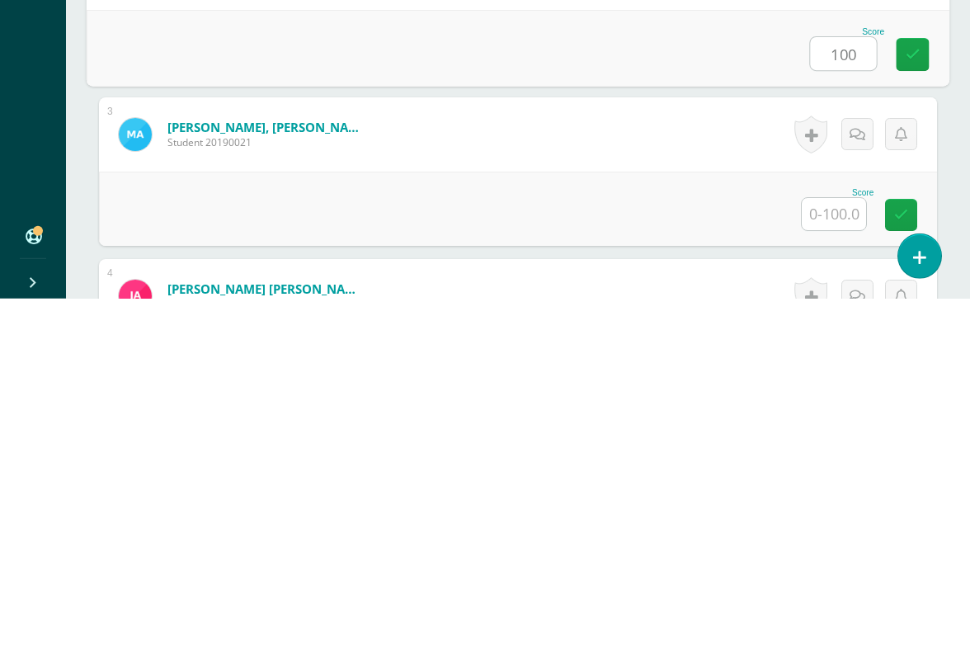
scroll to position [475, 0]
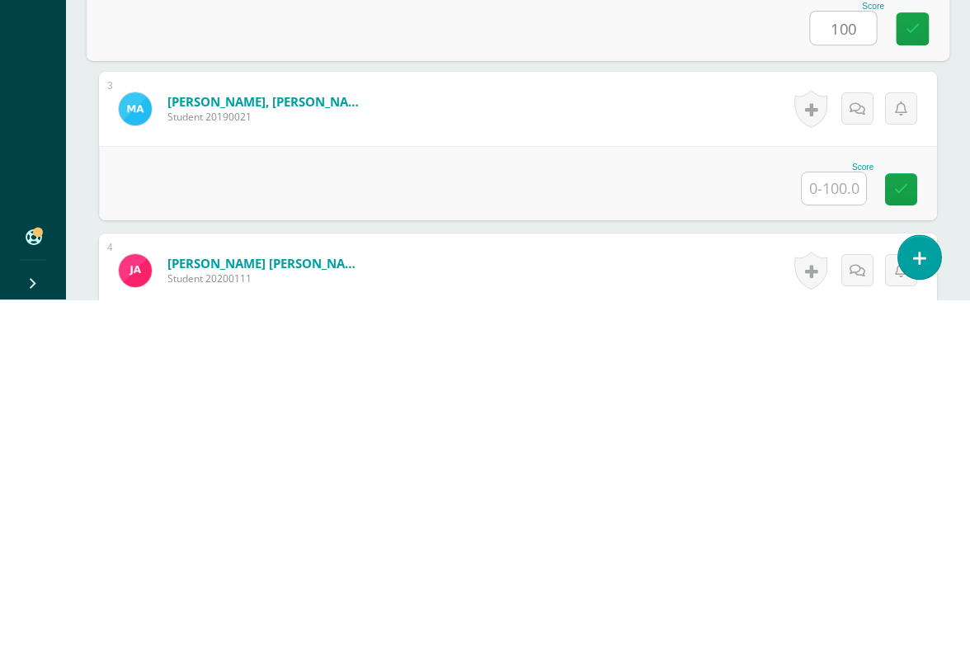
type input "100"
click at [828, 538] on input "text" at bounding box center [834, 554] width 64 height 32
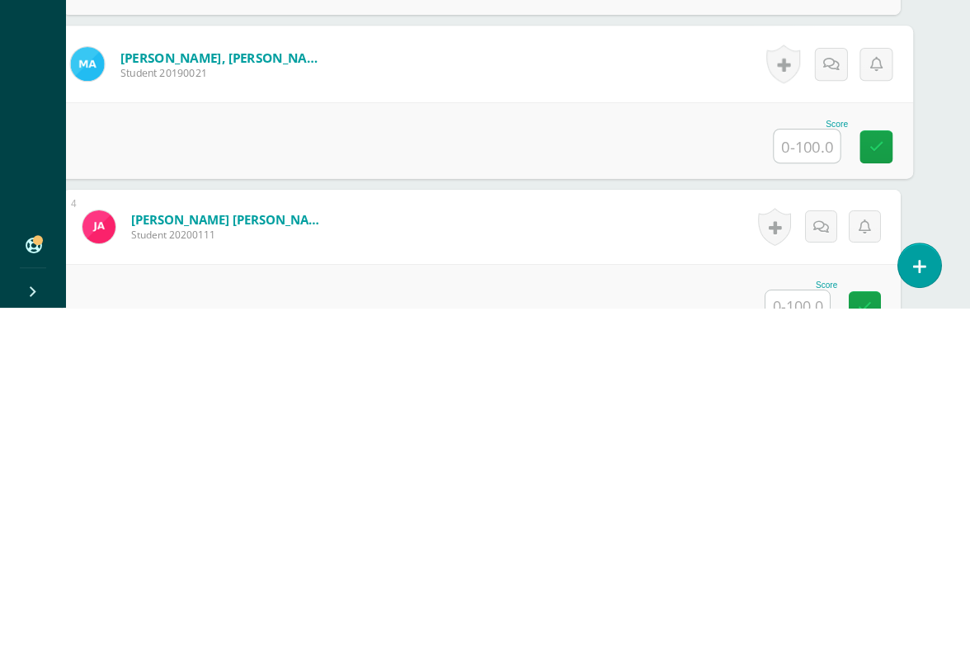
scroll to position [527, 35]
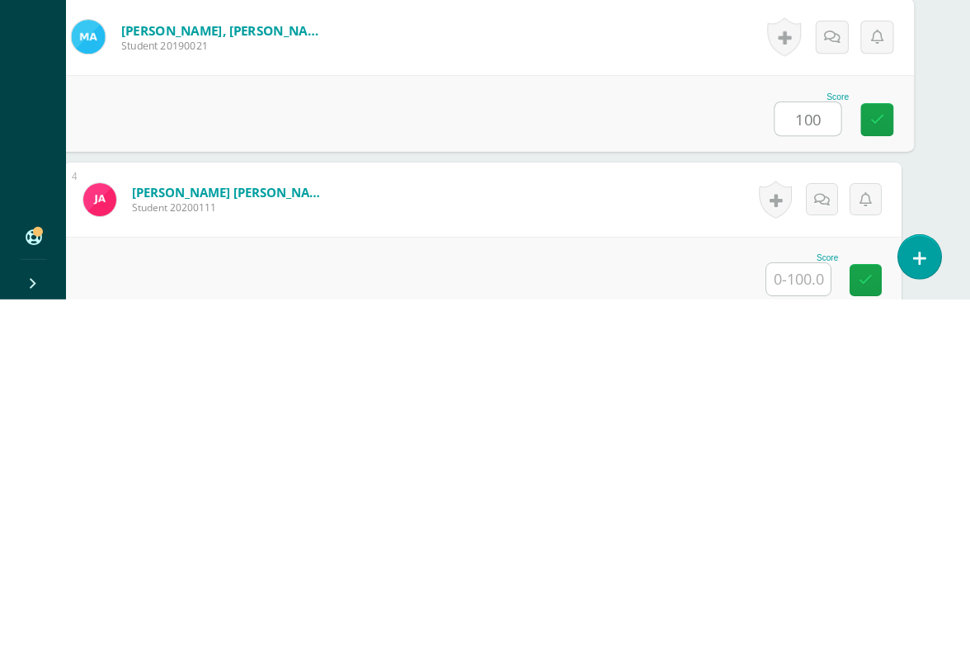
type input "100"
click at [802, 610] on input "text" at bounding box center [798, 645] width 64 height 32
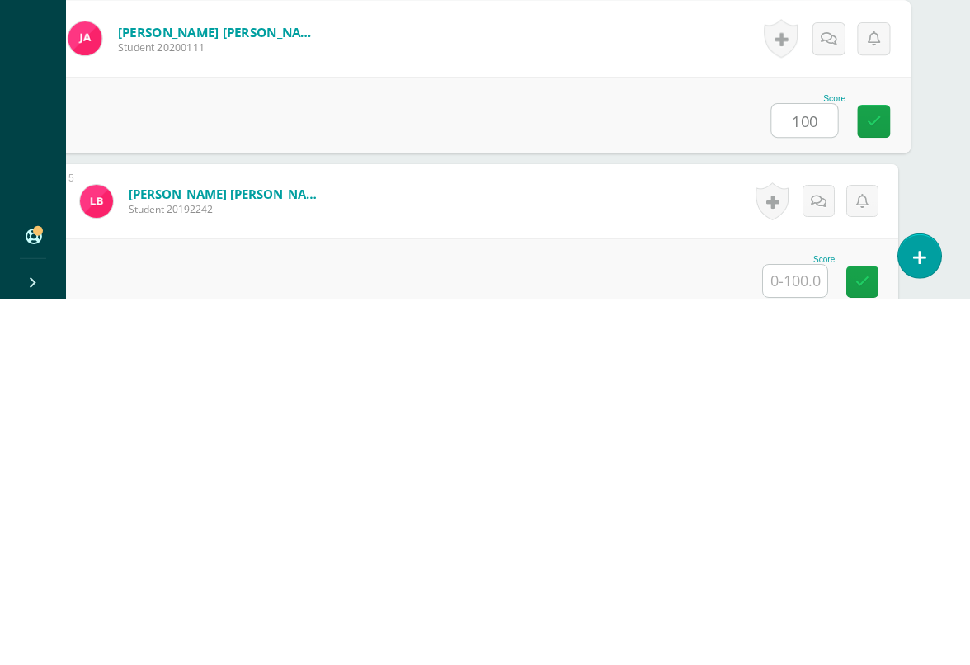
scroll to position [707, 39]
type input "100"
click at [790, 610] on input "text" at bounding box center [795, 646] width 64 height 32
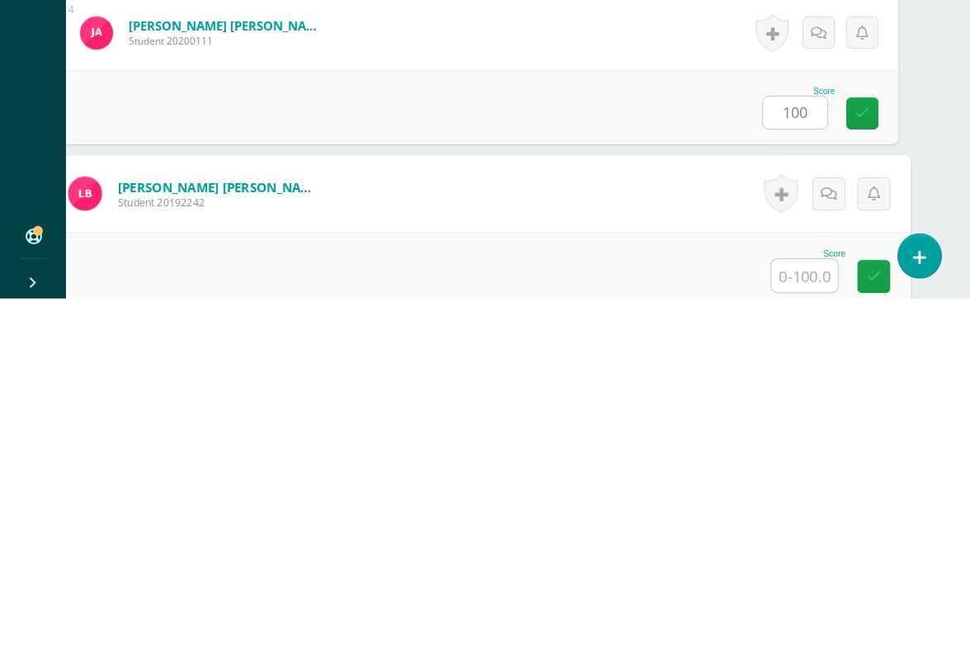
scroll to position [826, 39]
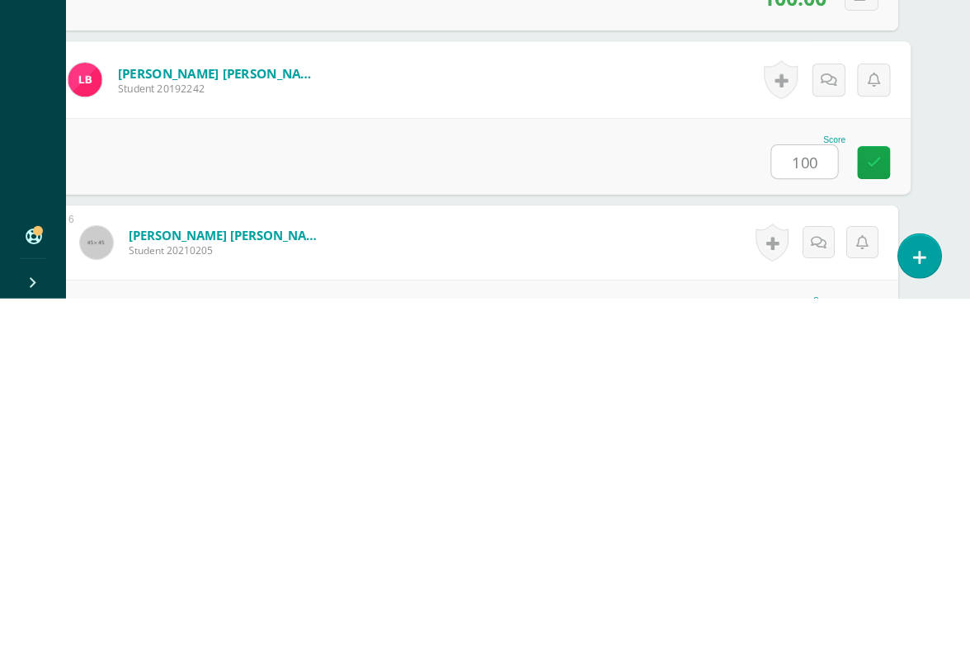
type input "100"
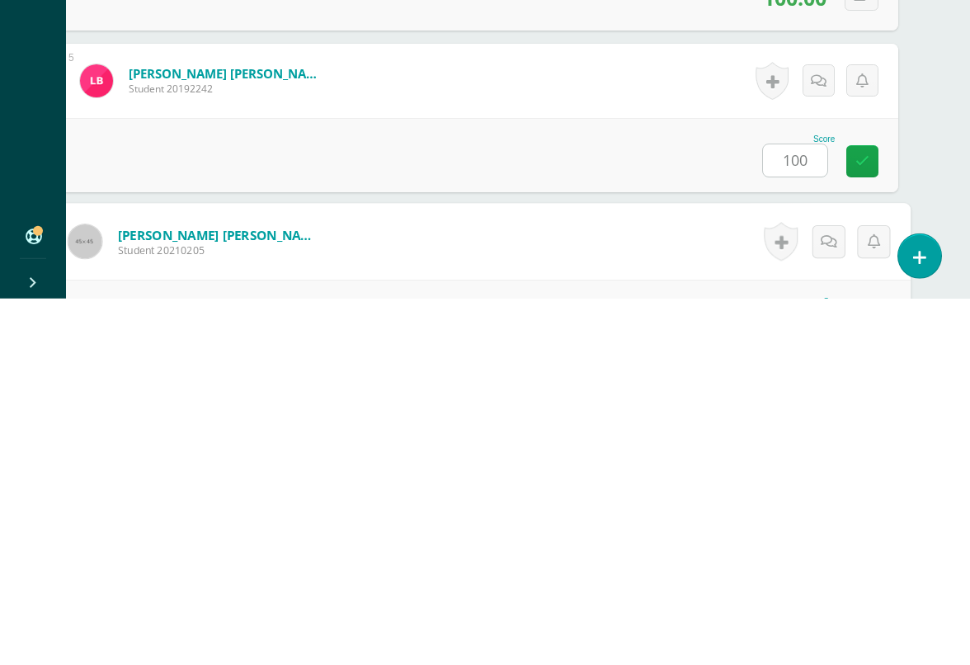
scroll to position [988, 39]
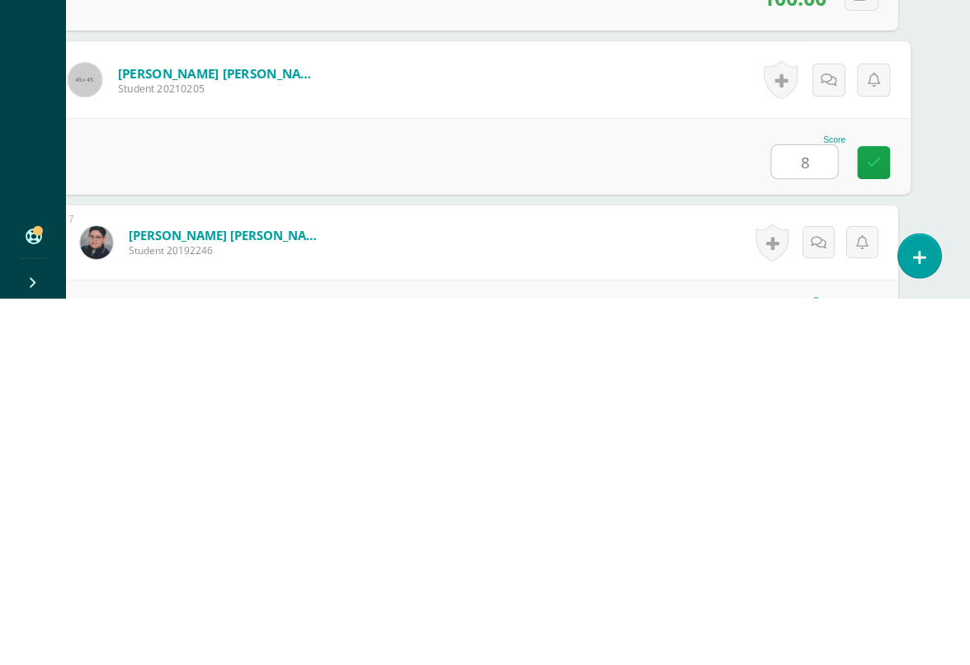
type input "80"
click at [879, 521] on icon at bounding box center [874, 528] width 15 height 14
